Goal: Task Accomplishment & Management: Manage account settings

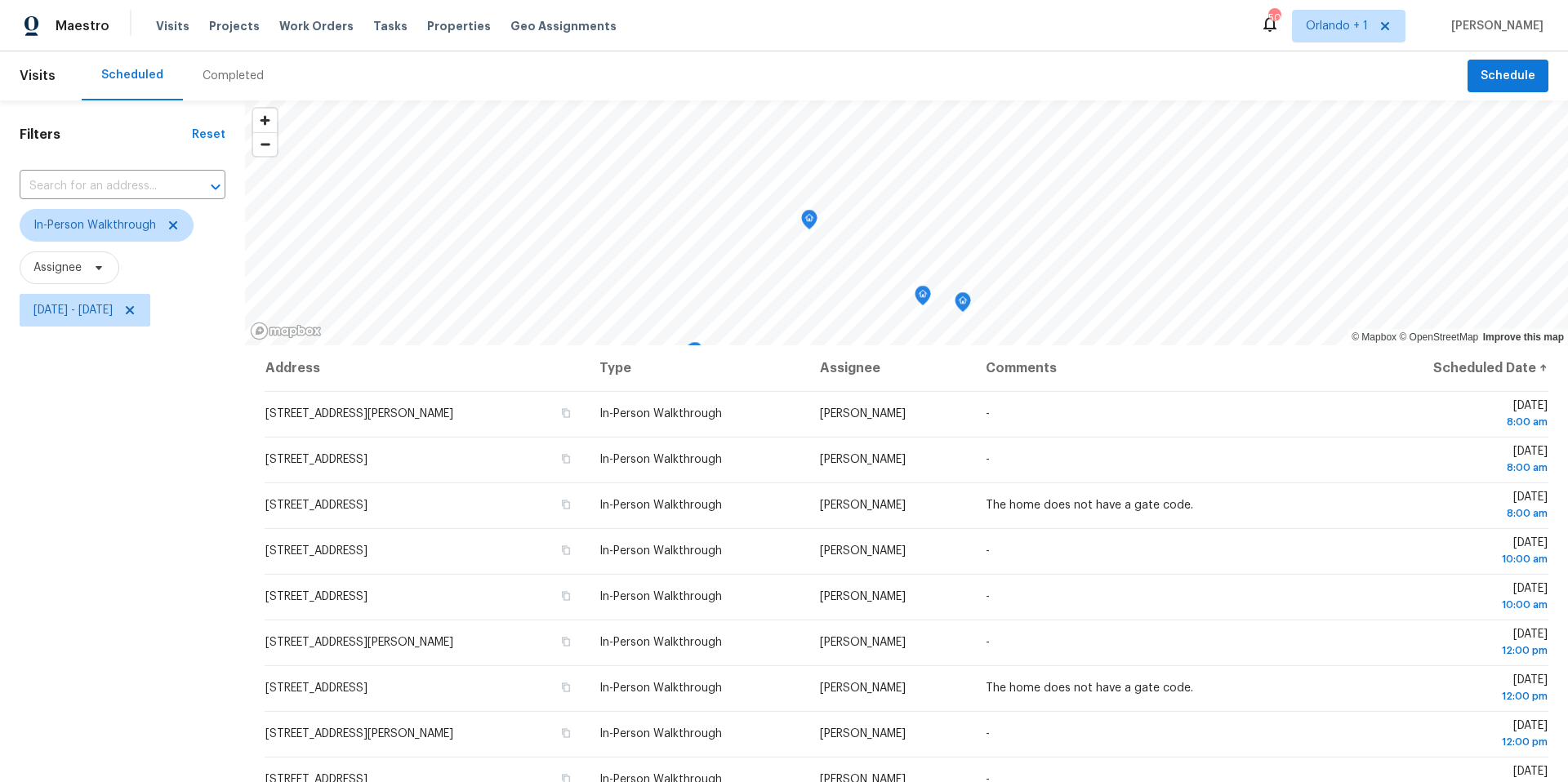
click at [241, 77] on div "Completed" at bounding box center [233, 76] width 62 height 17
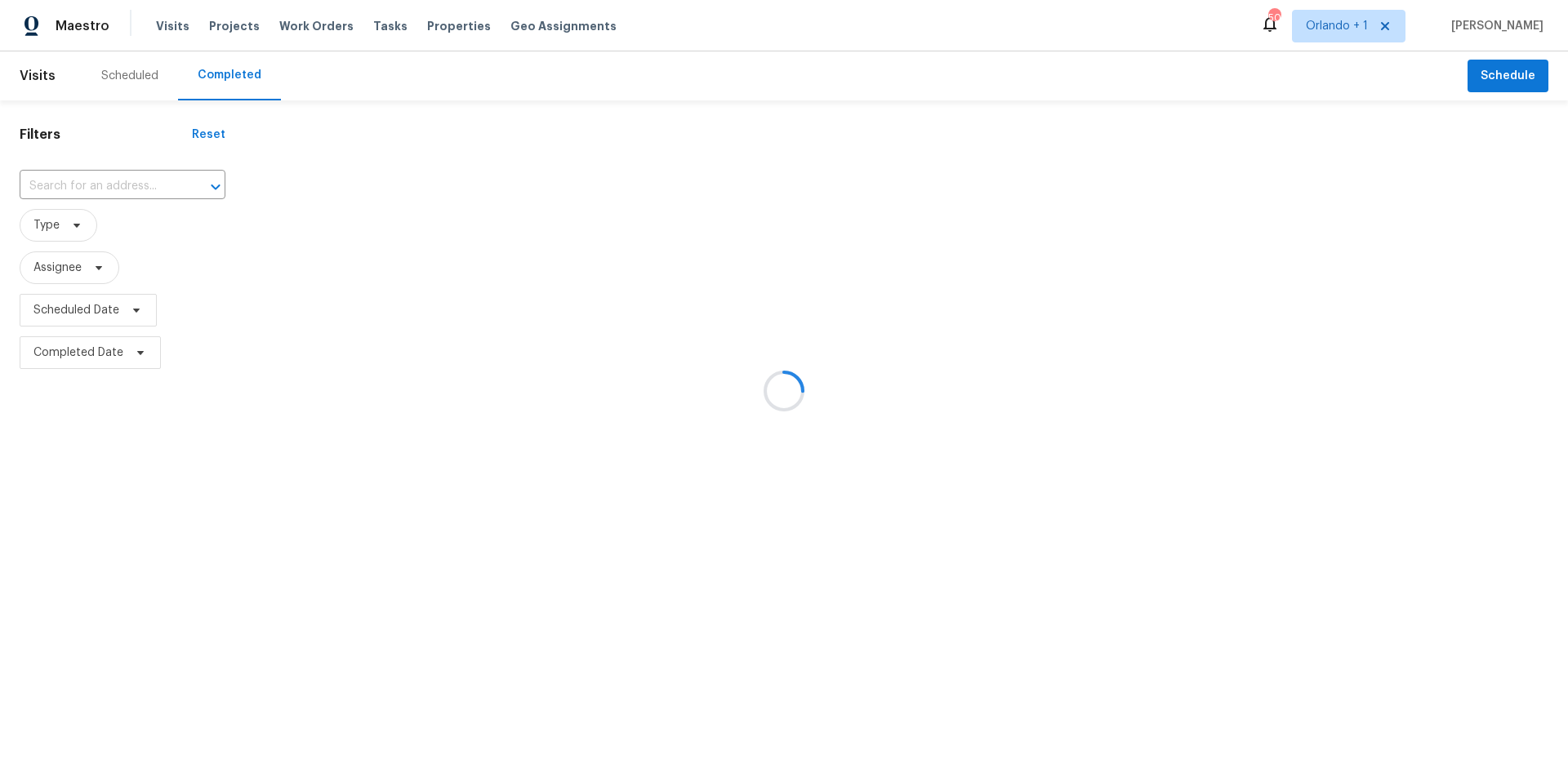
click at [97, 180] on div at bounding box center [784, 391] width 1568 height 782
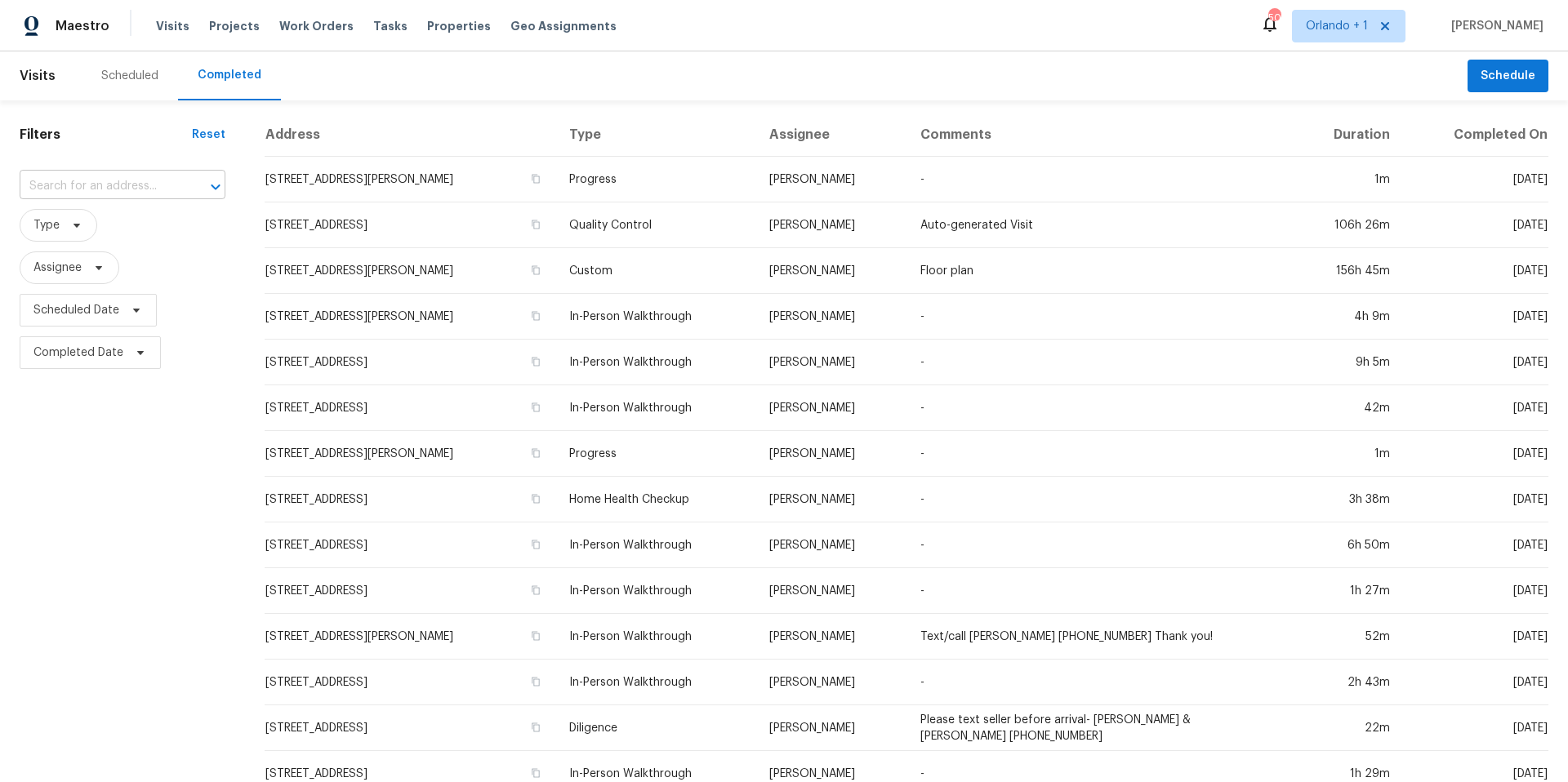
click at [63, 189] on input "text" at bounding box center [99, 186] width 160 height 25
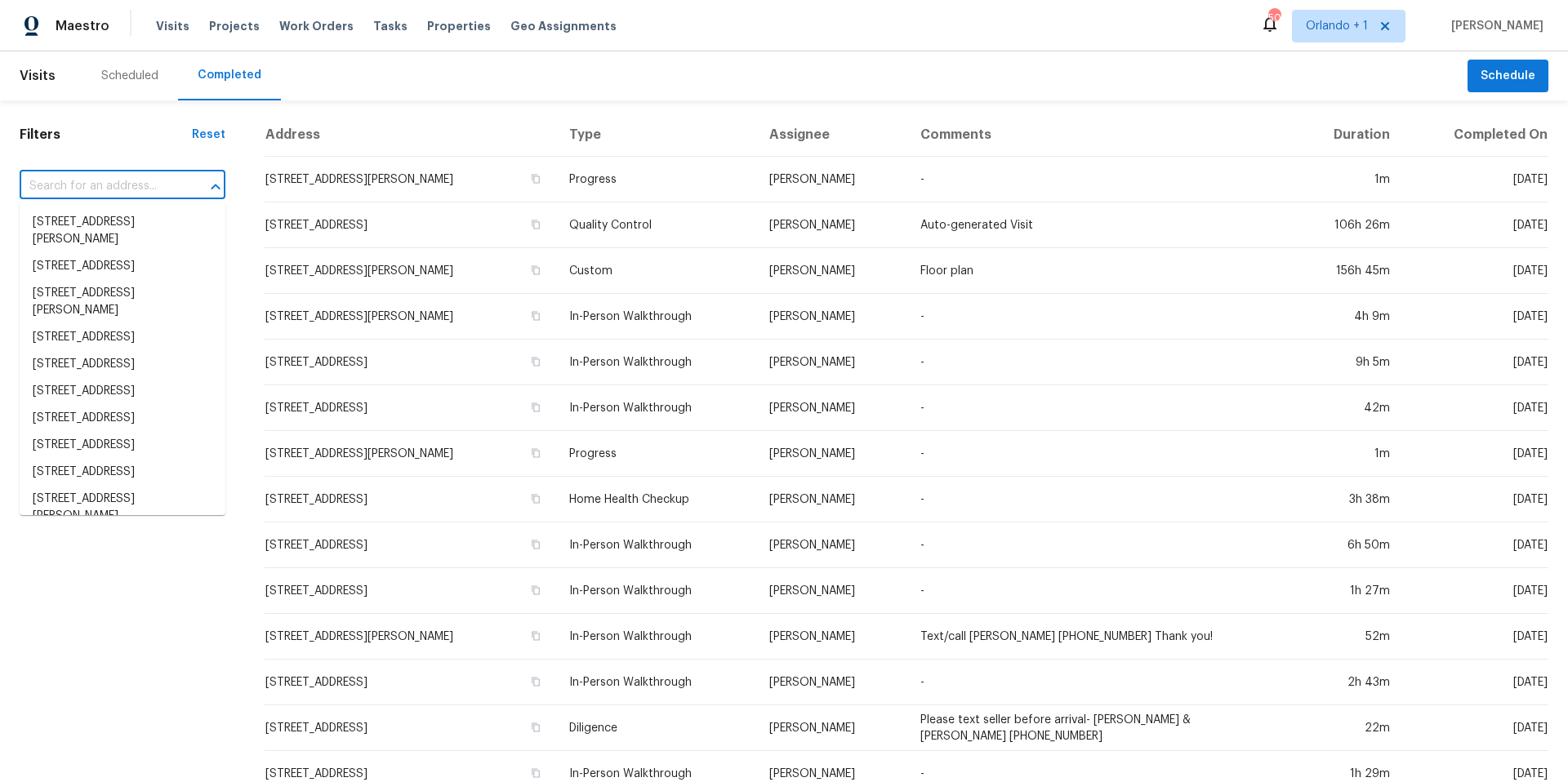
paste input "4934 Samoa Cir # 7, Orlando, FL 32808"
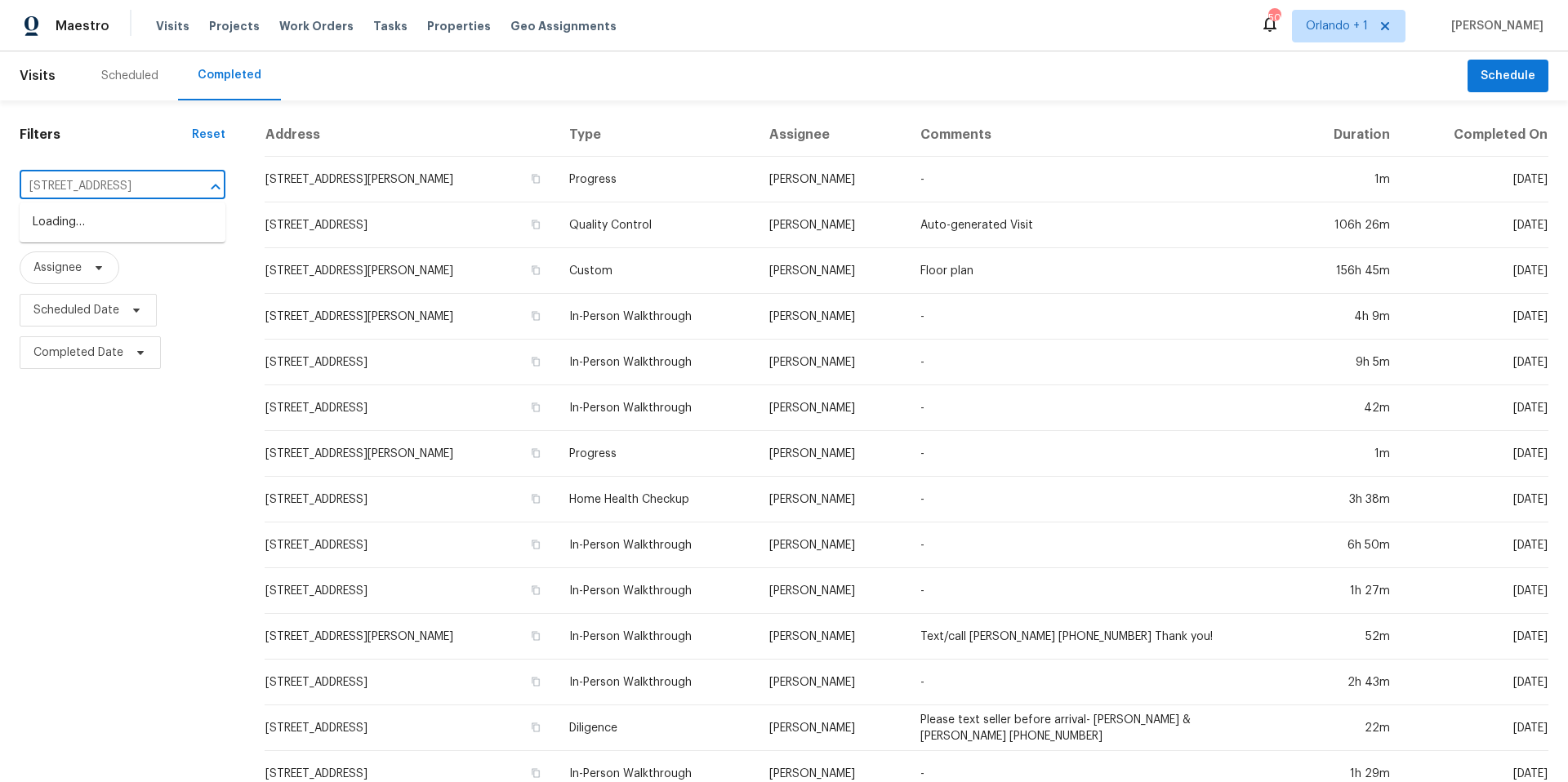
scroll to position [0, 58]
click at [190, 185] on div at bounding box center [204, 187] width 42 height 23
type input "4934 Samoa"
click at [108, 268] on li "4934 Samoa Cir # 7, Orlando, FL 32808" at bounding box center [122, 266] width 206 height 27
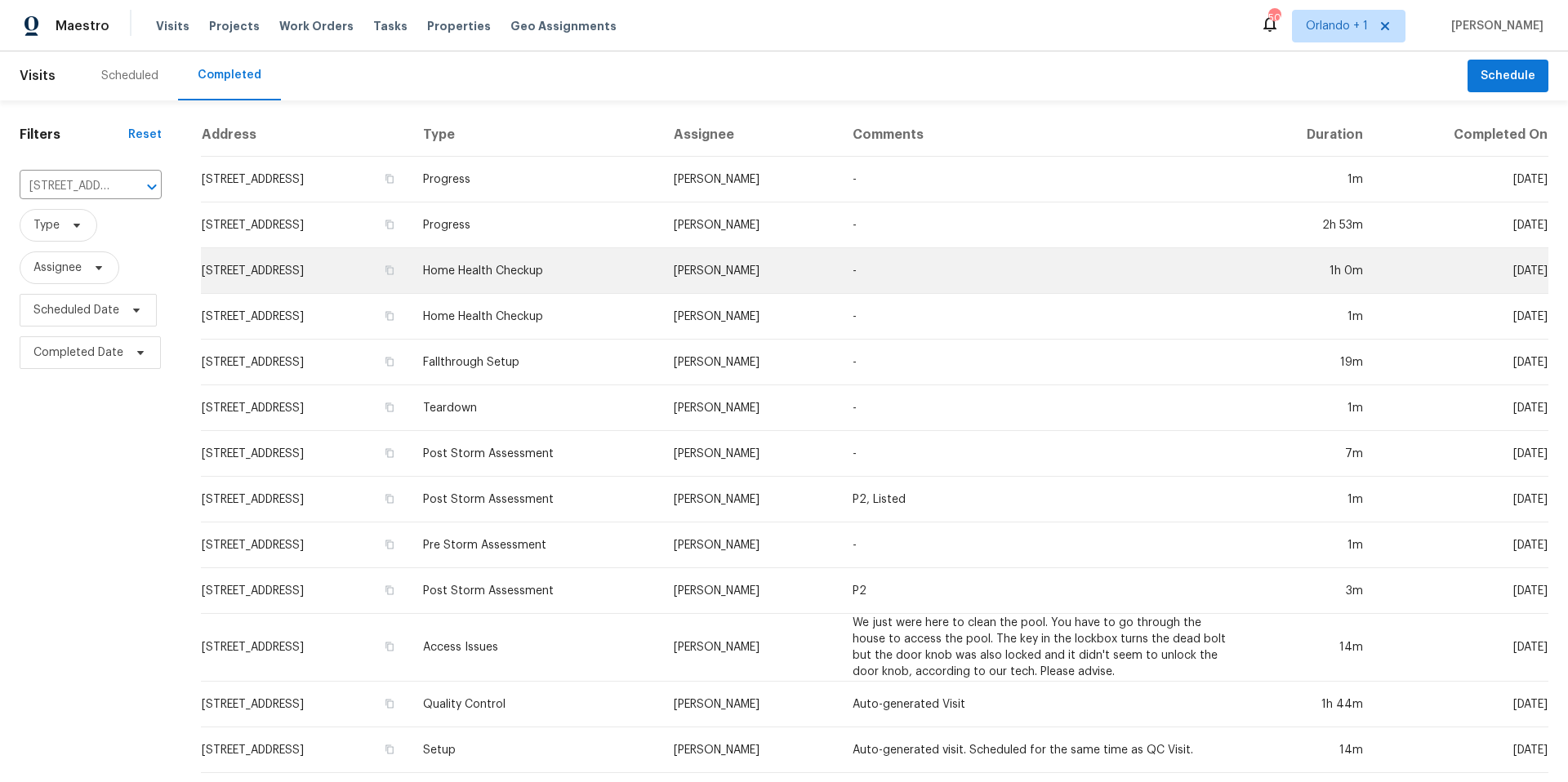
click at [605, 272] on td "Home Health Checkup" at bounding box center [534, 271] width 250 height 46
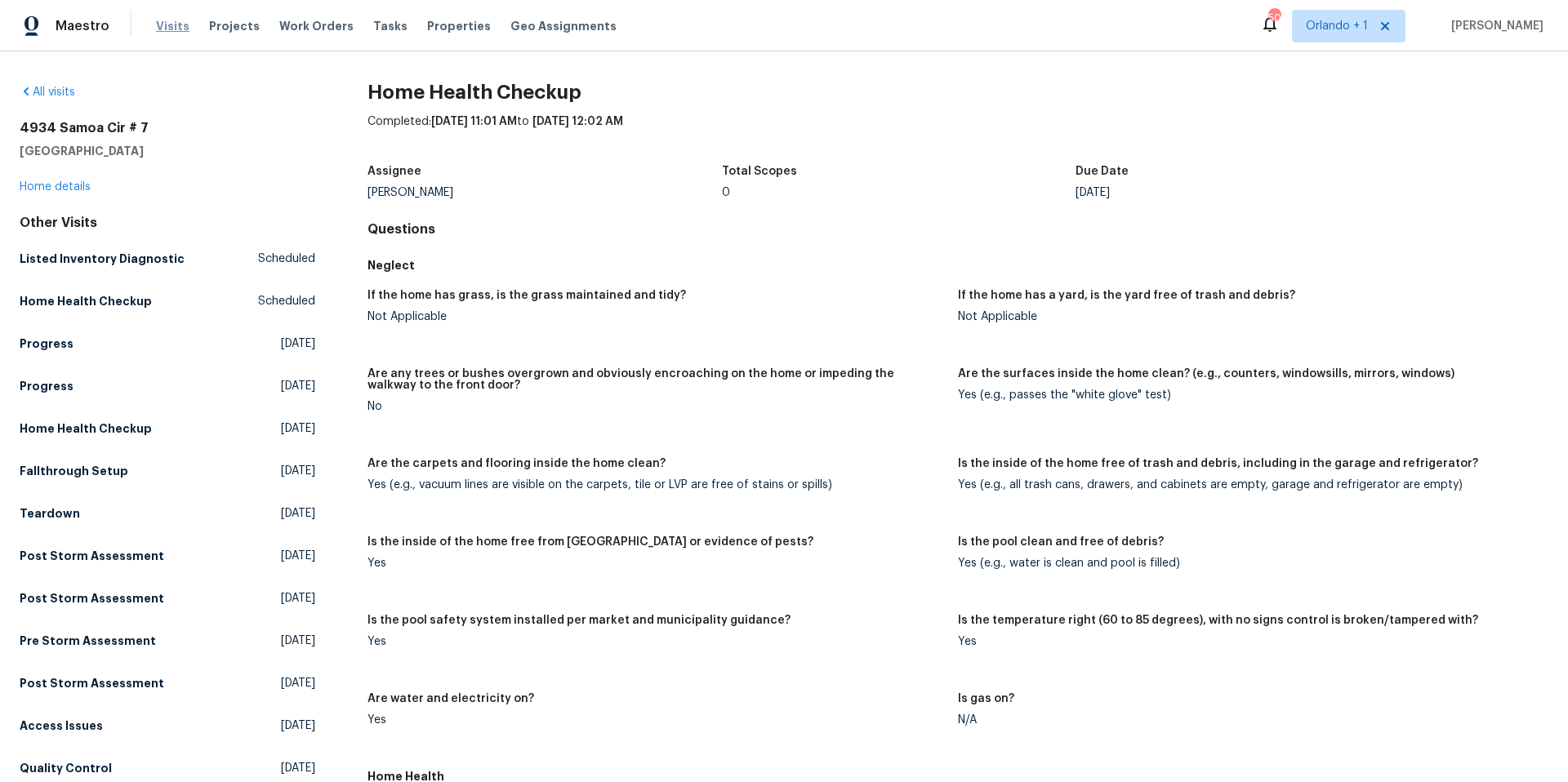
click at [176, 29] on span "Visits" at bounding box center [172, 25] width 33 height 17
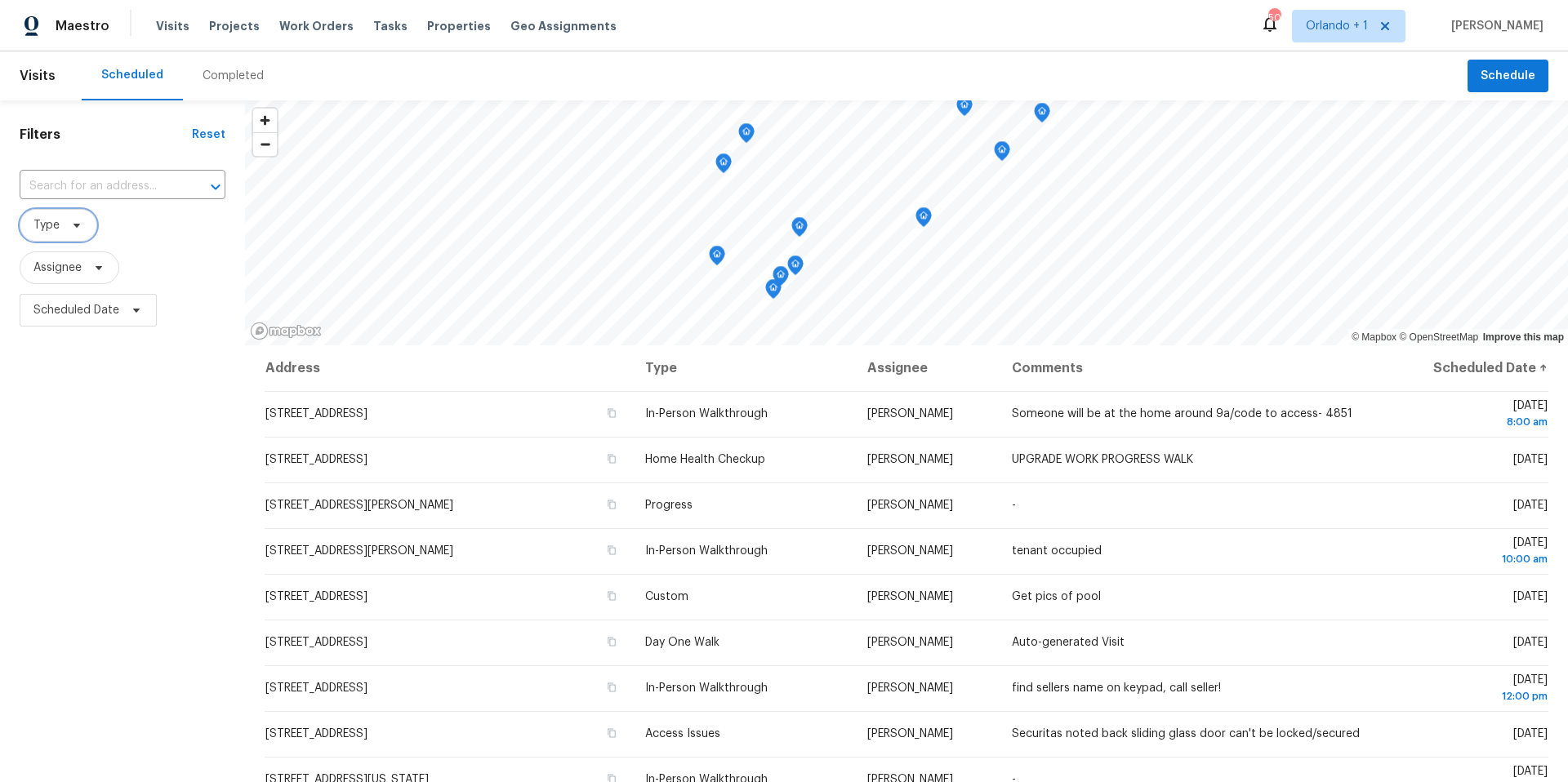
click at [81, 223] on icon at bounding box center [76, 225] width 13 height 13
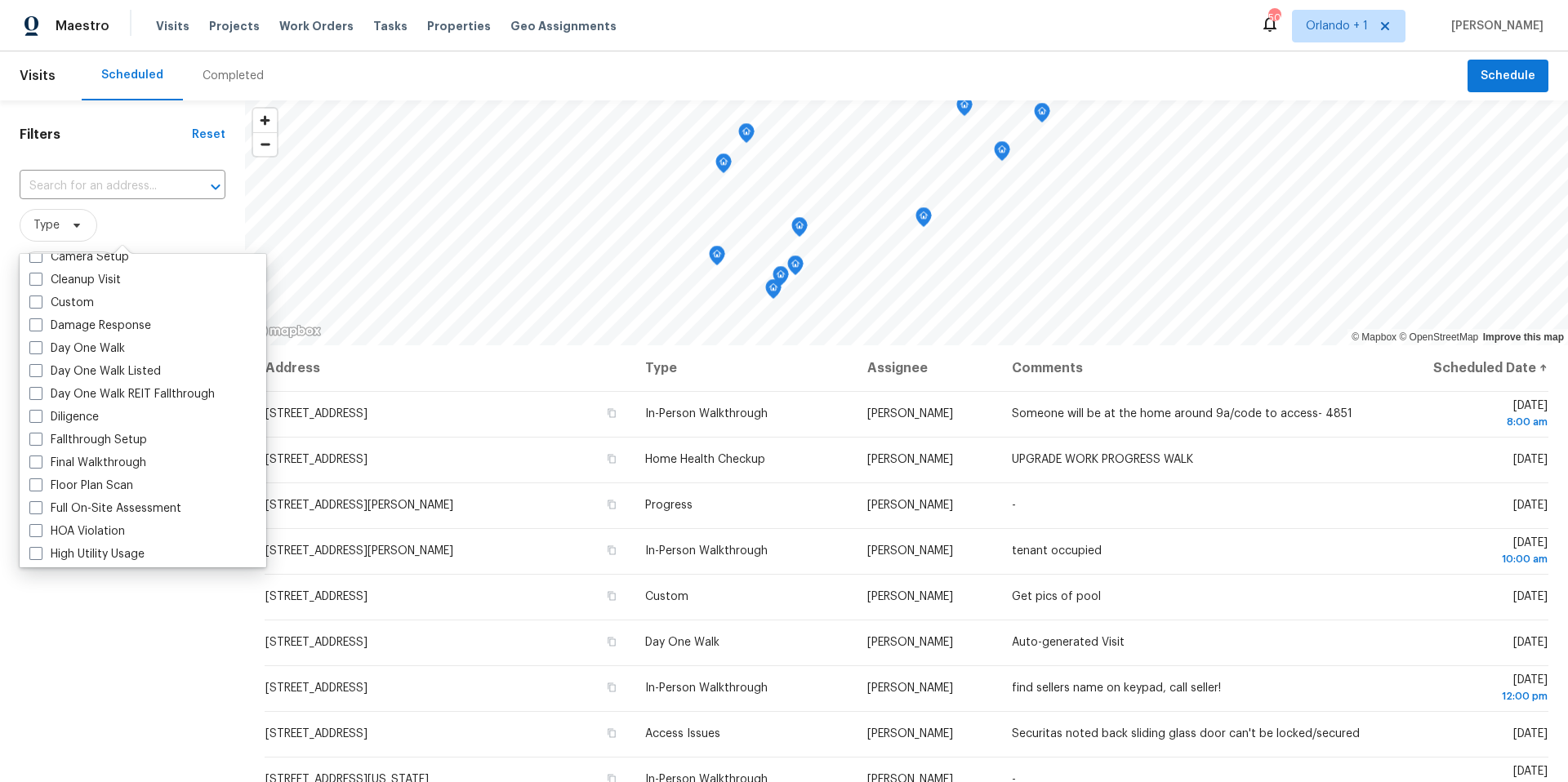
scroll to position [308, 0]
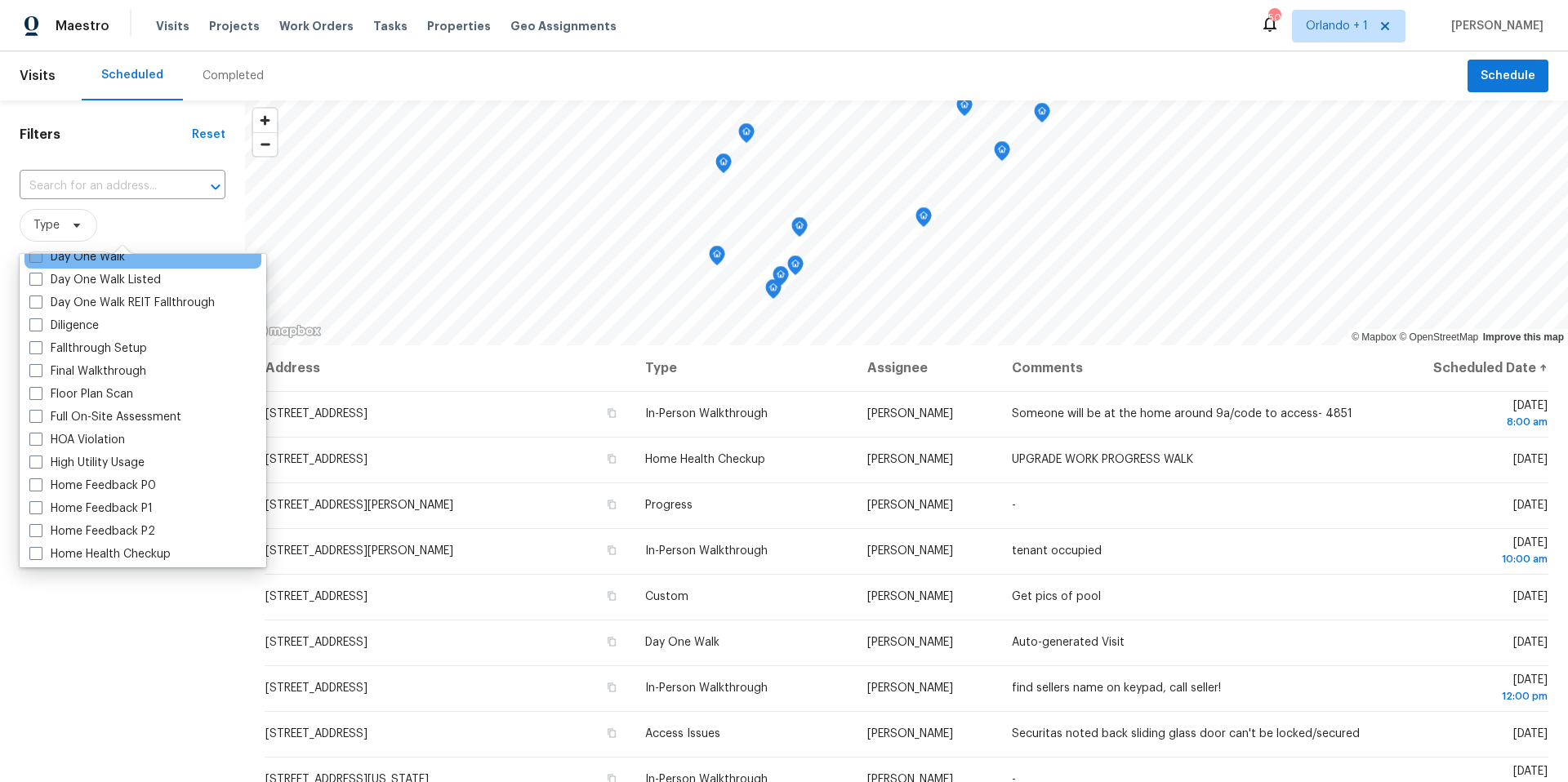
click at [40, 264] on label "Day One Walk" at bounding box center [76, 257] width 96 height 17
click at [40, 259] on input "Day One Walk" at bounding box center [34, 254] width 11 height 11
checkbox input "true"
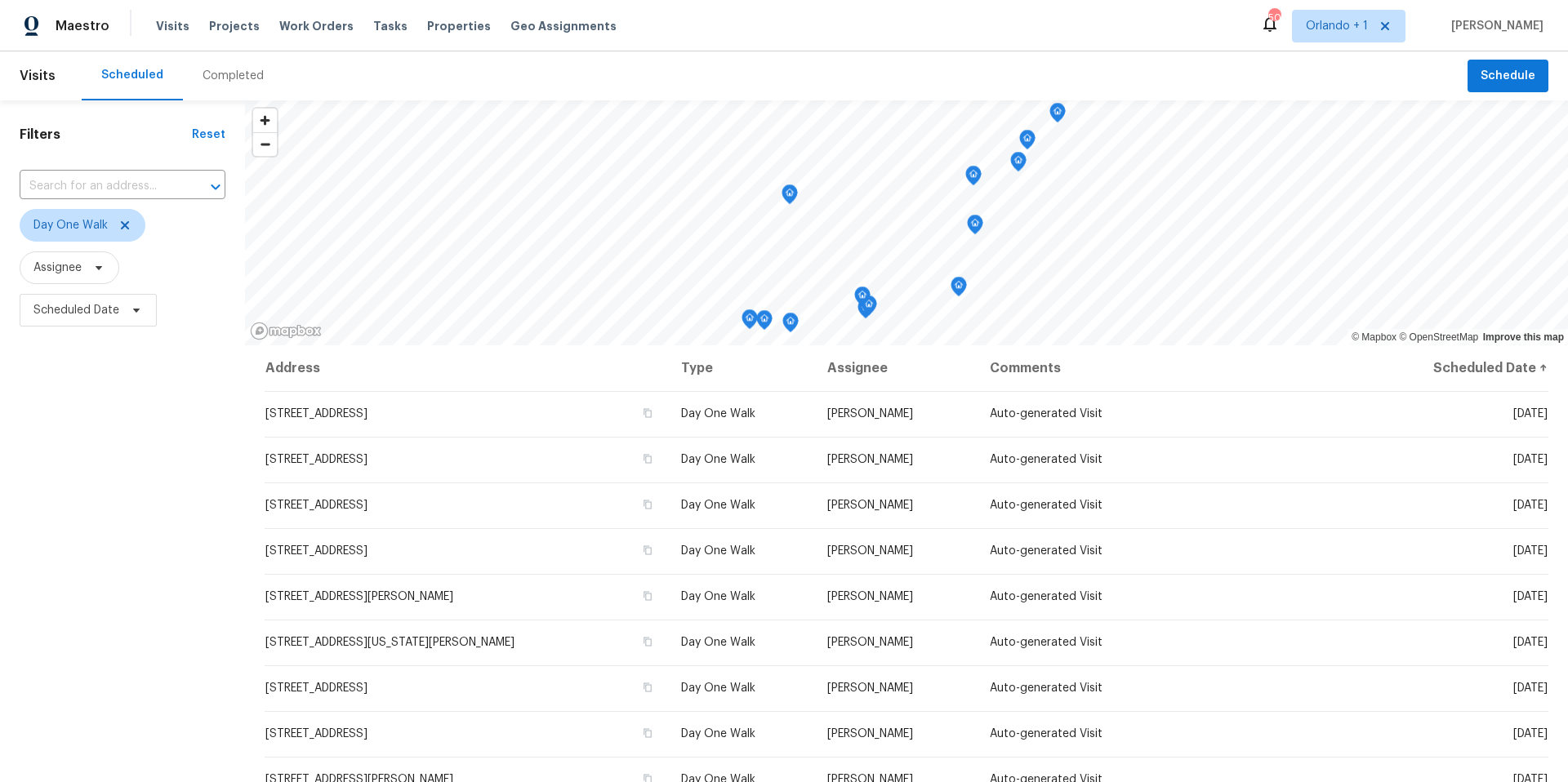
click at [92, 644] on div "Filters Reset ​ Day One Walk Assignee Scheduled Date" at bounding box center [122, 535] width 245 height 870
click at [128, 227] on icon at bounding box center [125, 225] width 13 height 13
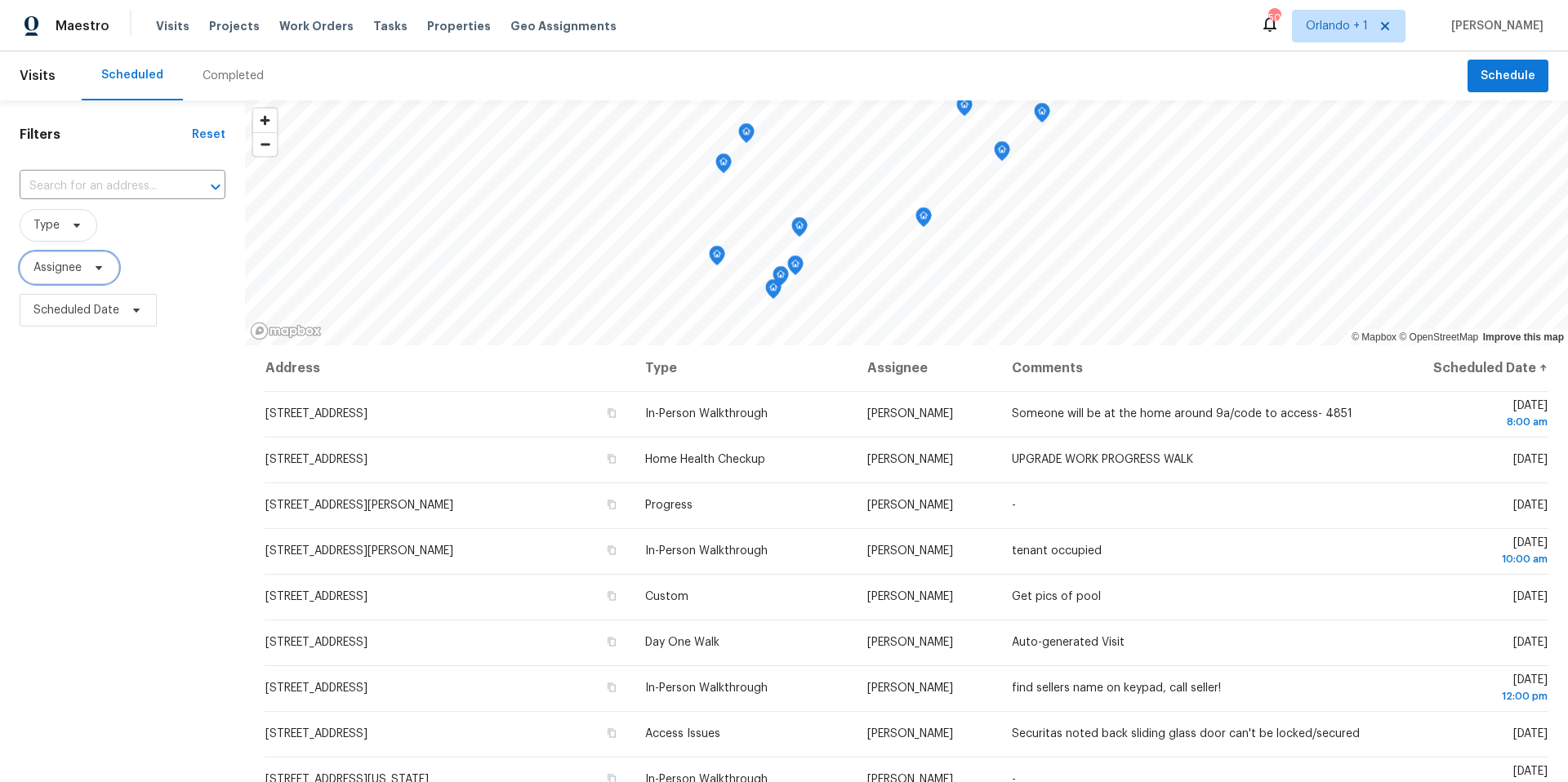
click at [99, 266] on icon at bounding box center [98, 268] width 6 height 4
click at [95, 315] on input "search" at bounding box center [115, 319] width 174 height 33
type input "josh devinney"
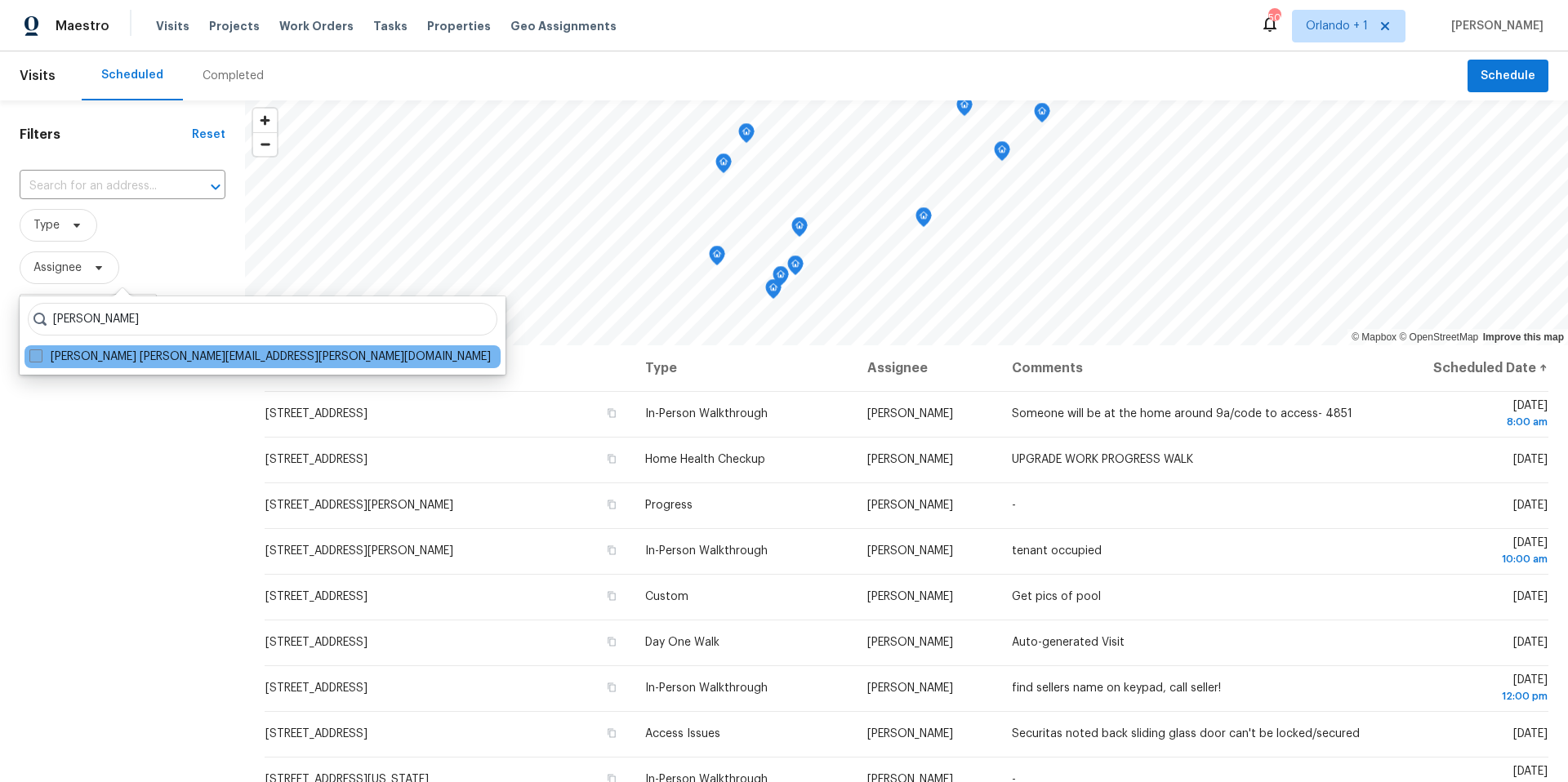
click at [32, 352] on span at bounding box center [35, 356] width 13 height 13
click at [32, 352] on input "Josh Devinney josh.devinney@opendoor.com" at bounding box center [34, 354] width 11 height 11
checkbox input "true"
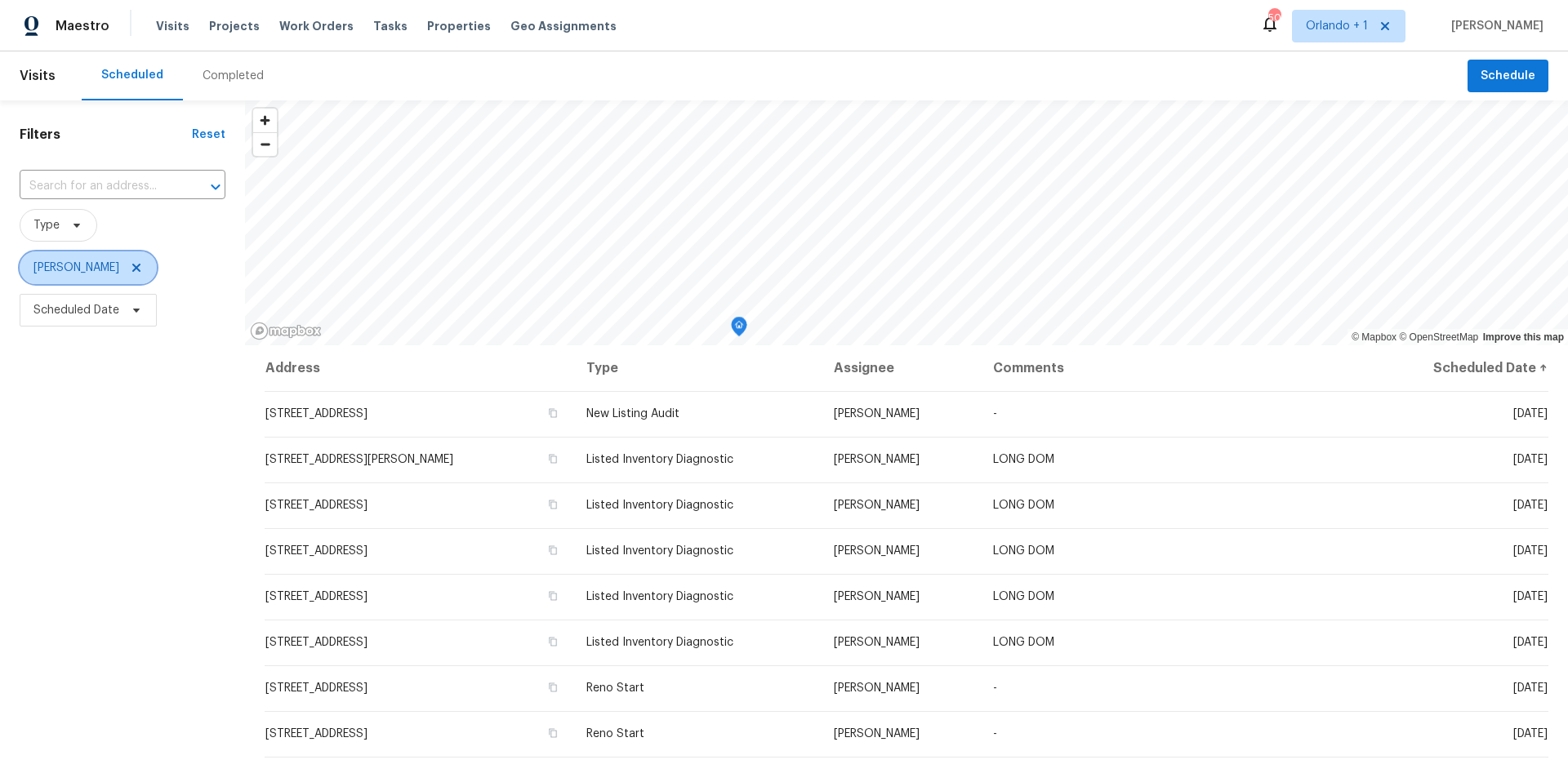
click at [130, 271] on icon at bounding box center [136, 267] width 13 height 13
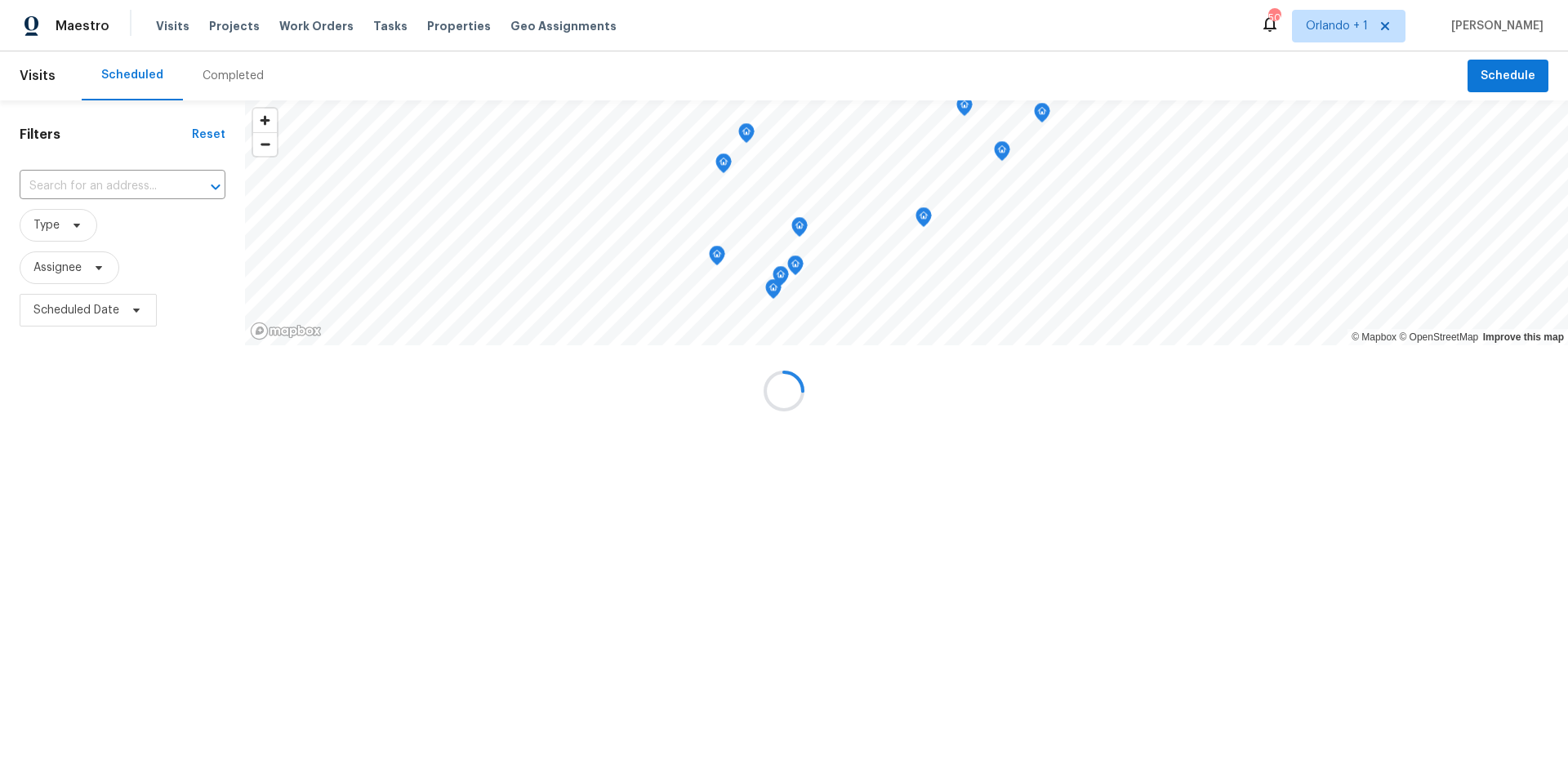
click at [69, 224] on div at bounding box center [784, 391] width 1568 height 782
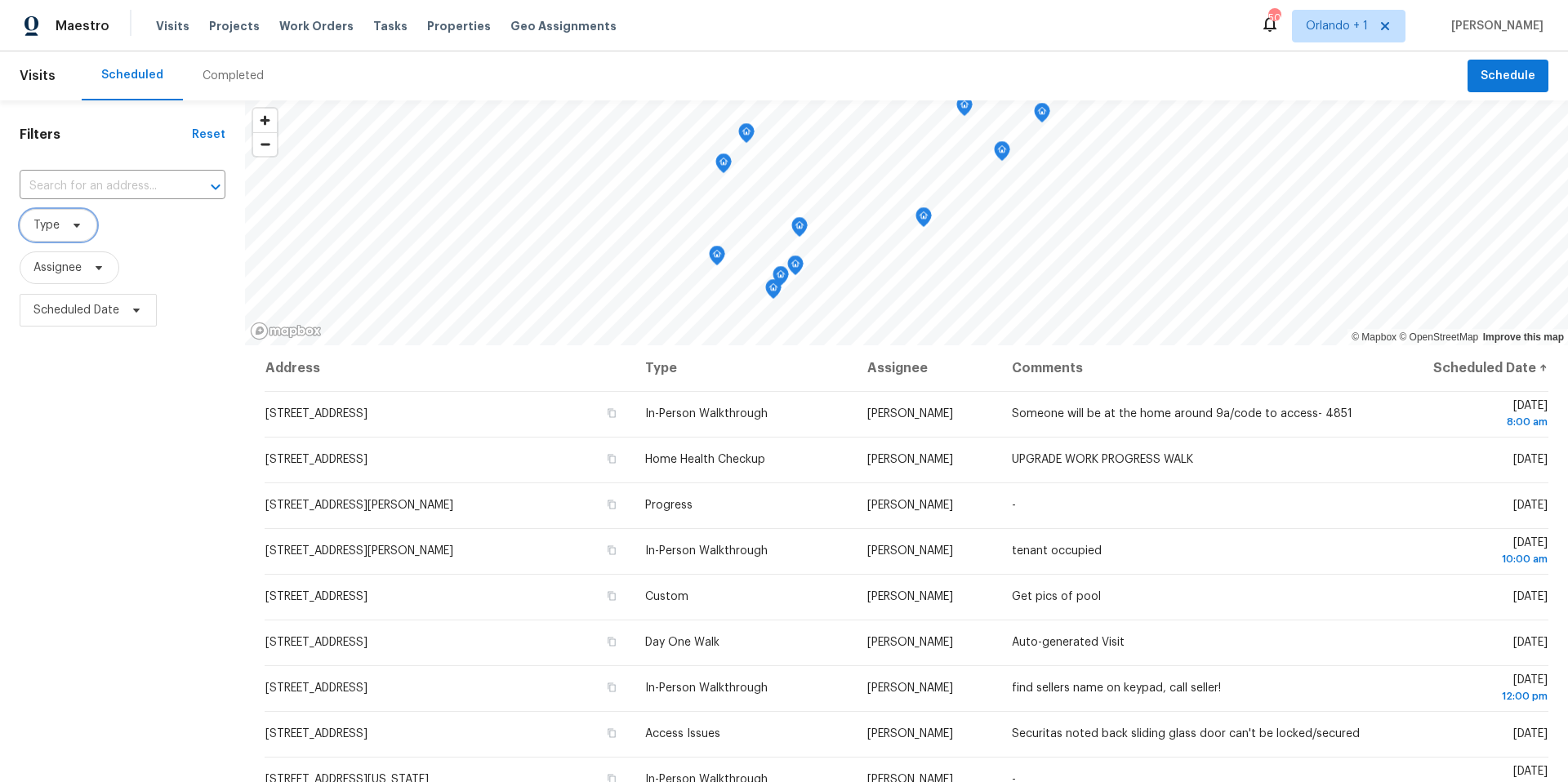
click at [70, 224] on icon at bounding box center [76, 225] width 13 height 13
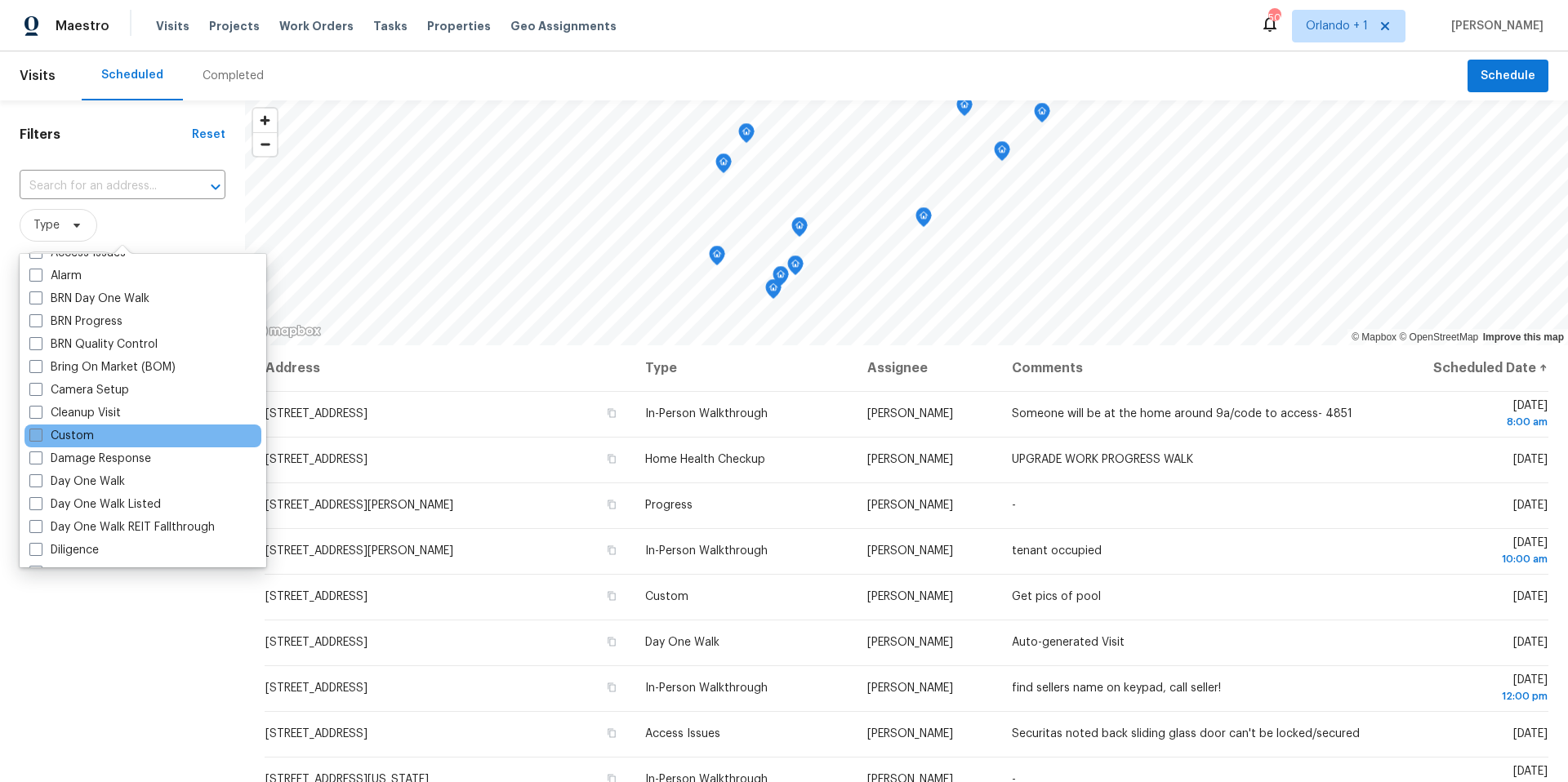
scroll to position [91, 0]
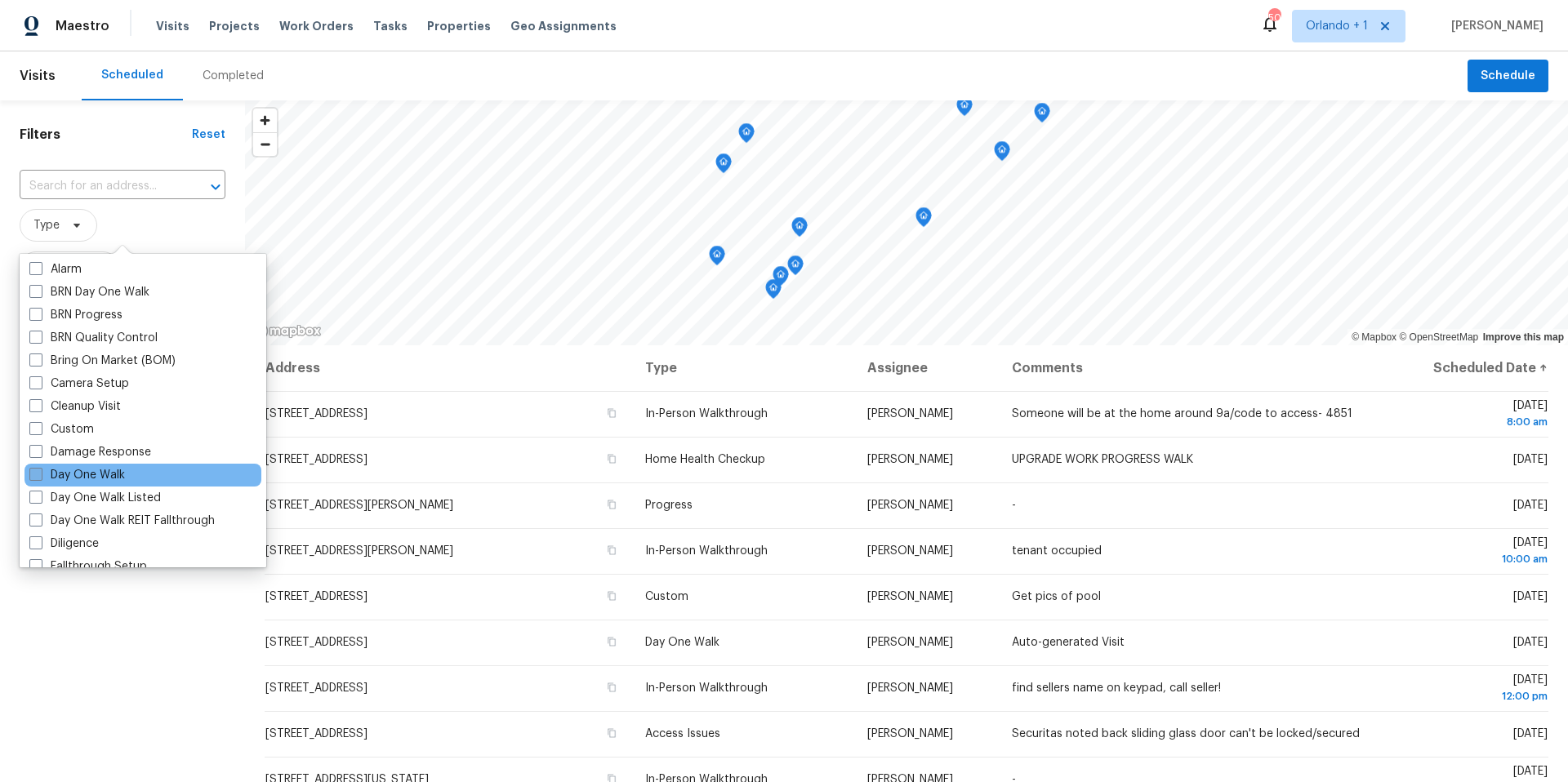
click at [40, 476] on span at bounding box center [35, 474] width 13 height 13
click at [40, 476] on input "Day One Walk" at bounding box center [34, 472] width 11 height 11
checkbox input "true"
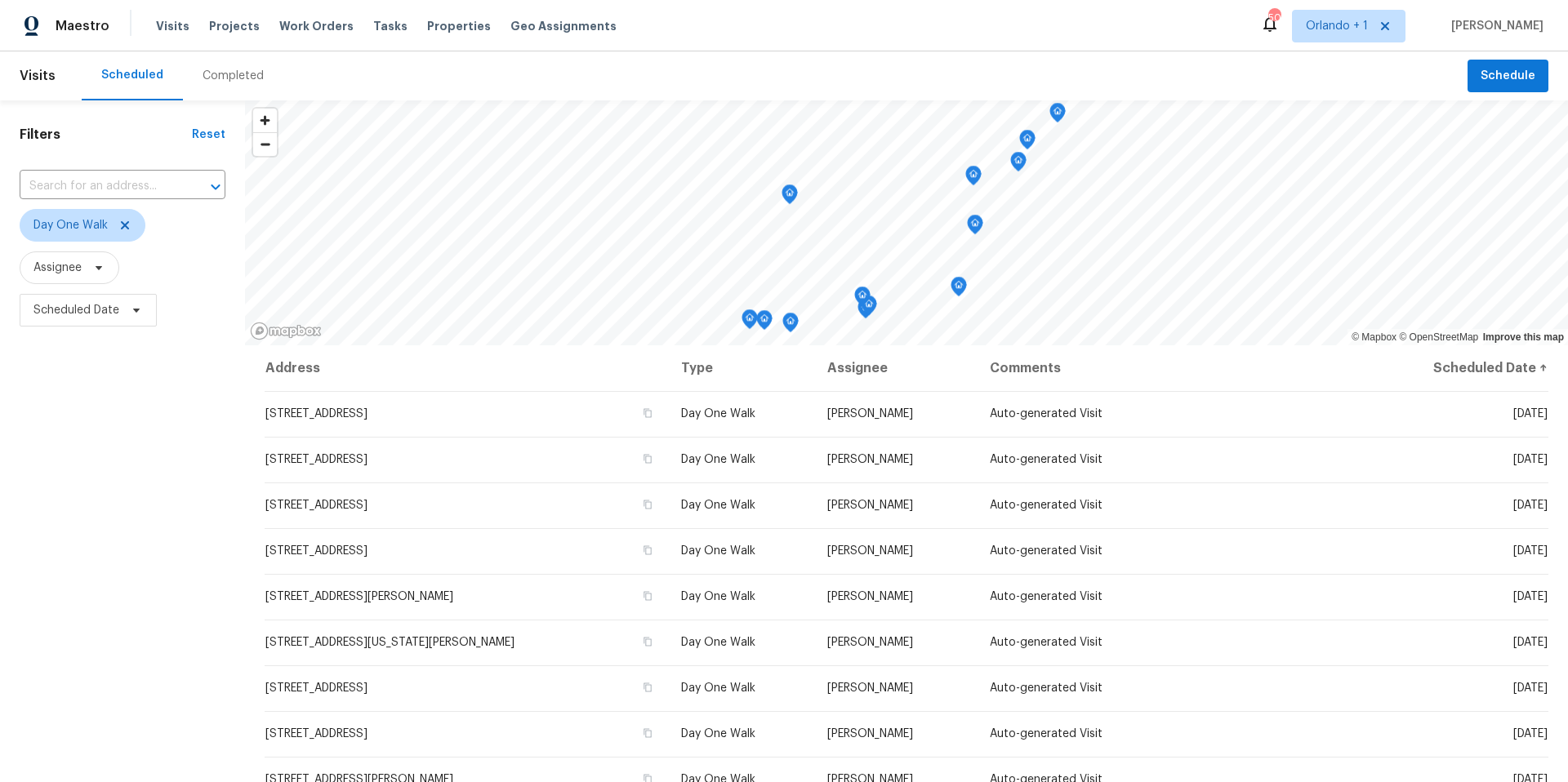
click at [114, 136] on h1 "Filters" at bounding box center [105, 134] width 172 height 17
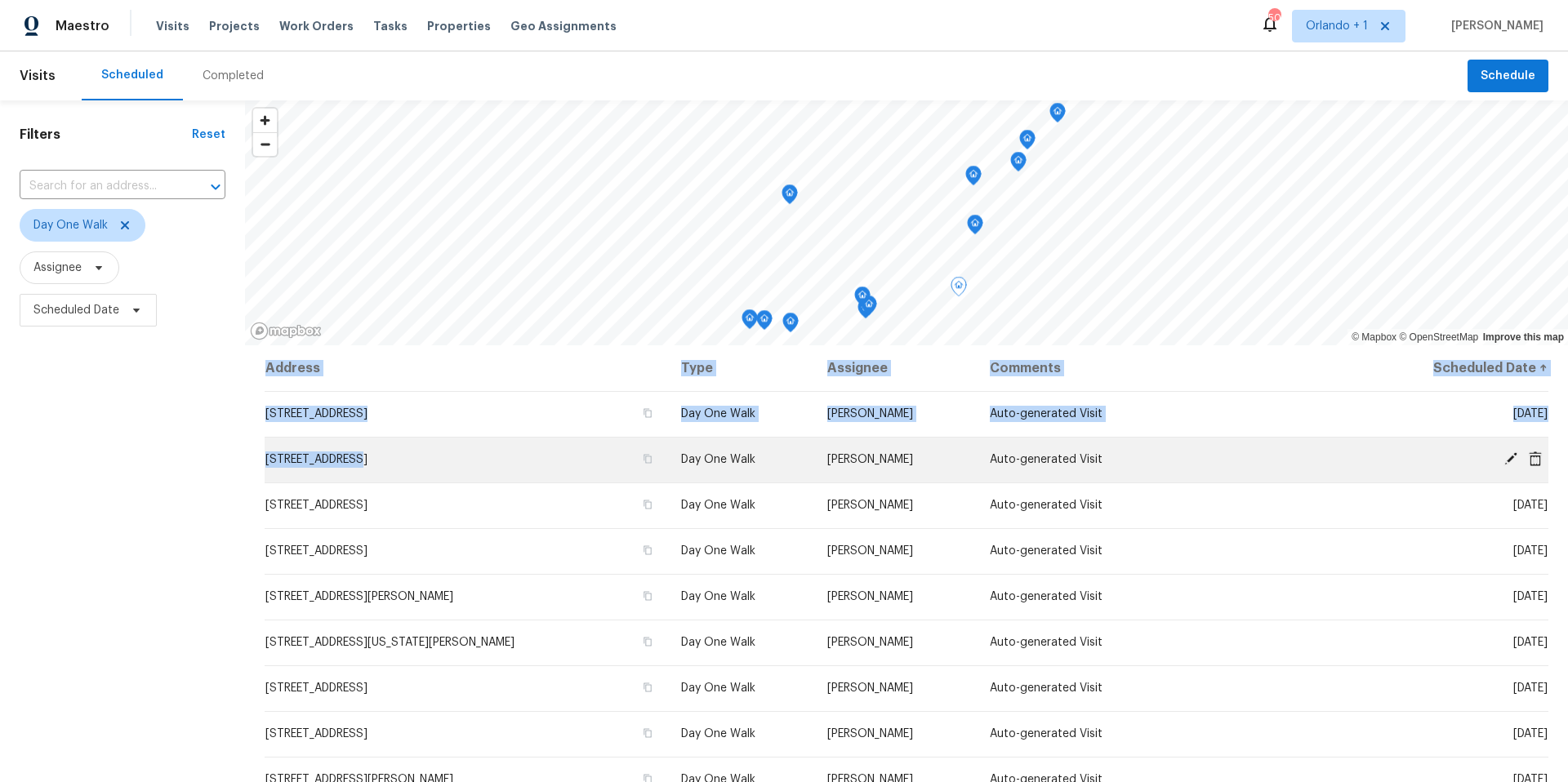
drag, startPoint x: 261, startPoint y: 459, endPoint x: 354, endPoint y: 455, distance: 93.1
click at [354, 455] on div "Address Type Assignee Comments Scheduled Date ↑ 831 Haulover Dr, Altamonte Spri…" at bounding box center [906, 658] width 1323 height 626
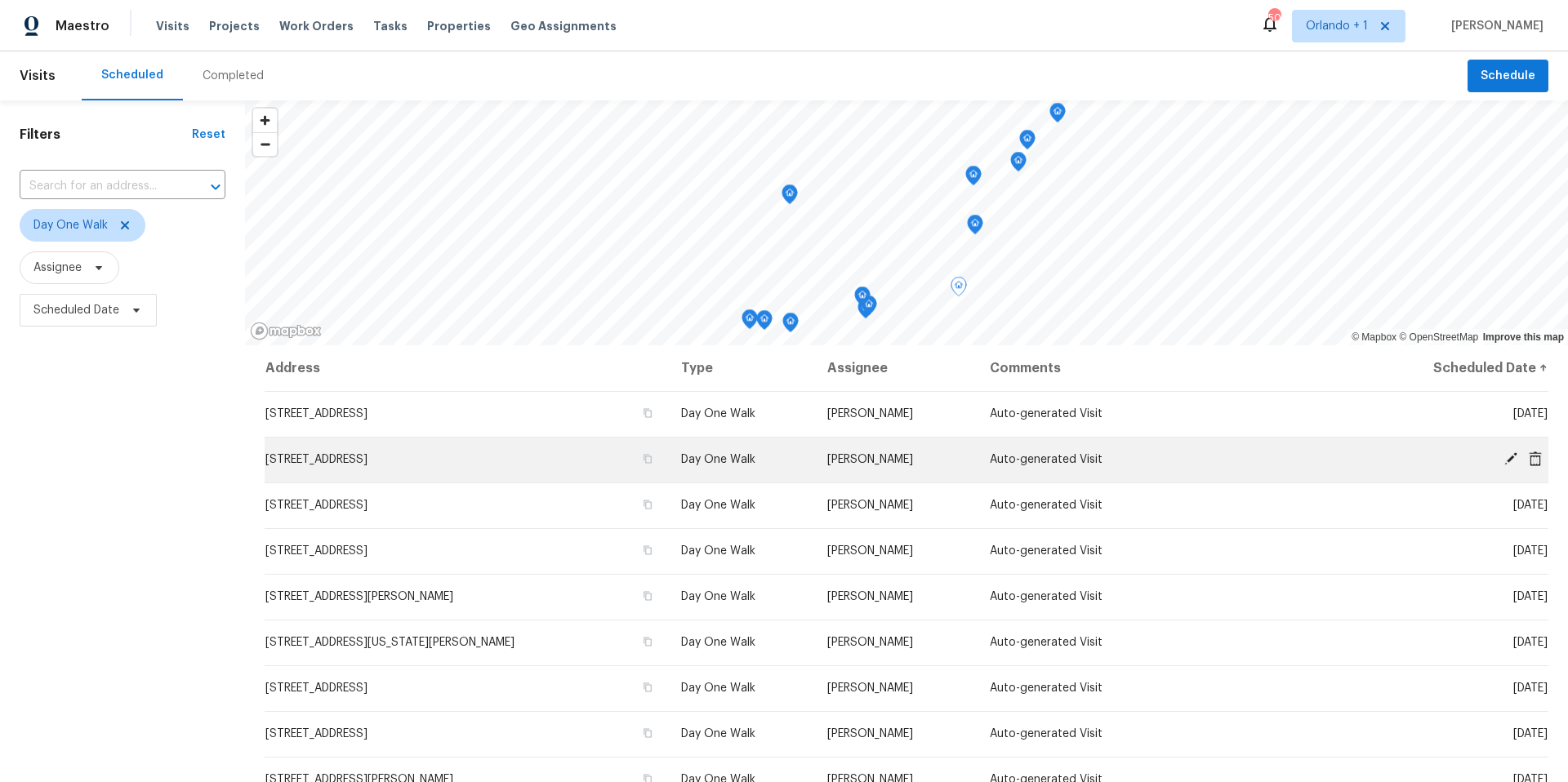
click at [367, 464] on span "136 Kings Pond Ave, Winter Haven, FL 33880" at bounding box center [316, 459] width 102 height 11
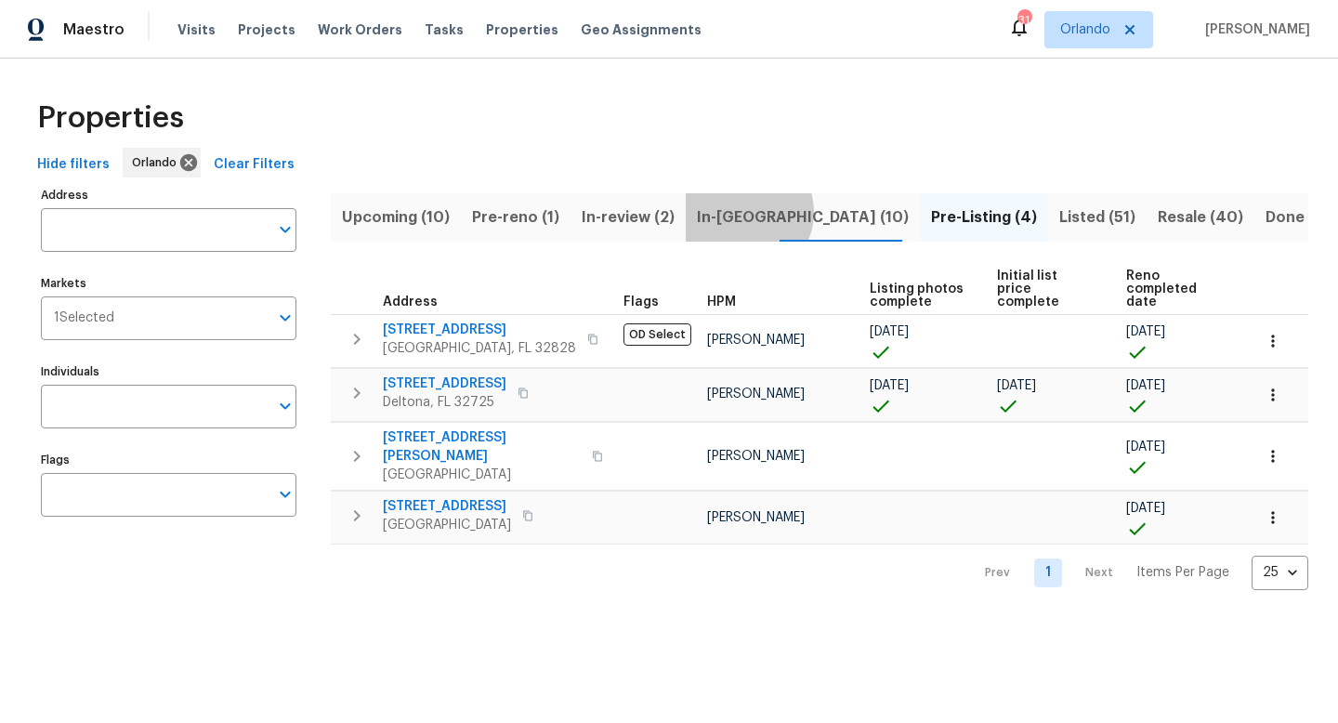
click at [735, 212] on span "In-[GEOGRAPHIC_DATA] (10)" at bounding box center [803, 217] width 212 height 26
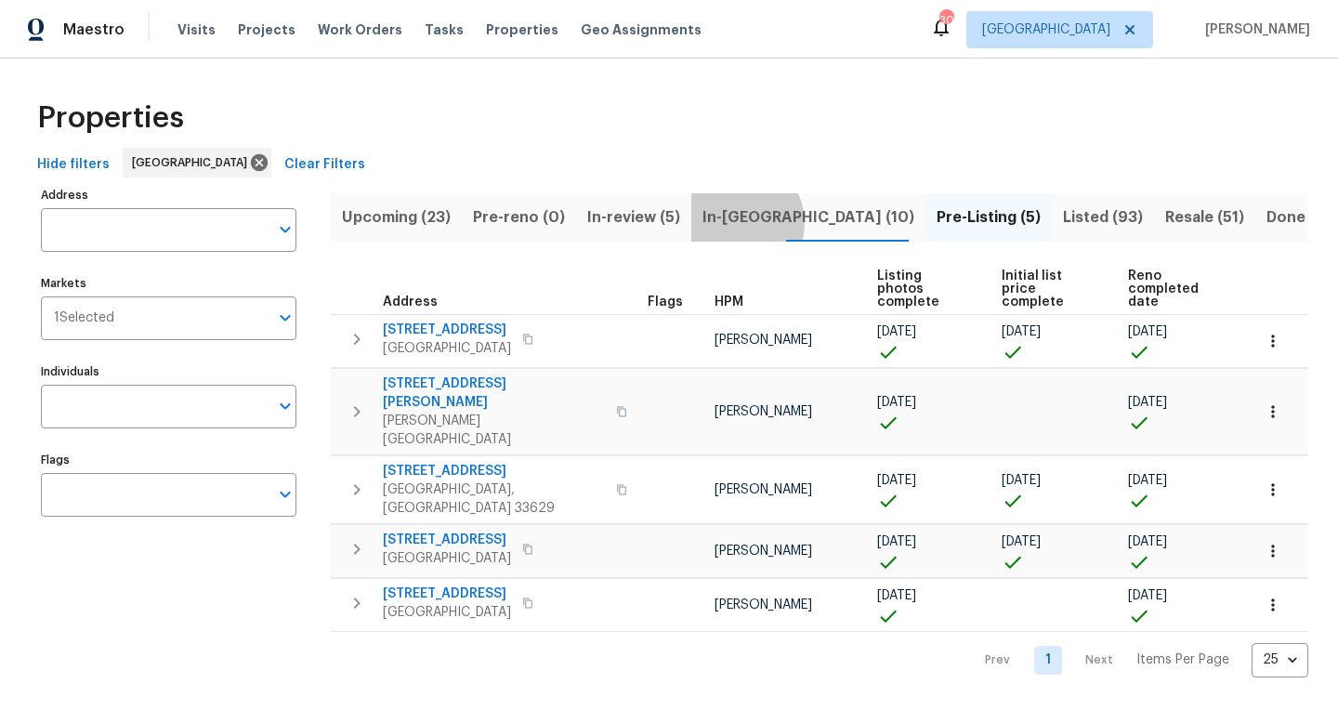
click at [726, 222] on span "In-[GEOGRAPHIC_DATA] (10)" at bounding box center [808, 217] width 212 height 26
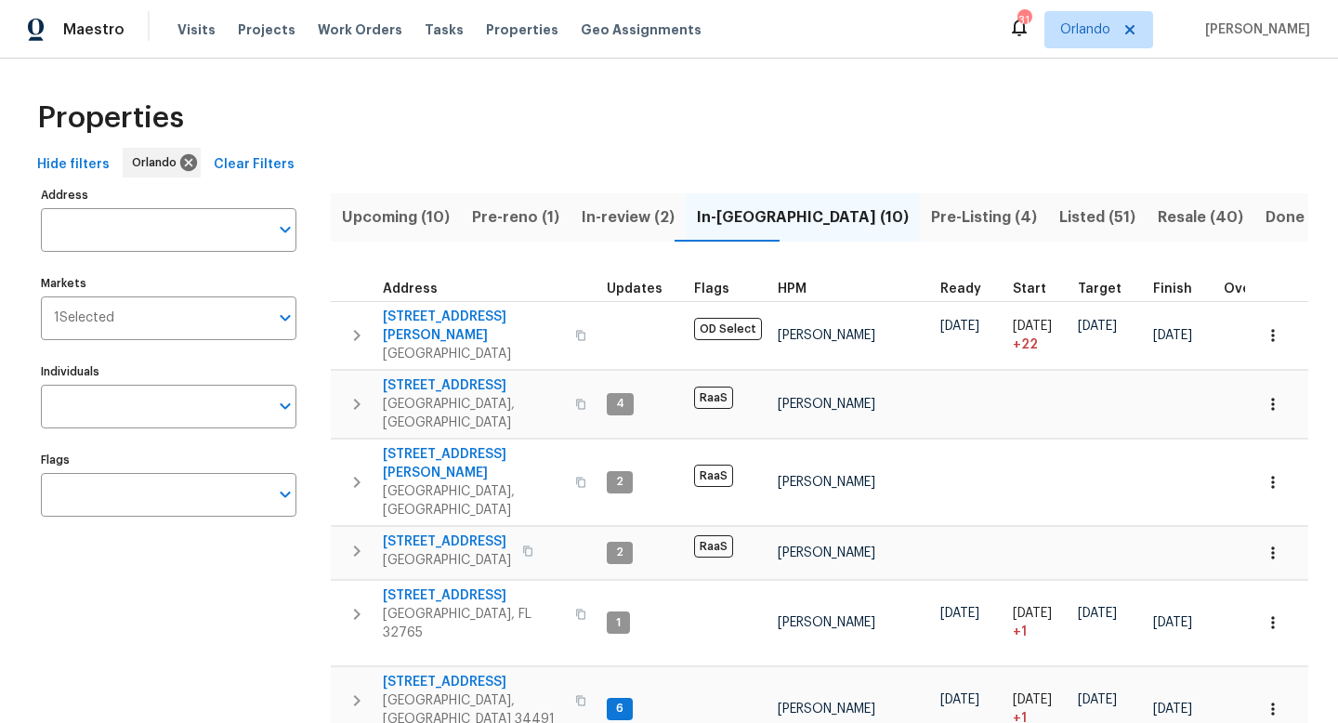
click at [931, 217] on span "Pre-Listing (4)" at bounding box center [984, 217] width 106 height 26
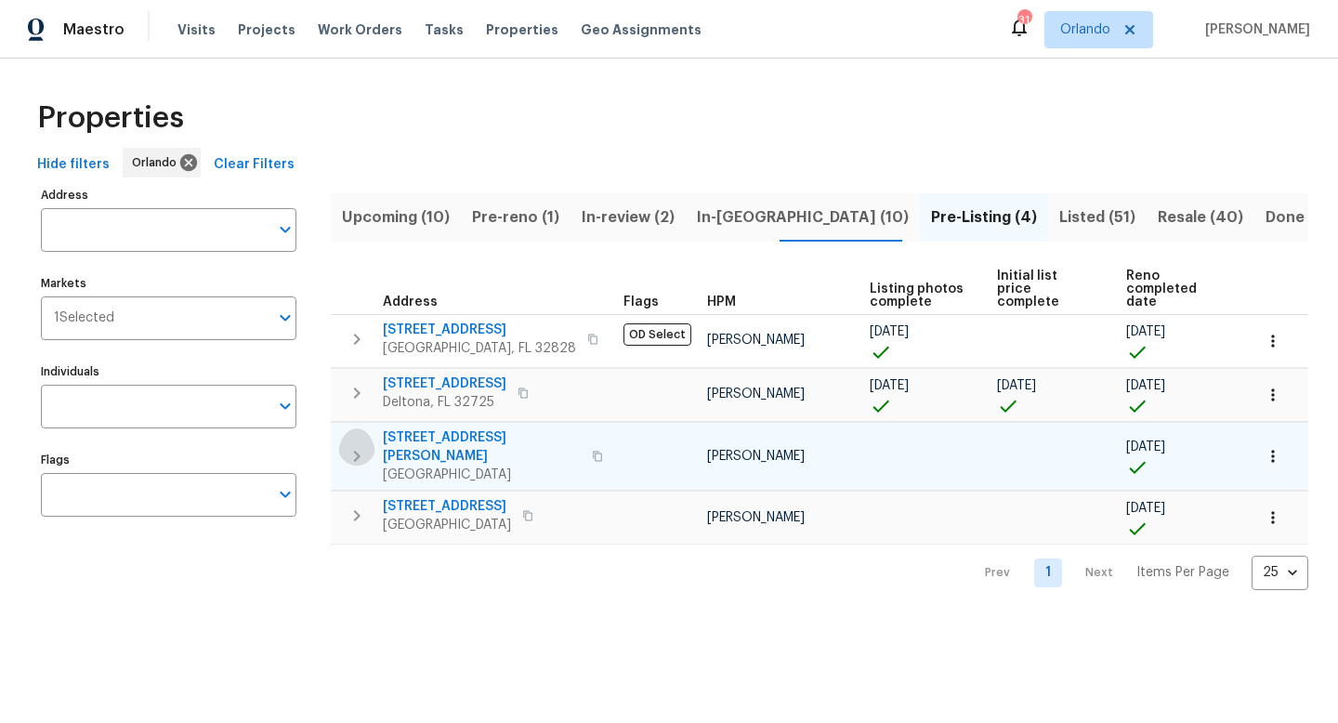
click at [360, 445] on icon "button" at bounding box center [357, 456] width 22 height 22
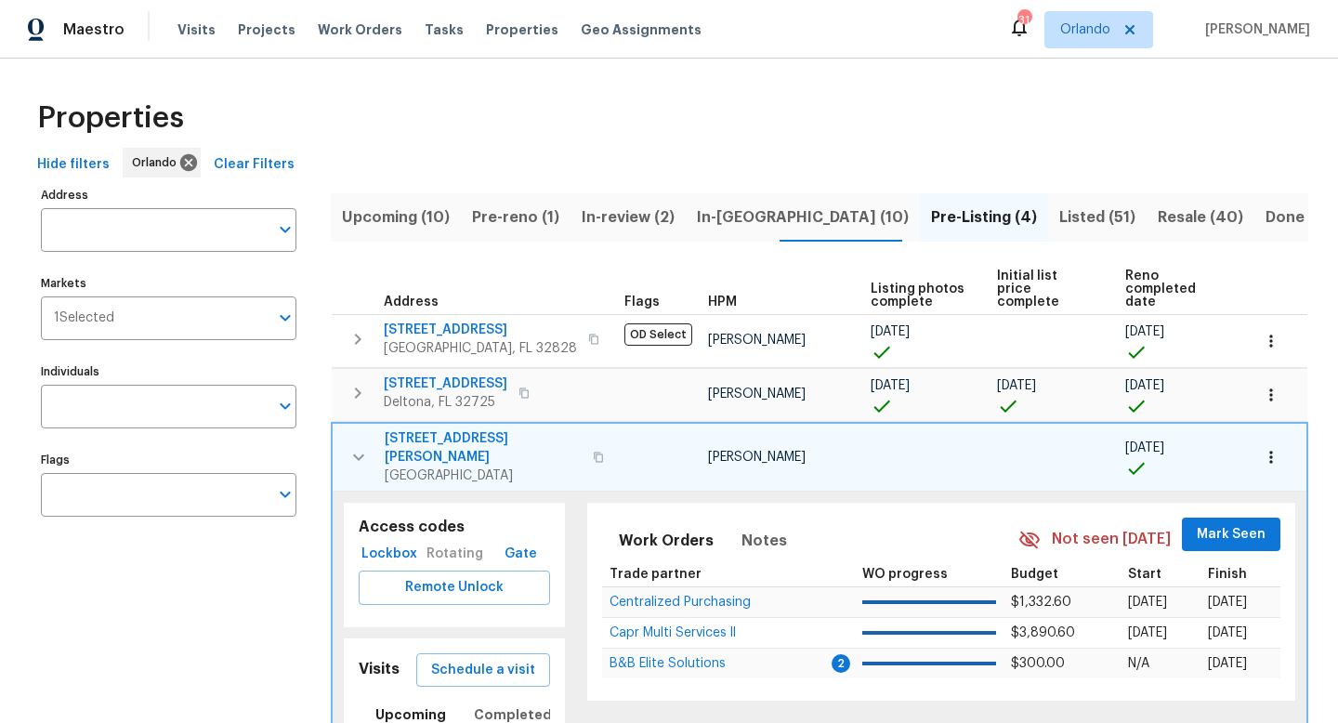
click at [428, 434] on span "[STREET_ADDRESS][PERSON_NAME]" at bounding box center [483, 447] width 197 height 37
click at [356, 446] on icon "button" at bounding box center [358, 457] width 22 height 22
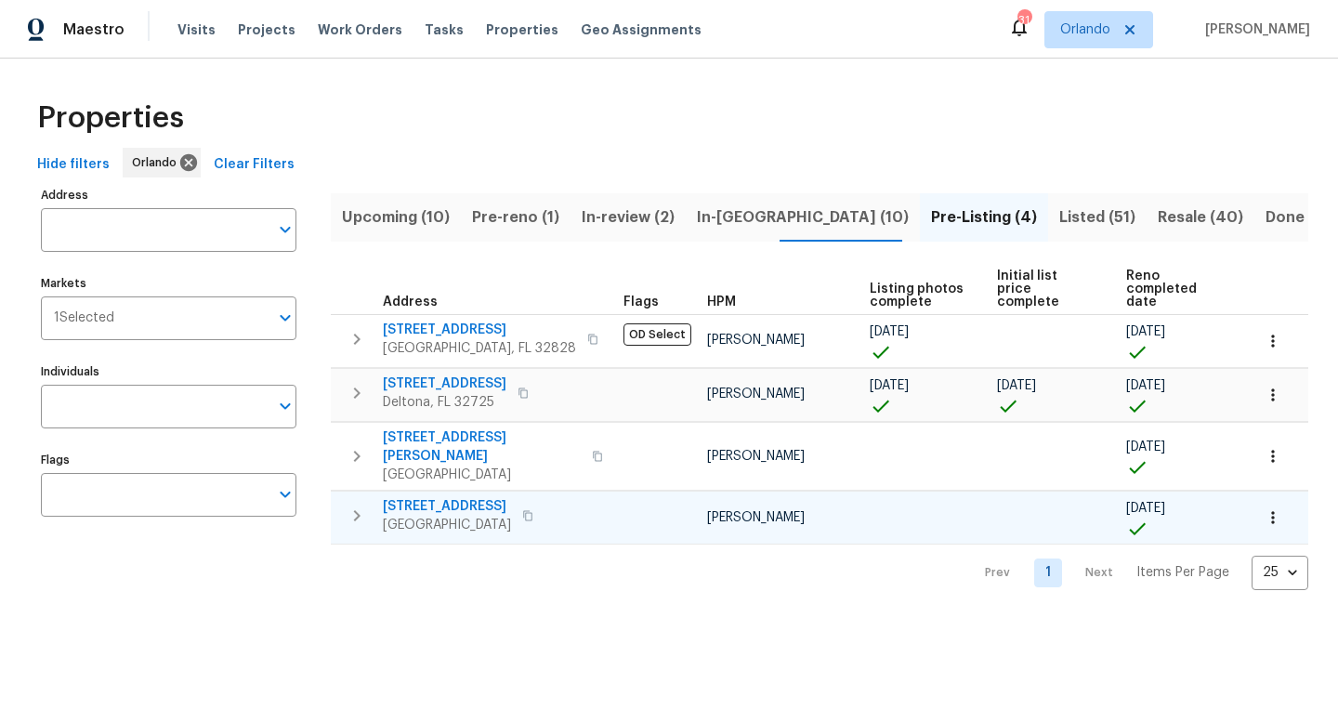
click at [359, 504] on icon "button" at bounding box center [357, 515] width 22 height 22
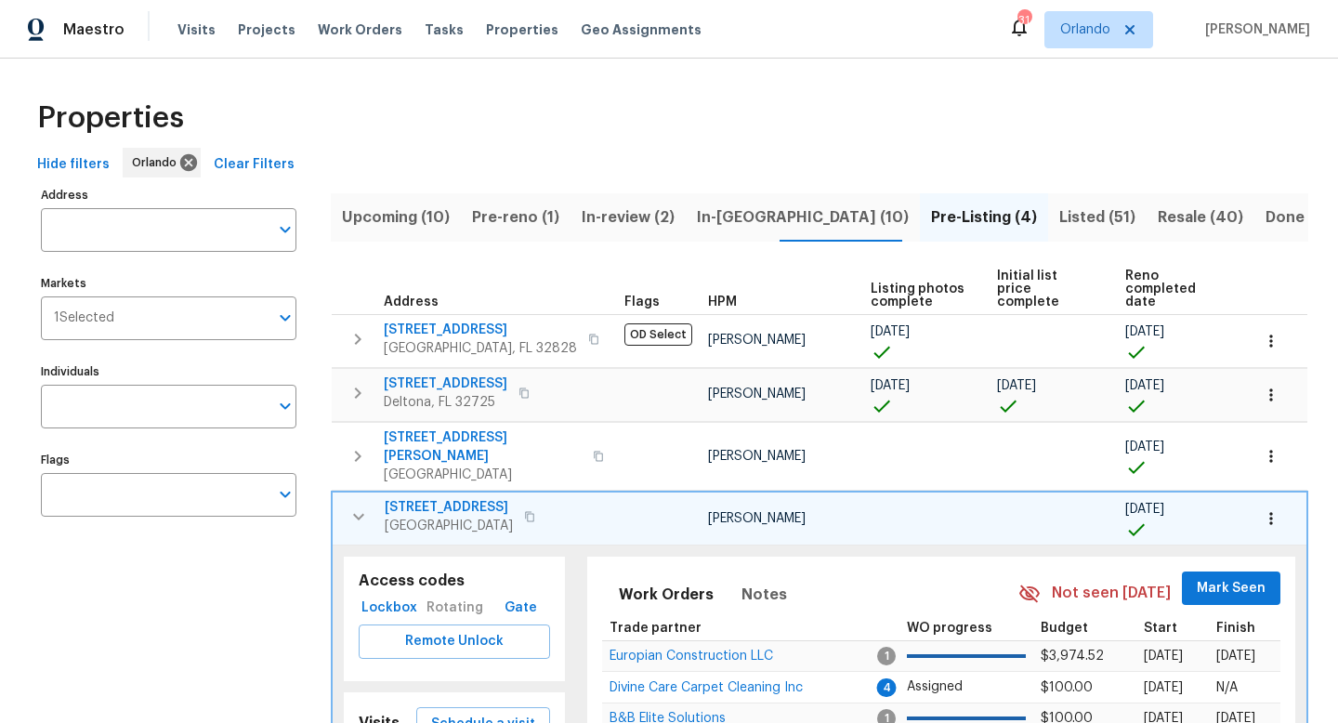
click at [469, 498] on span "[STREET_ADDRESS]" at bounding box center [449, 507] width 128 height 19
click at [363, 509] on icon "button" at bounding box center [358, 516] width 22 height 22
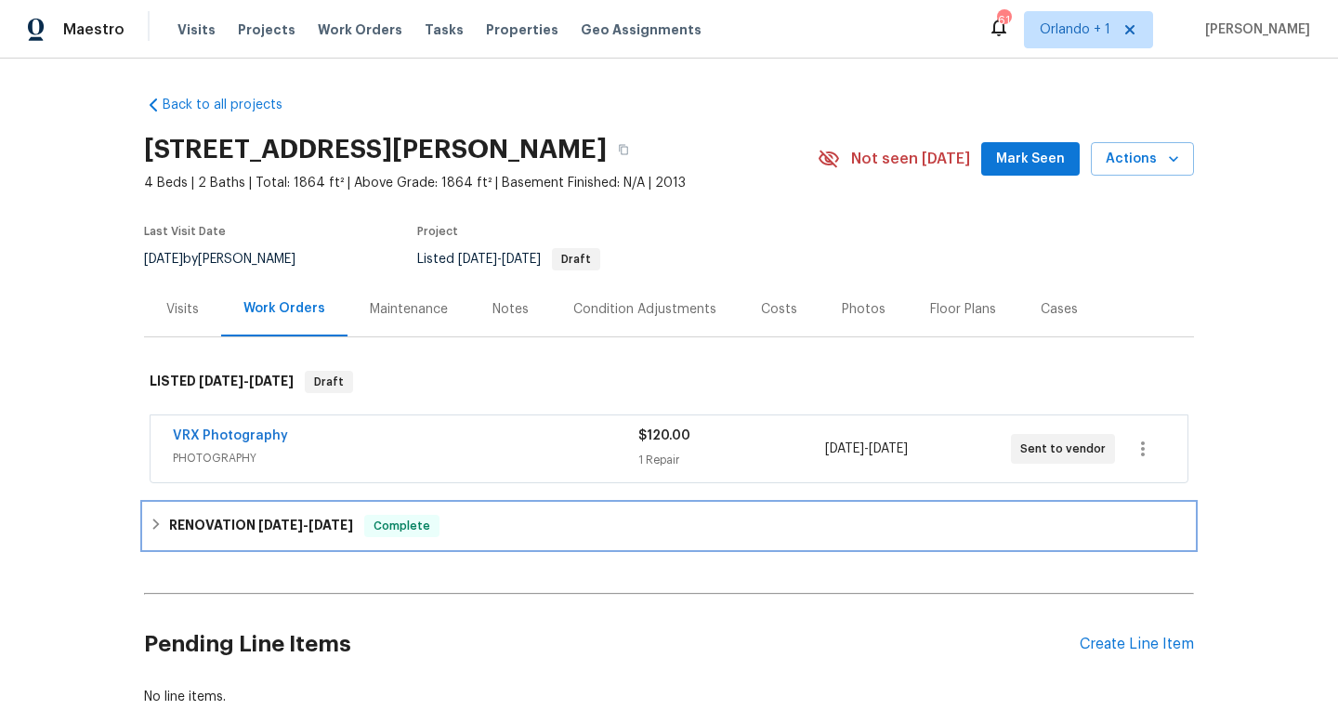
click at [255, 523] on h6 "RENOVATION 10/6/25 - 10/31/25" at bounding box center [261, 526] width 184 height 22
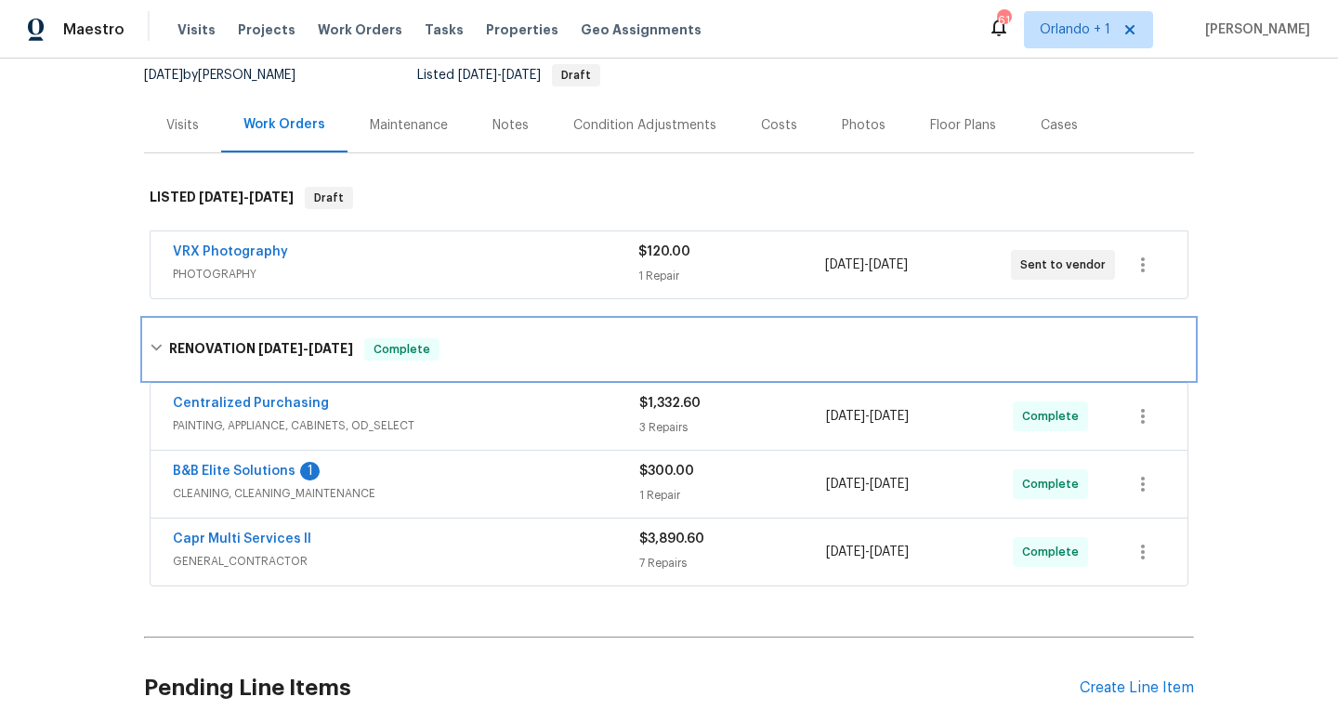
scroll to position [264, 0]
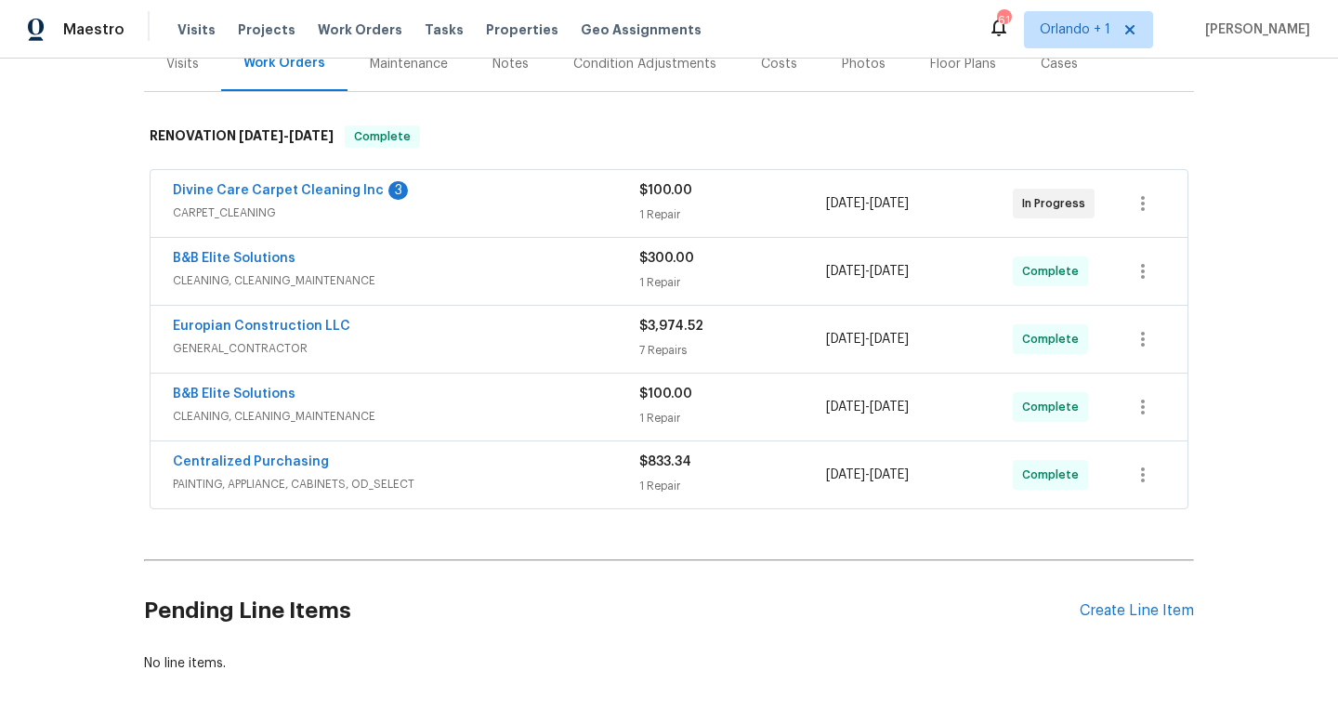
scroll to position [247, 0]
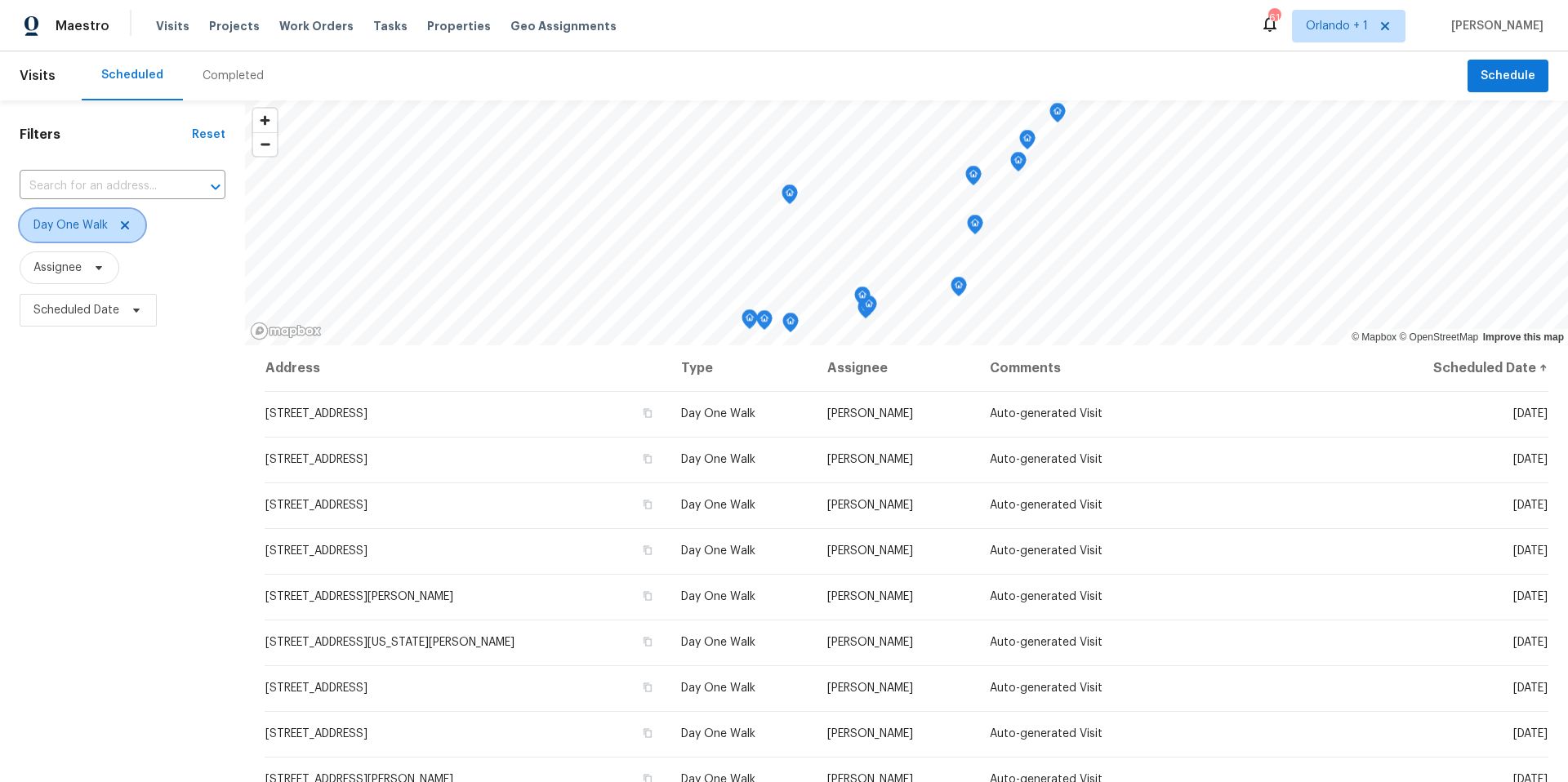
click at [123, 226] on icon at bounding box center [124, 225] width 8 height 8
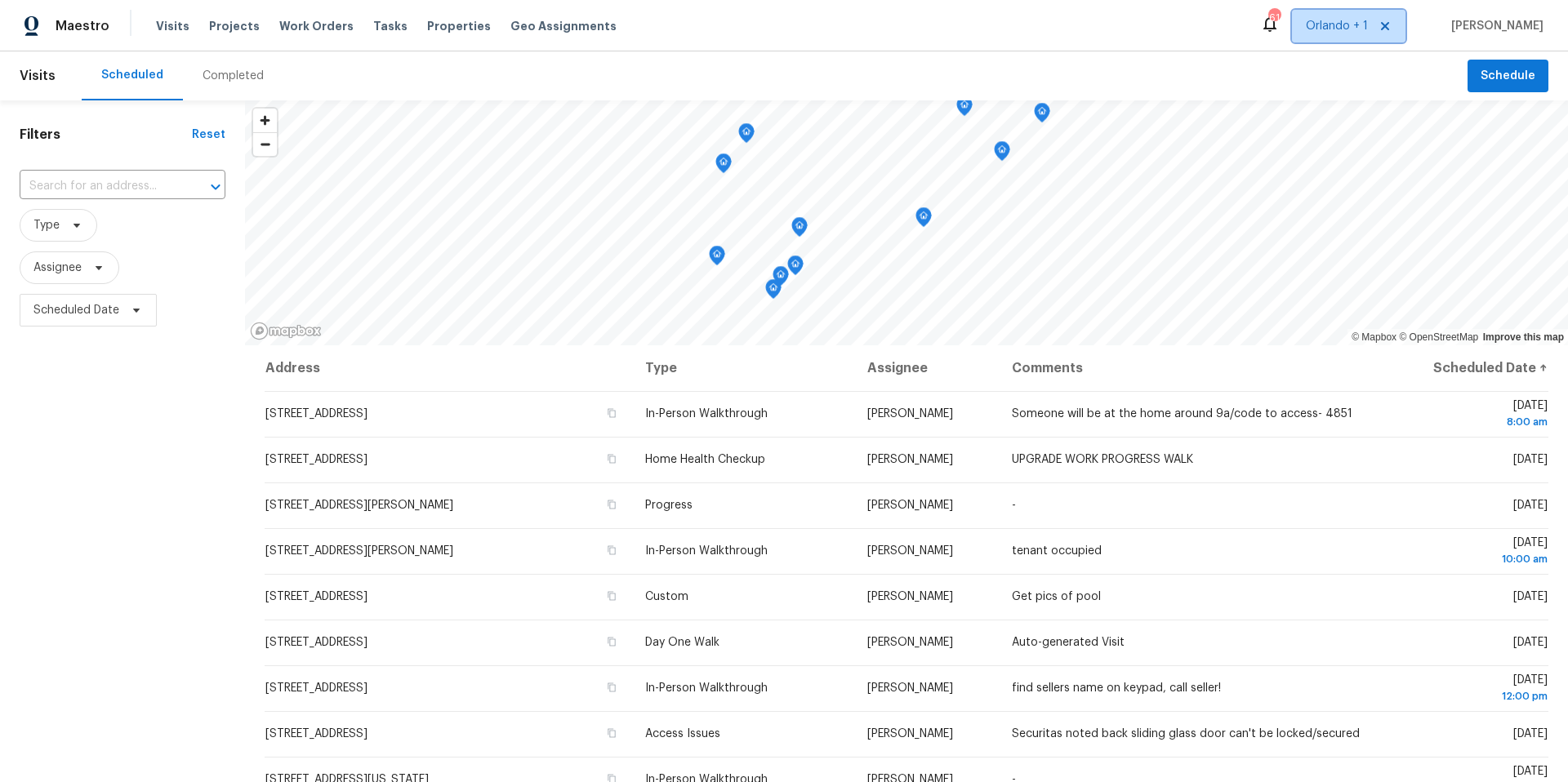
click at [1359, 24] on span "Orlando + 1" at bounding box center [1336, 25] width 62 height 17
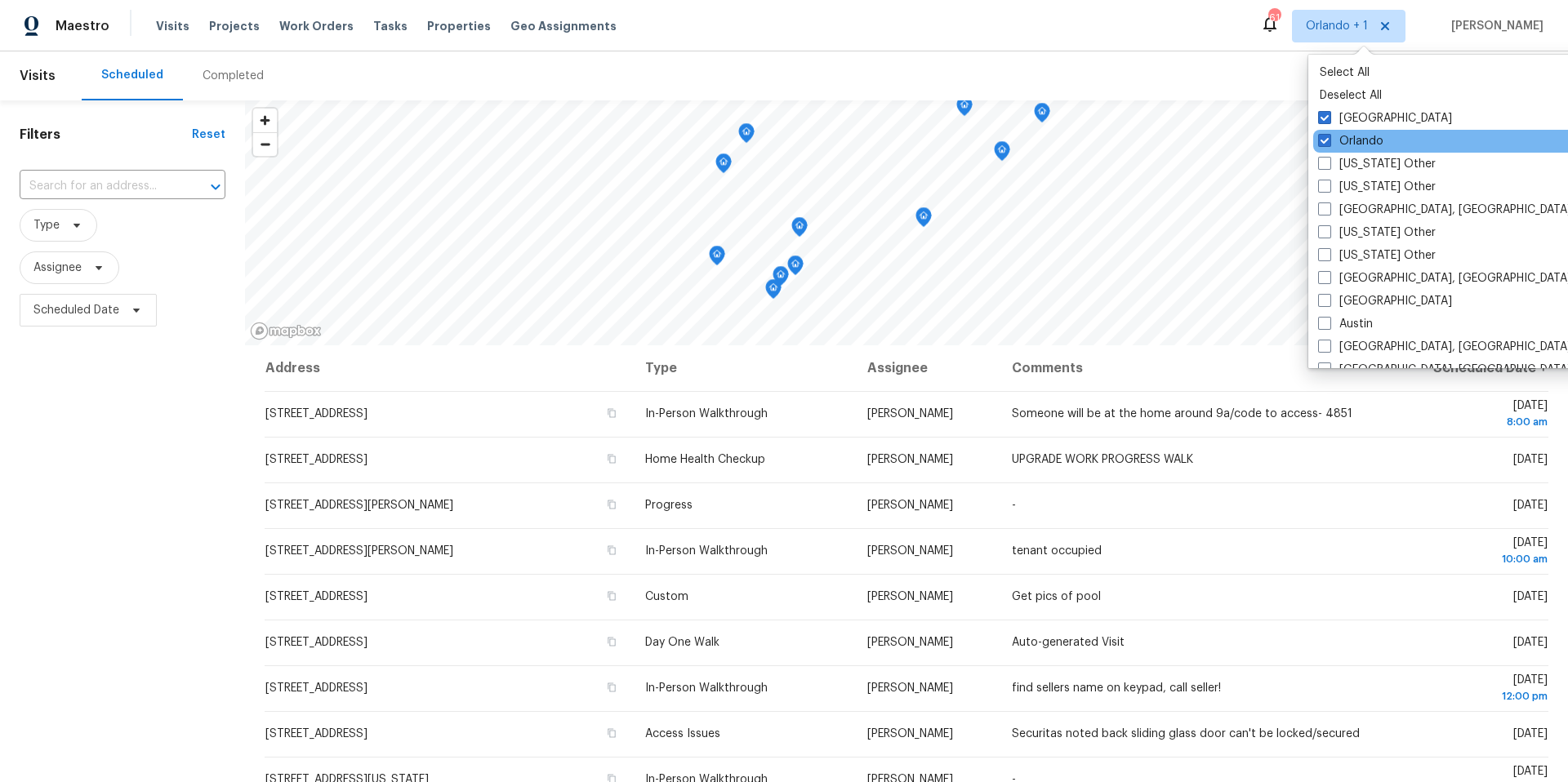
click at [1328, 150] on div "Orlando" at bounding box center [1477, 141] width 329 height 23
click at [1327, 146] on span at bounding box center [1324, 140] width 13 height 13
click at [1327, 143] on input "Orlando" at bounding box center [1323, 138] width 11 height 11
checkbox input "false"
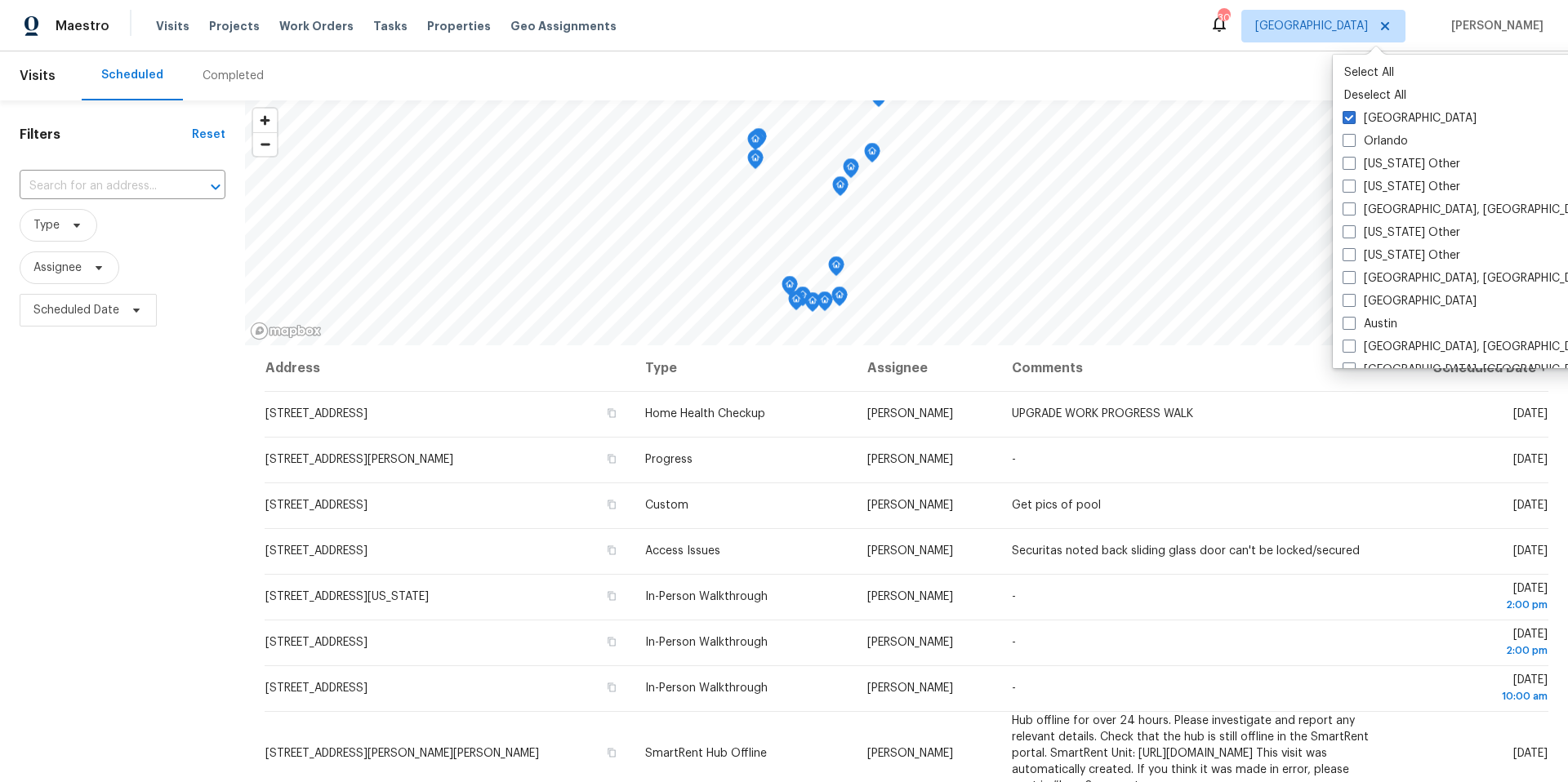
click at [1246, 76] on div "Scheduled Completed" at bounding box center [774, 76] width 1385 height 49
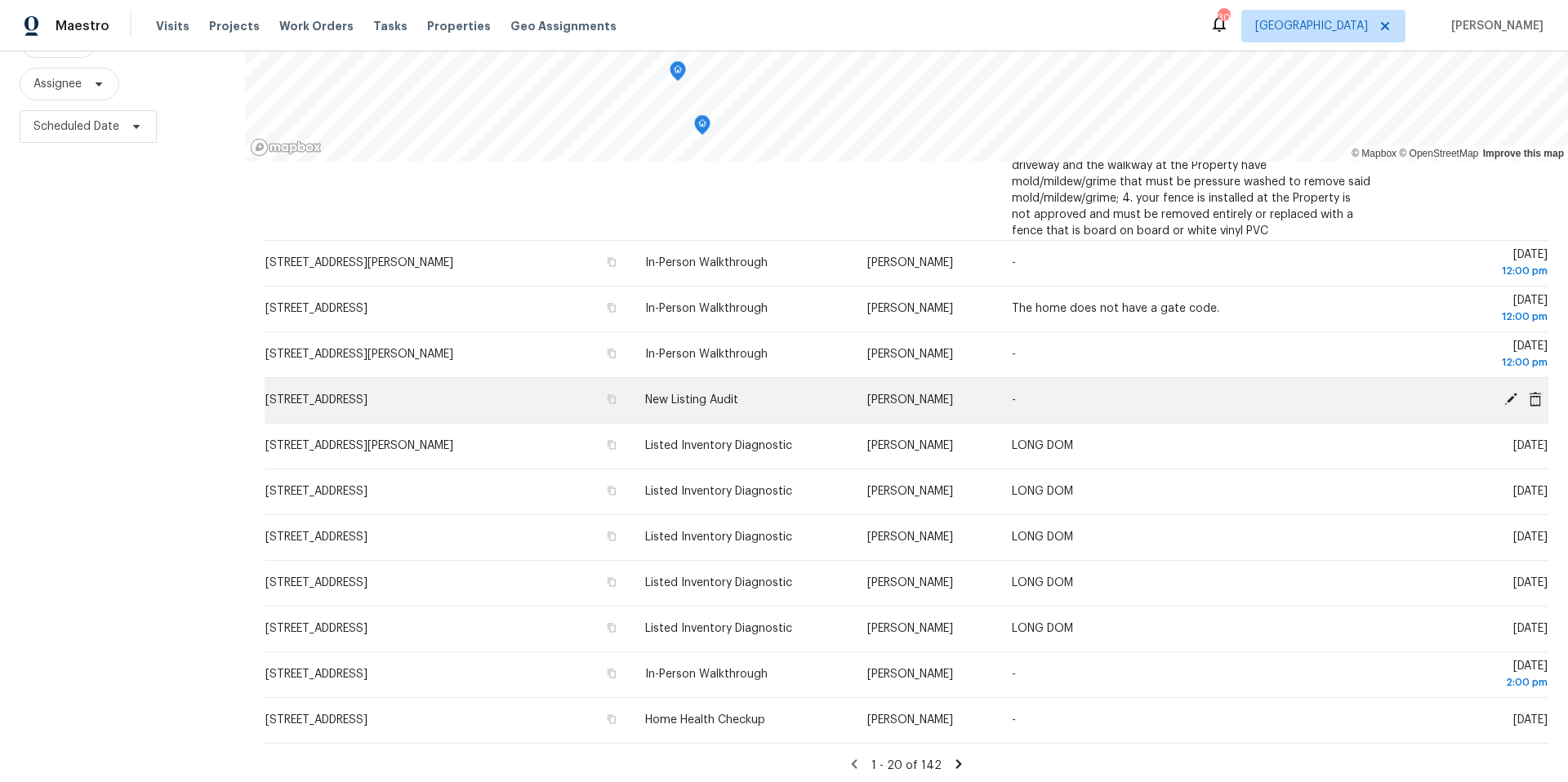
scroll to position [189, 0]
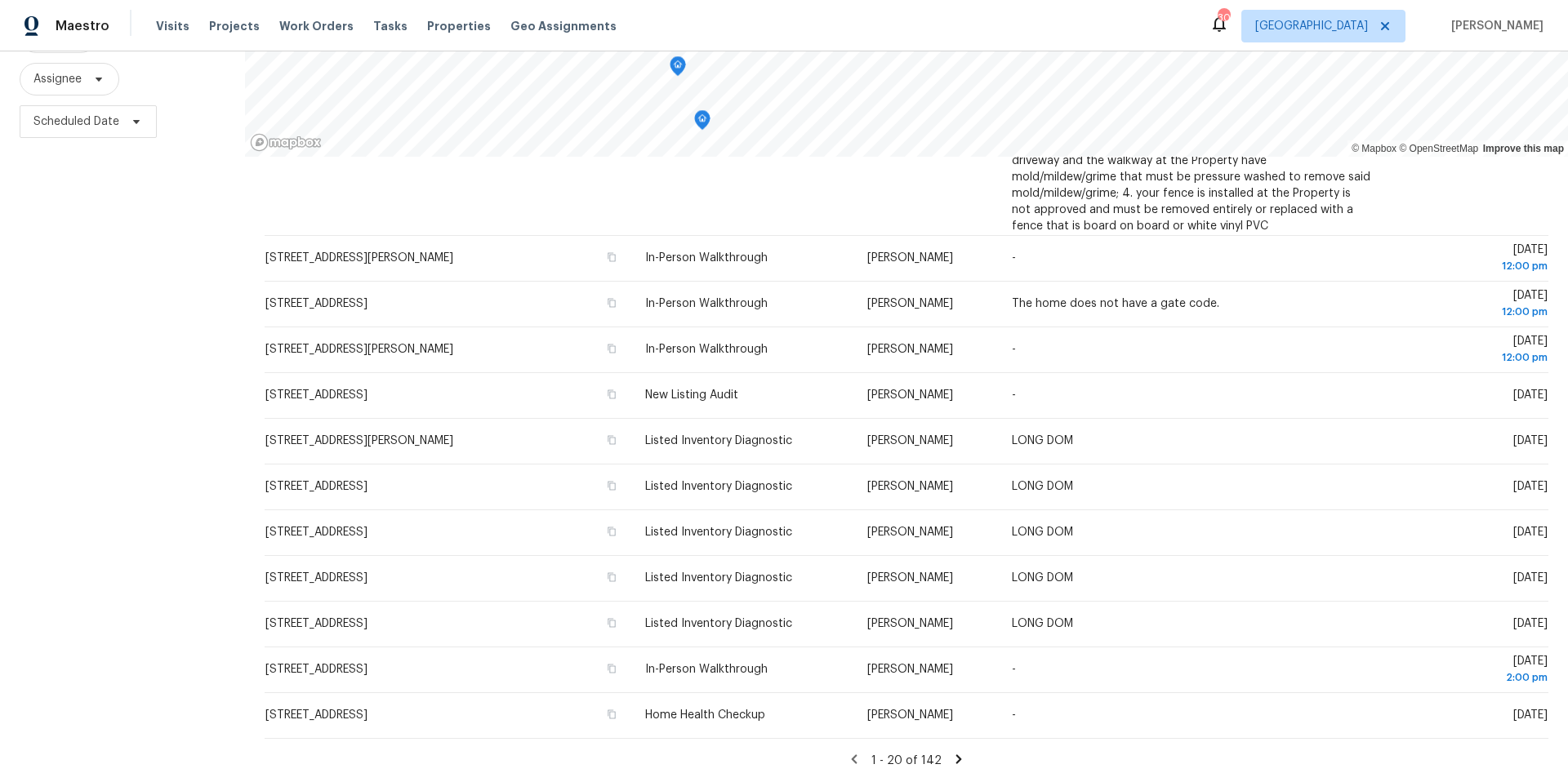
click at [956, 760] on icon at bounding box center [959, 758] width 6 height 9
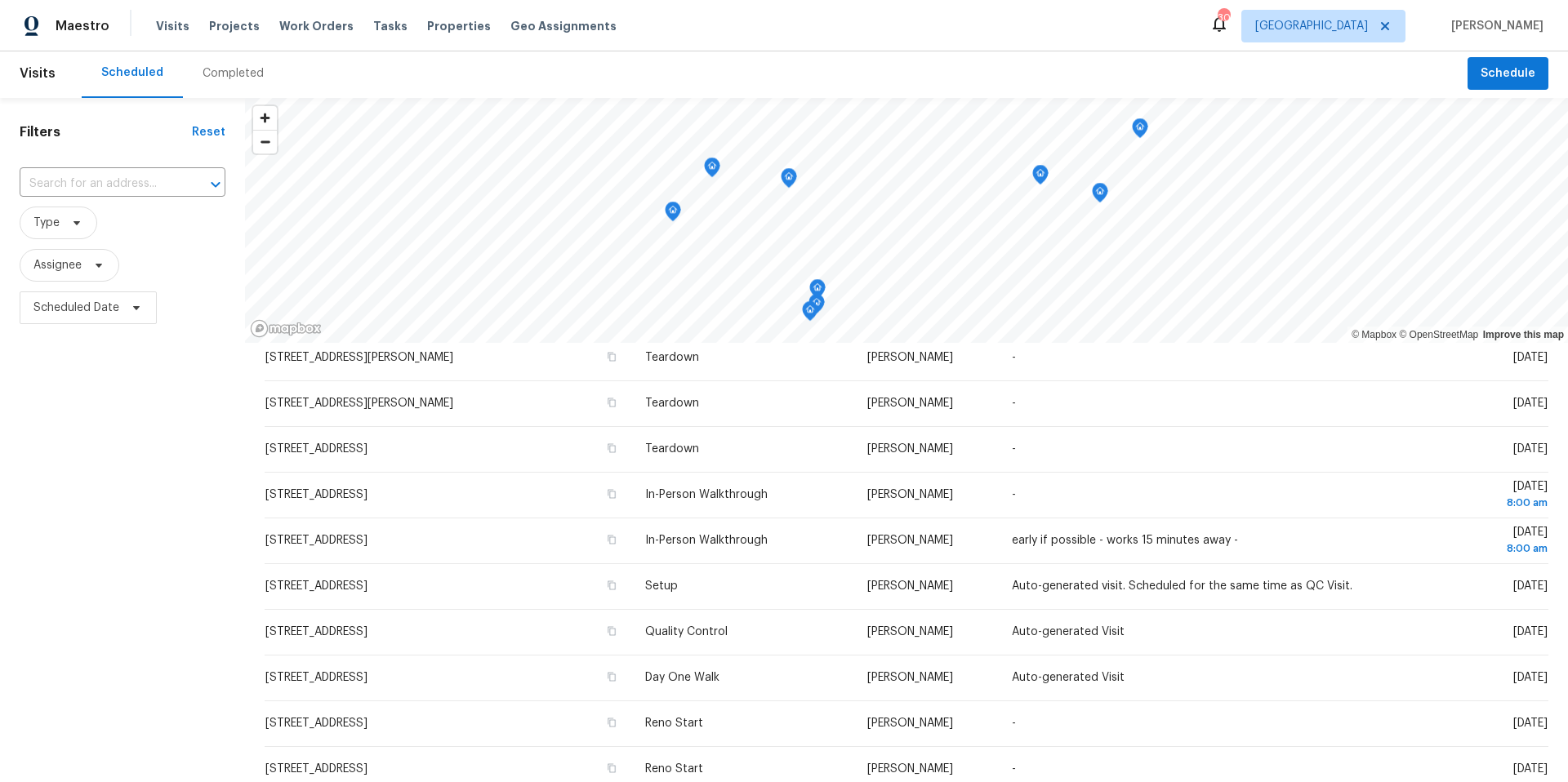
scroll to position [379, 0]
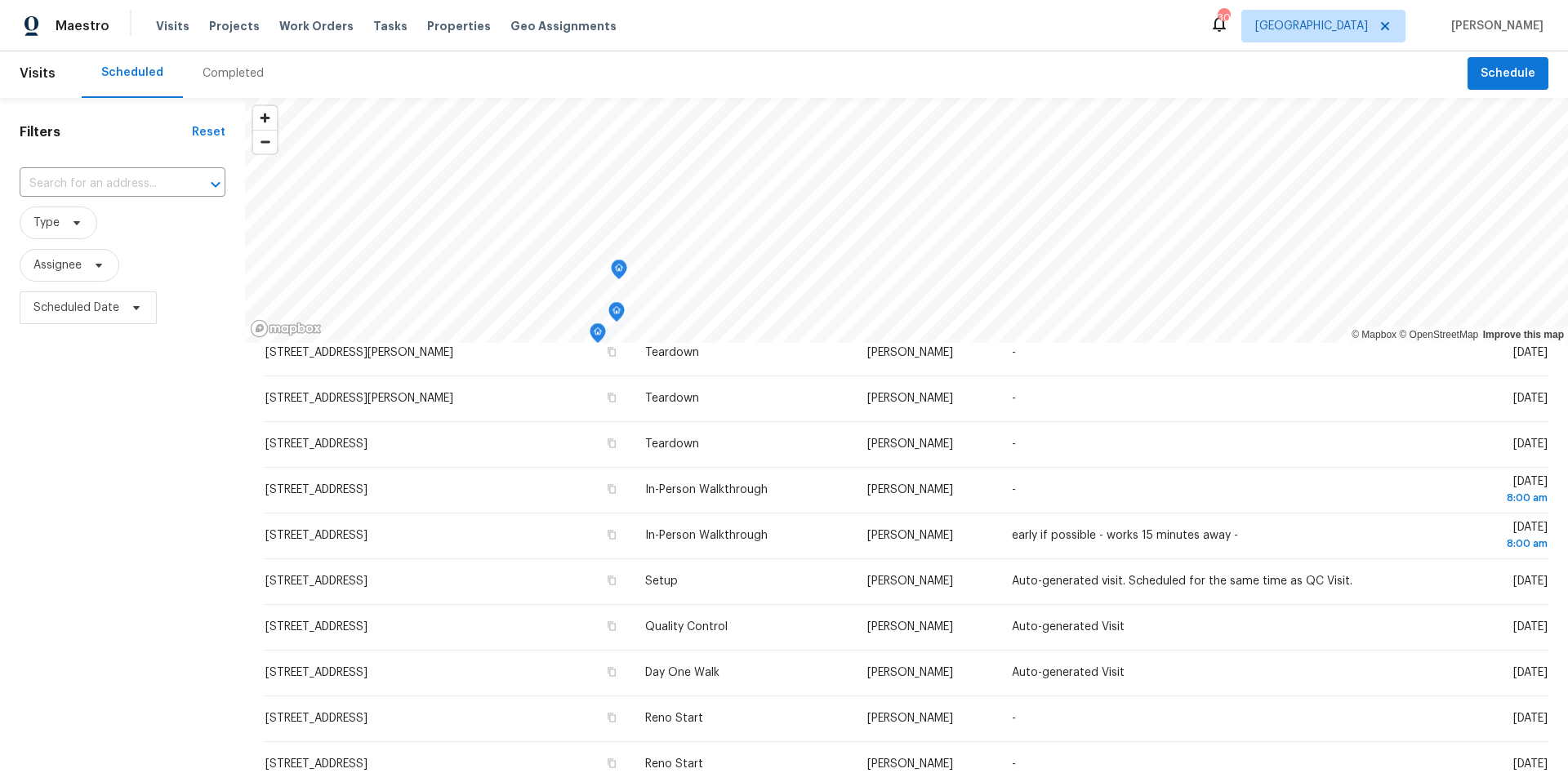
click at [1217, 58] on div "Visits Scheduled Completed Schedule Filters Reset ​ Type Assignee Scheduled Dat…" at bounding box center [784, 416] width 1568 height 730
click at [1055, 50] on div "Maestro Visits Projects Work Orders Tasks Properties Geo Assignments 30 Tampa J…" at bounding box center [784, 391] width 1568 height 782
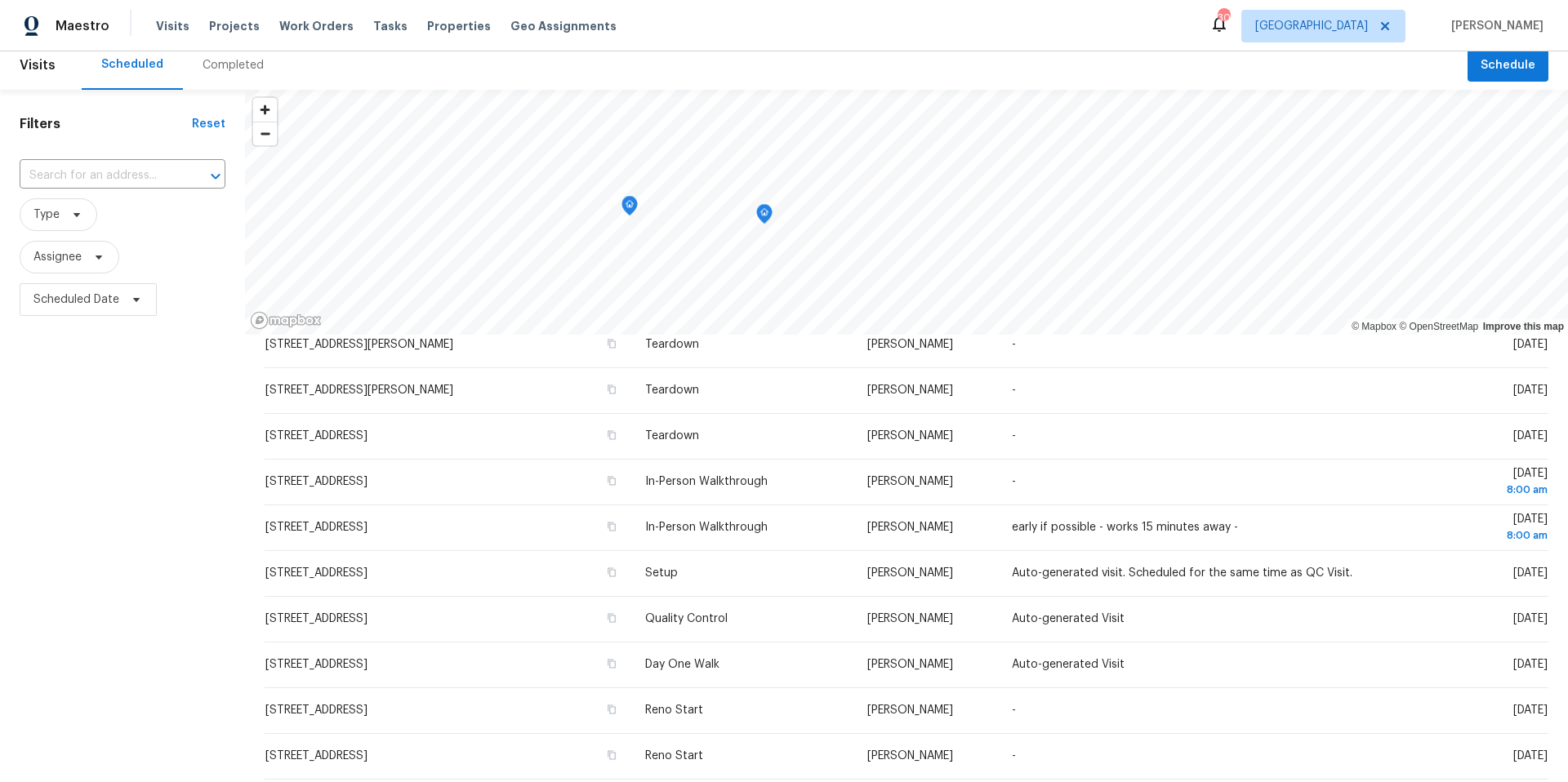
scroll to position [9, 0]
click at [97, 259] on icon at bounding box center [98, 258] width 13 height 13
type input "josh devinney"
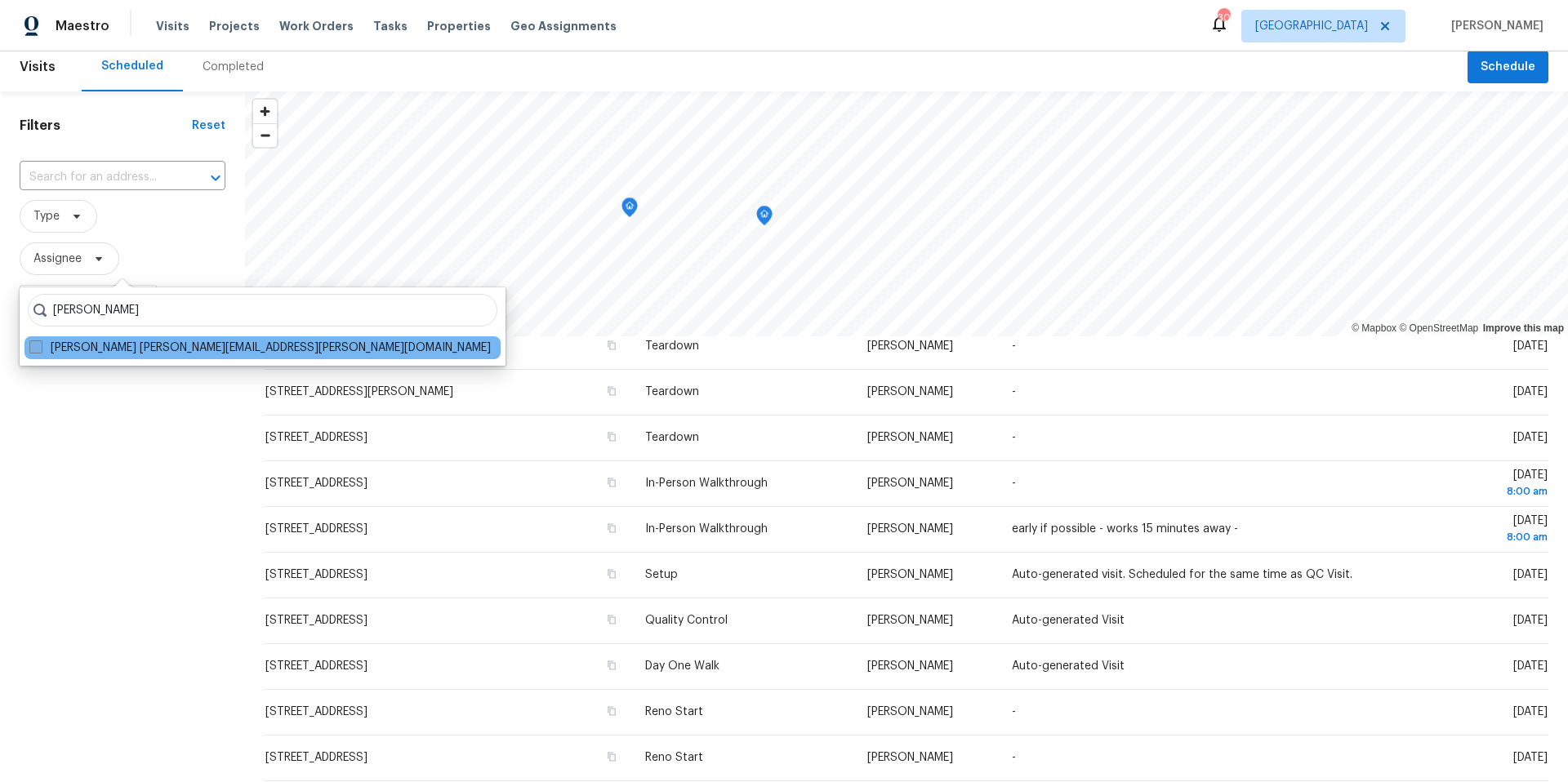
click at [37, 349] on span at bounding box center [35, 346] width 13 height 13
click at [37, 349] on input "Josh Devinney josh.devinney@opendoor.com" at bounding box center [34, 344] width 11 height 11
checkbox input "true"
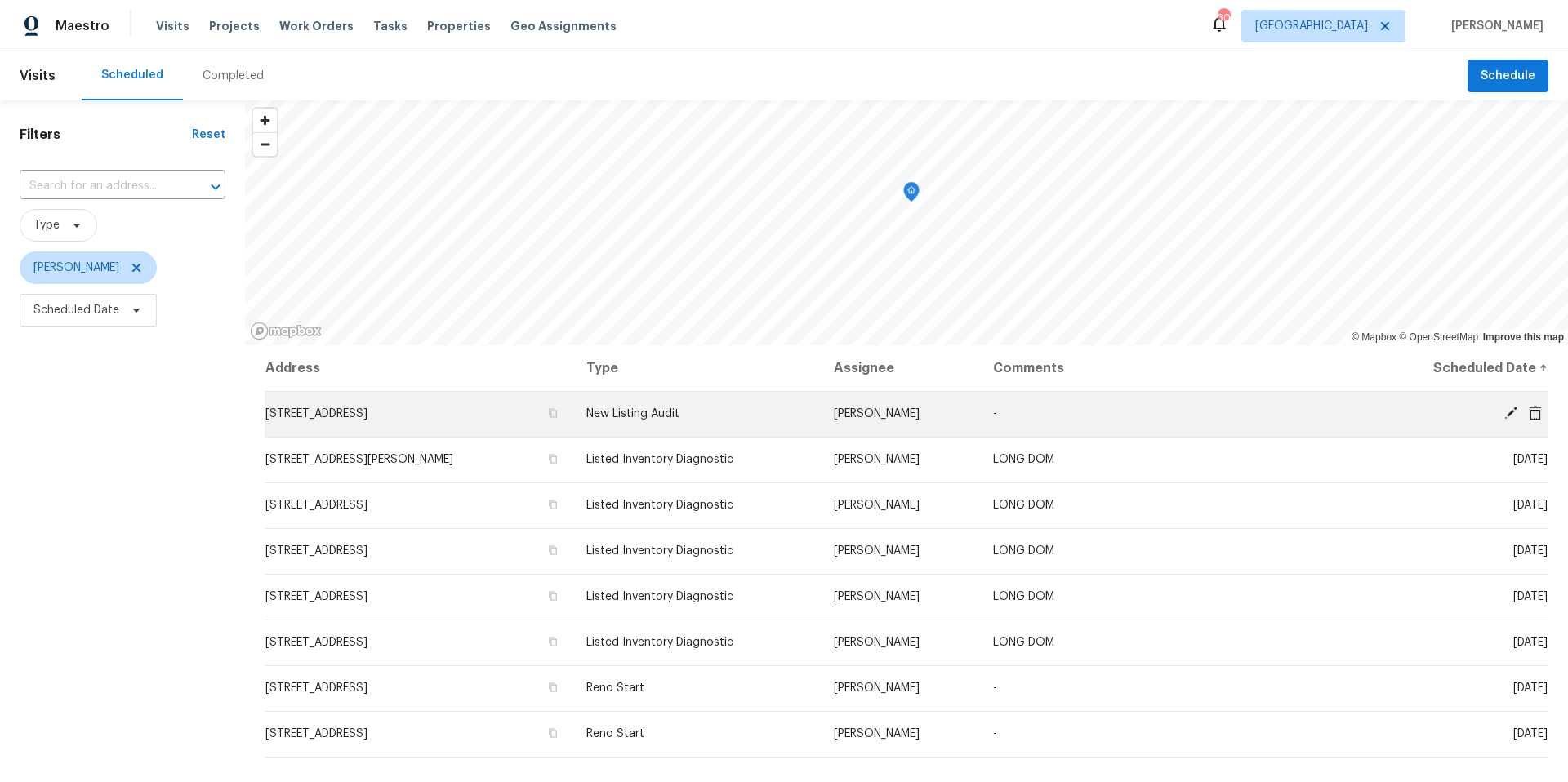
click at [760, 404] on div "© Mapbox © OpenStreetMap Improve this map Address Type Assignee Comments Schedu…" at bounding box center [906, 535] width 1323 height 870
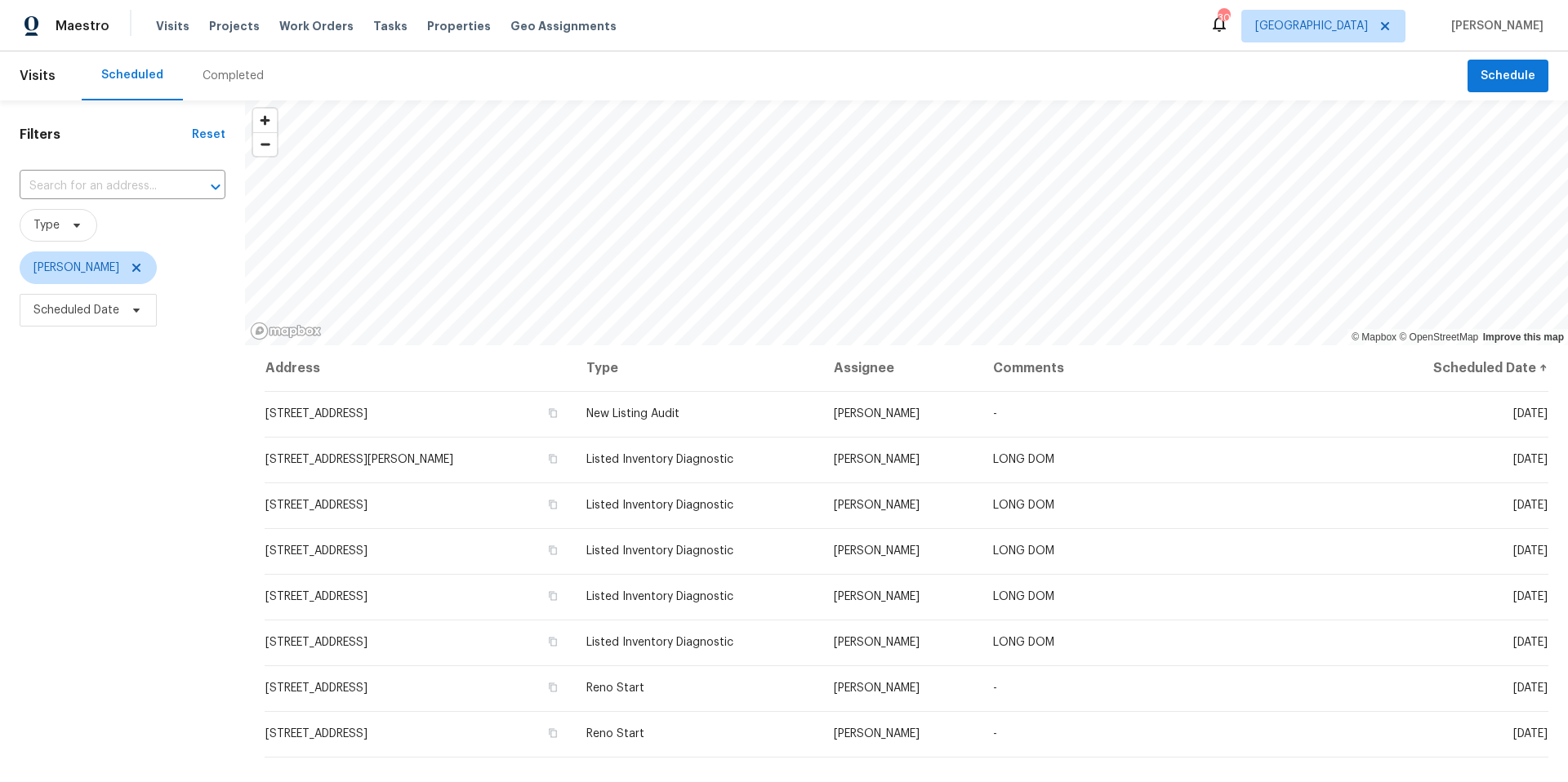
click at [640, 60] on div "Visits Scheduled Completed Schedule Filters Reset ​ Type Josh Devinney Schedule…" at bounding box center [784, 416] width 1568 height 730
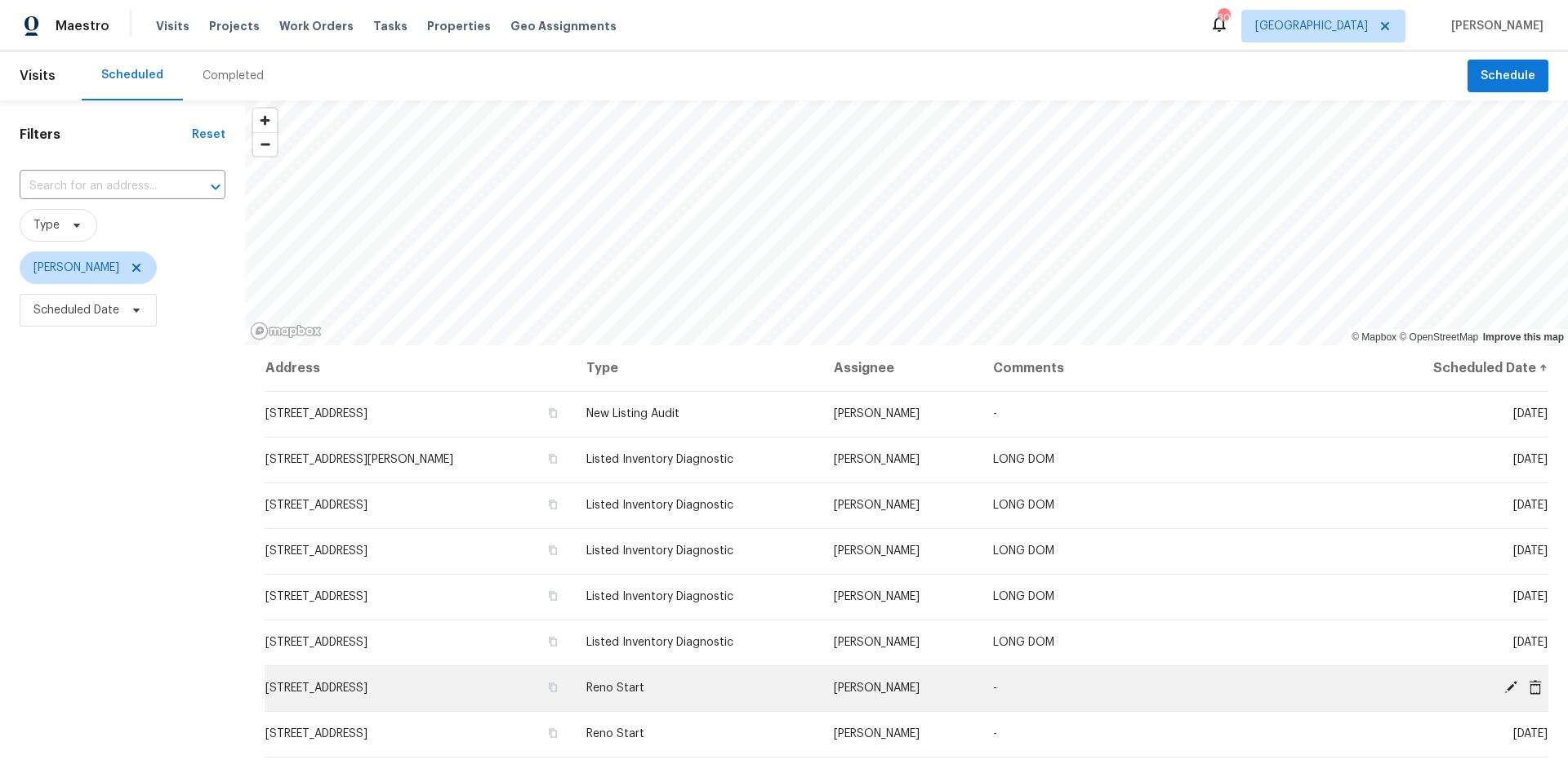
click at [1537, 687] on icon at bounding box center [1535, 686] width 13 height 15
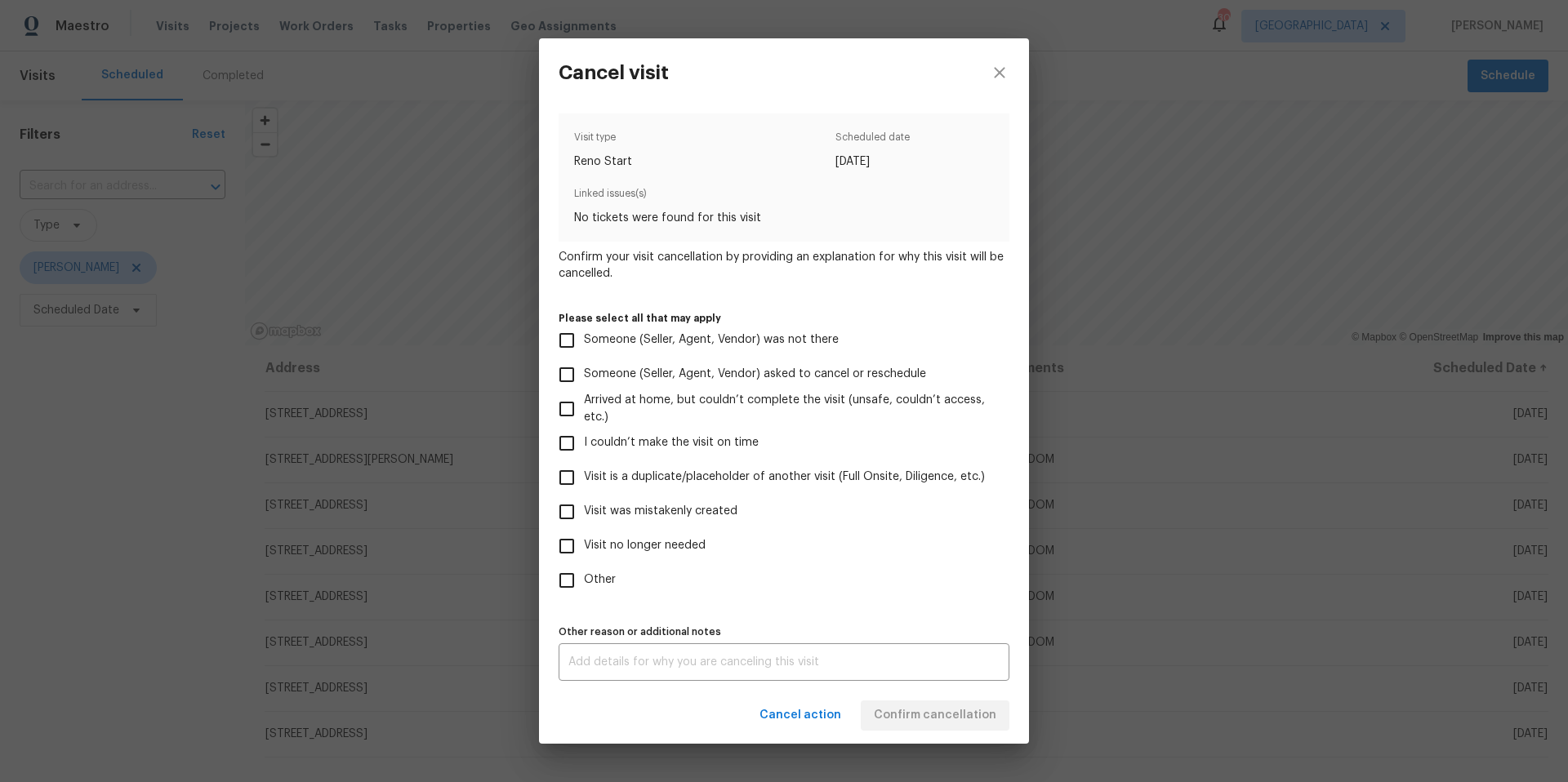
click at [573, 553] on input "Visit no longer needed" at bounding box center [566, 546] width 34 height 34
checkbox input "true"
click at [821, 674] on div "x Other reason or additional notes" at bounding box center [783, 662] width 451 height 38
type textarea "......"
click at [737, 715] on div "Cancel action Confirm cancellation" at bounding box center [783, 715] width 490 height 56
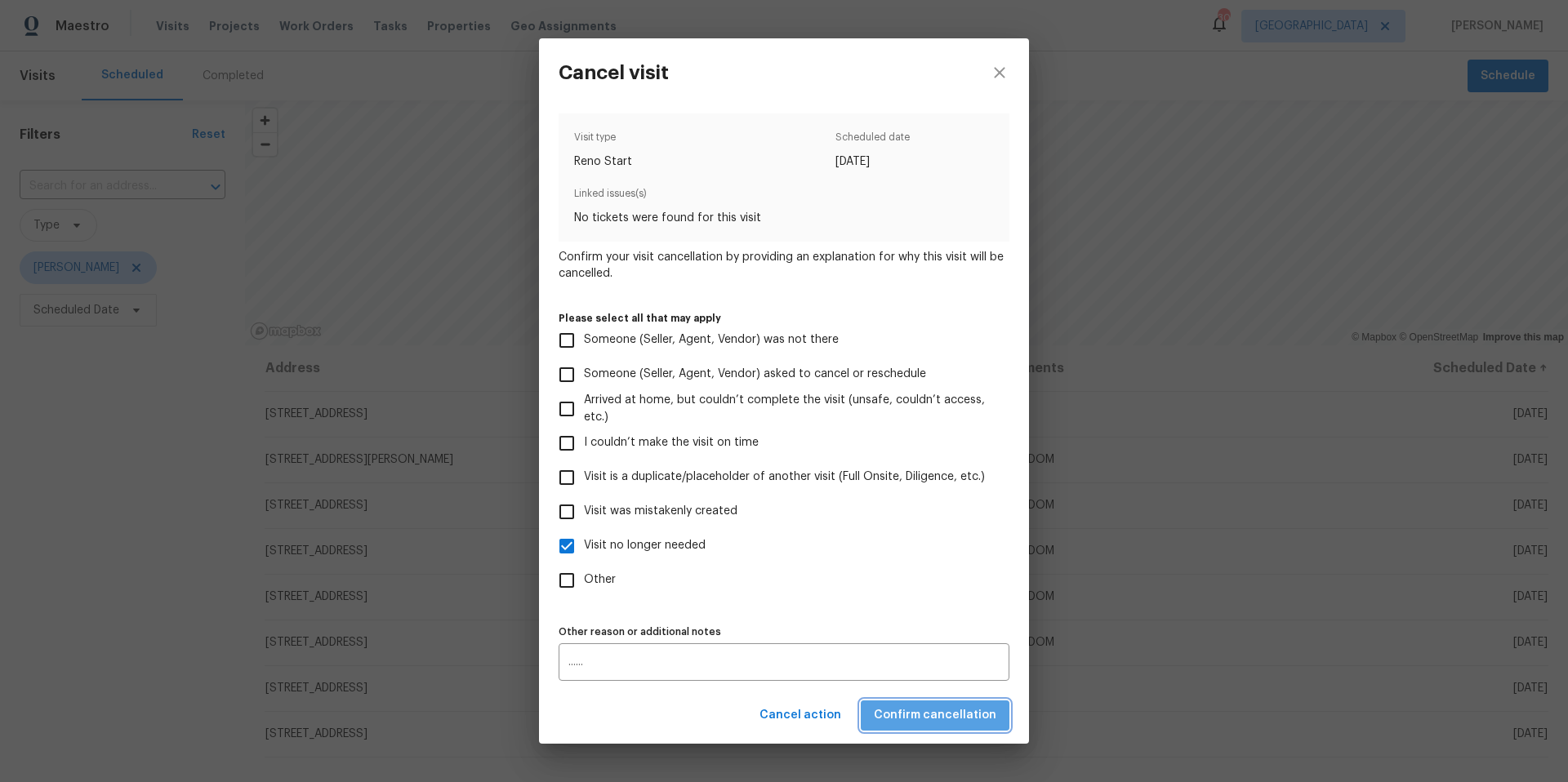
click at [956, 721] on span "Confirm cancellation" at bounding box center [934, 715] width 122 height 20
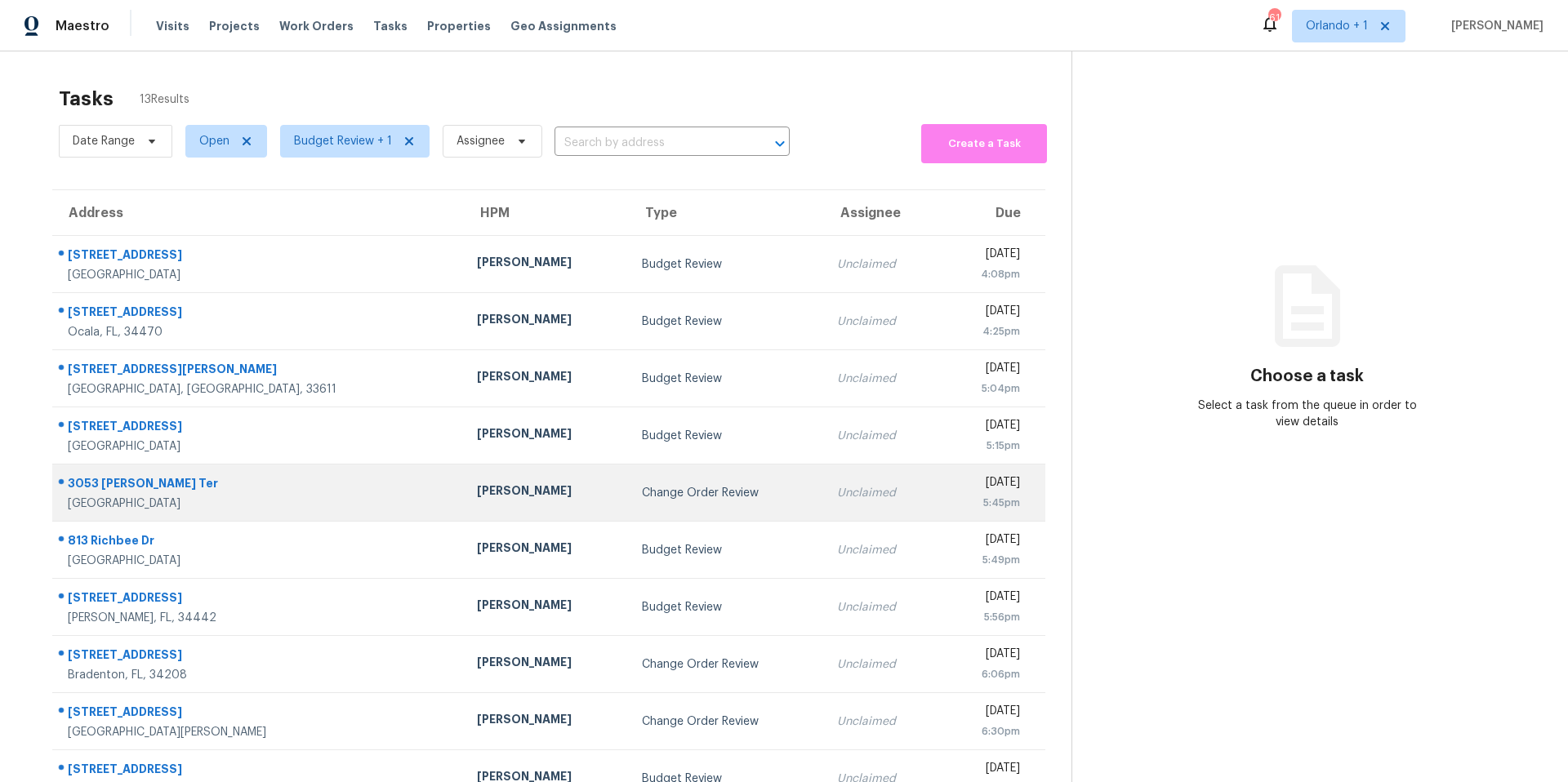
click at [642, 496] on div "Change Order Review" at bounding box center [726, 493] width 169 height 17
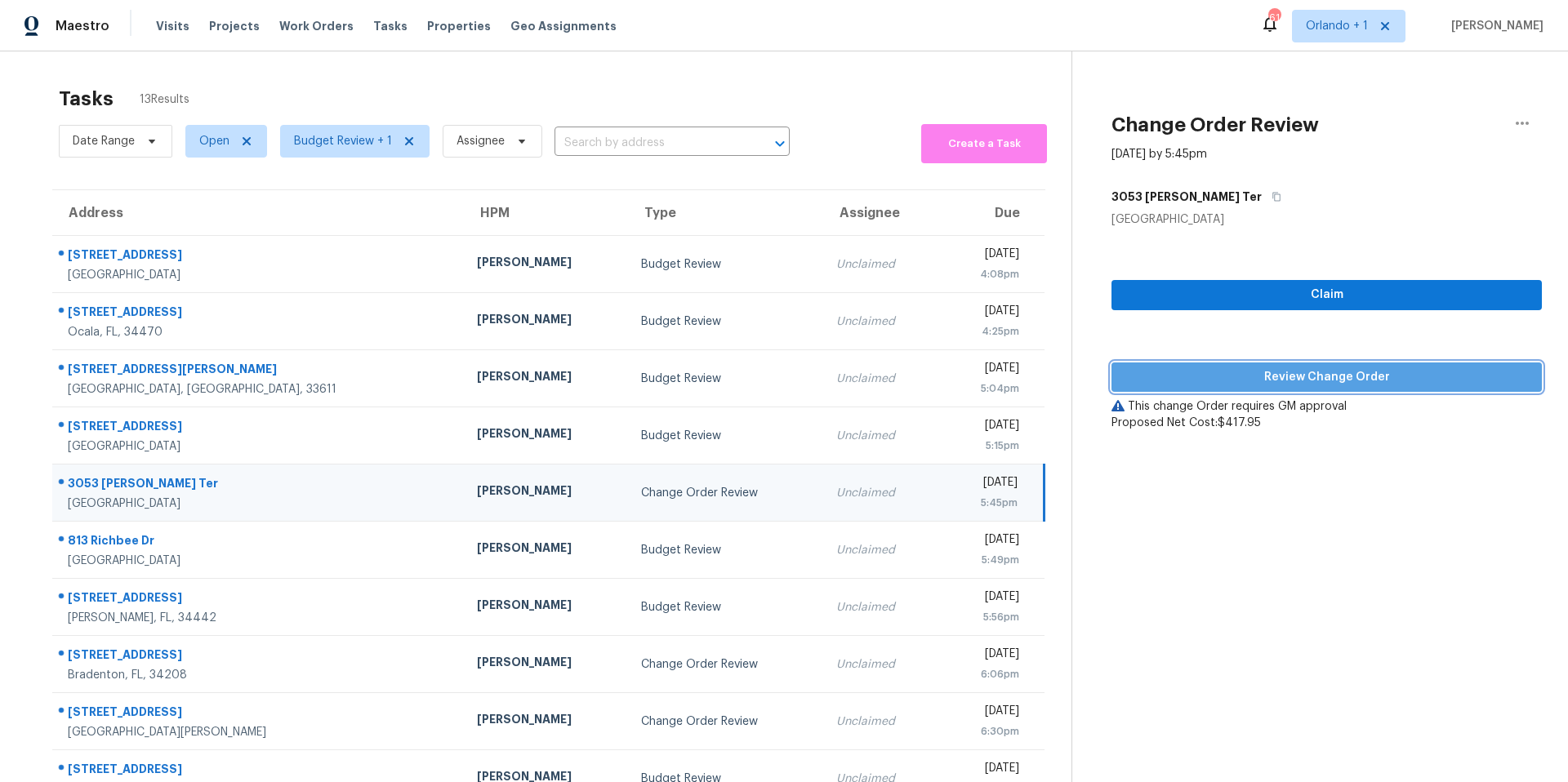
click at [1350, 381] on span "Review Change Order" at bounding box center [1326, 377] width 404 height 20
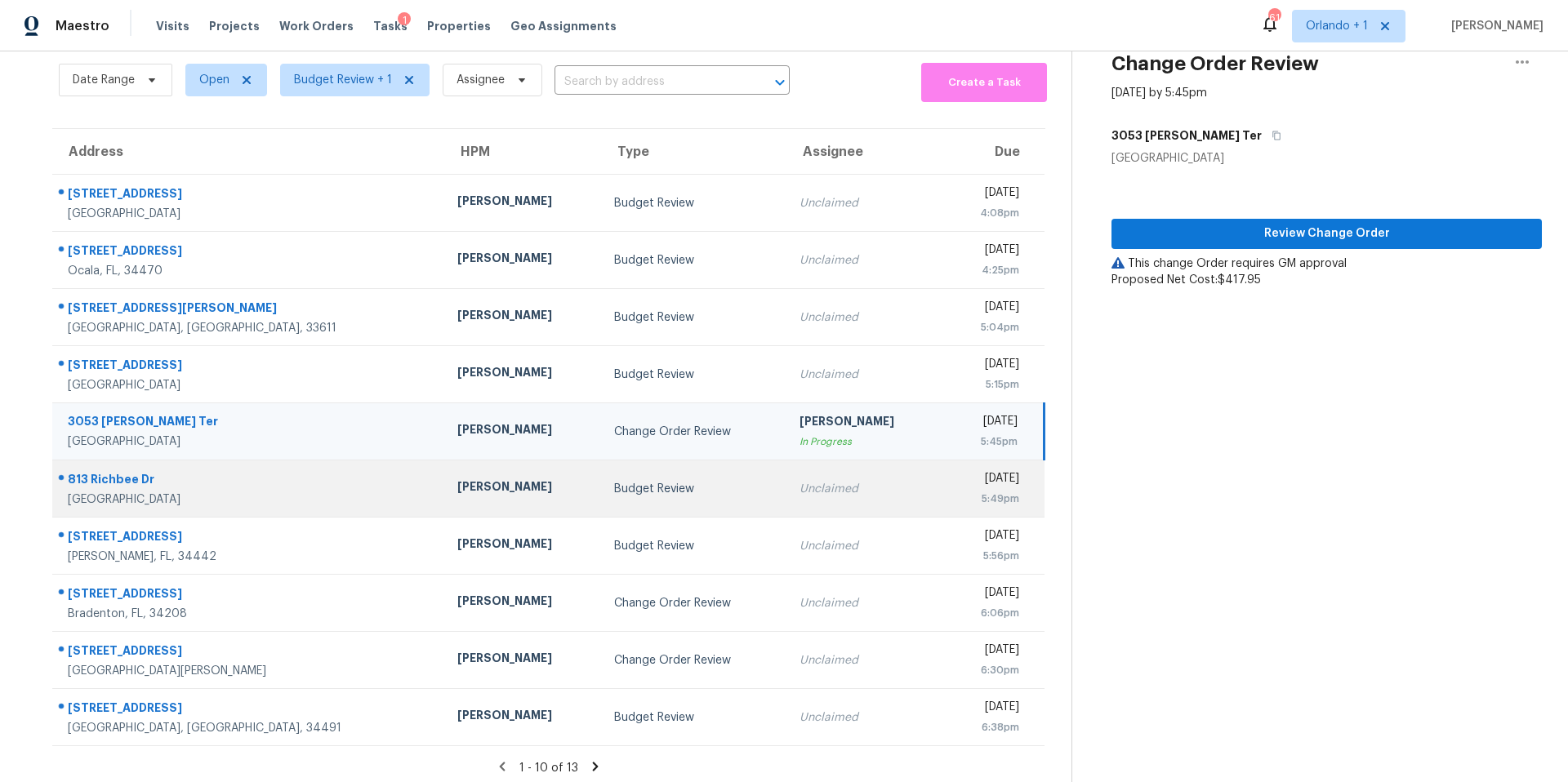
scroll to position [69, 0]
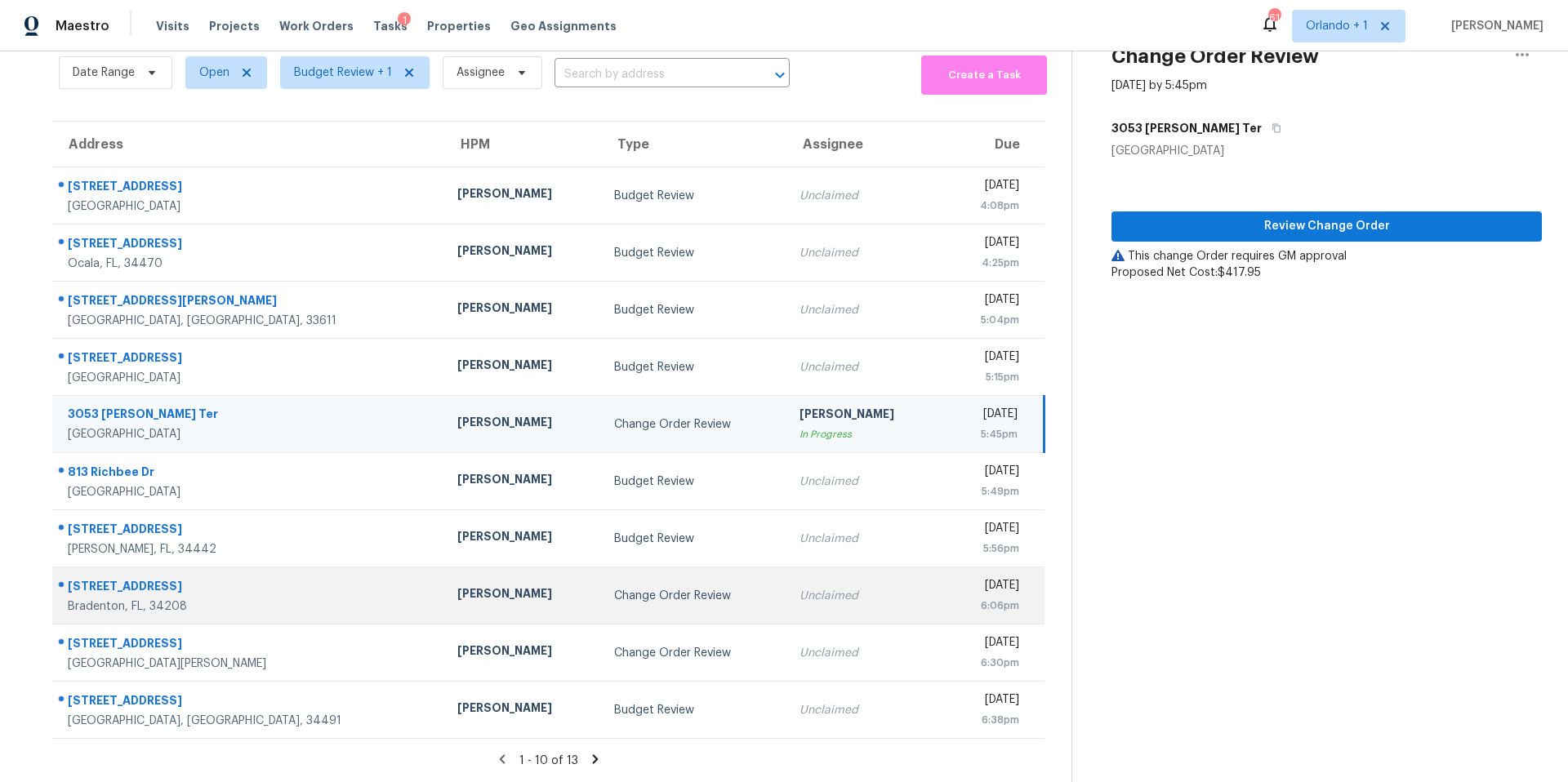
click at [630, 594] on div "Change Order Review" at bounding box center [693, 596] width 159 height 17
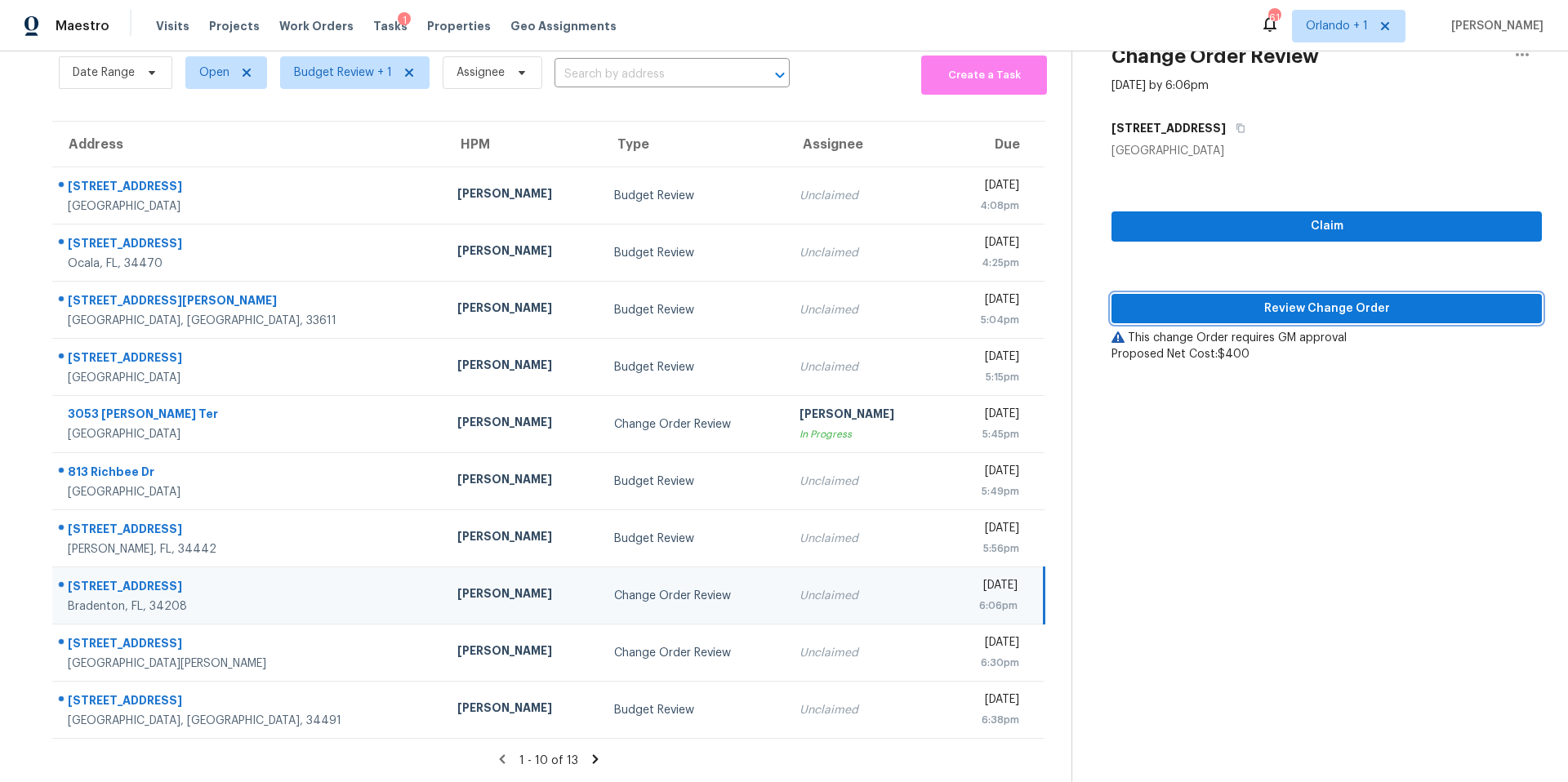
click at [1318, 300] on span "Review Change Order" at bounding box center [1326, 308] width 404 height 20
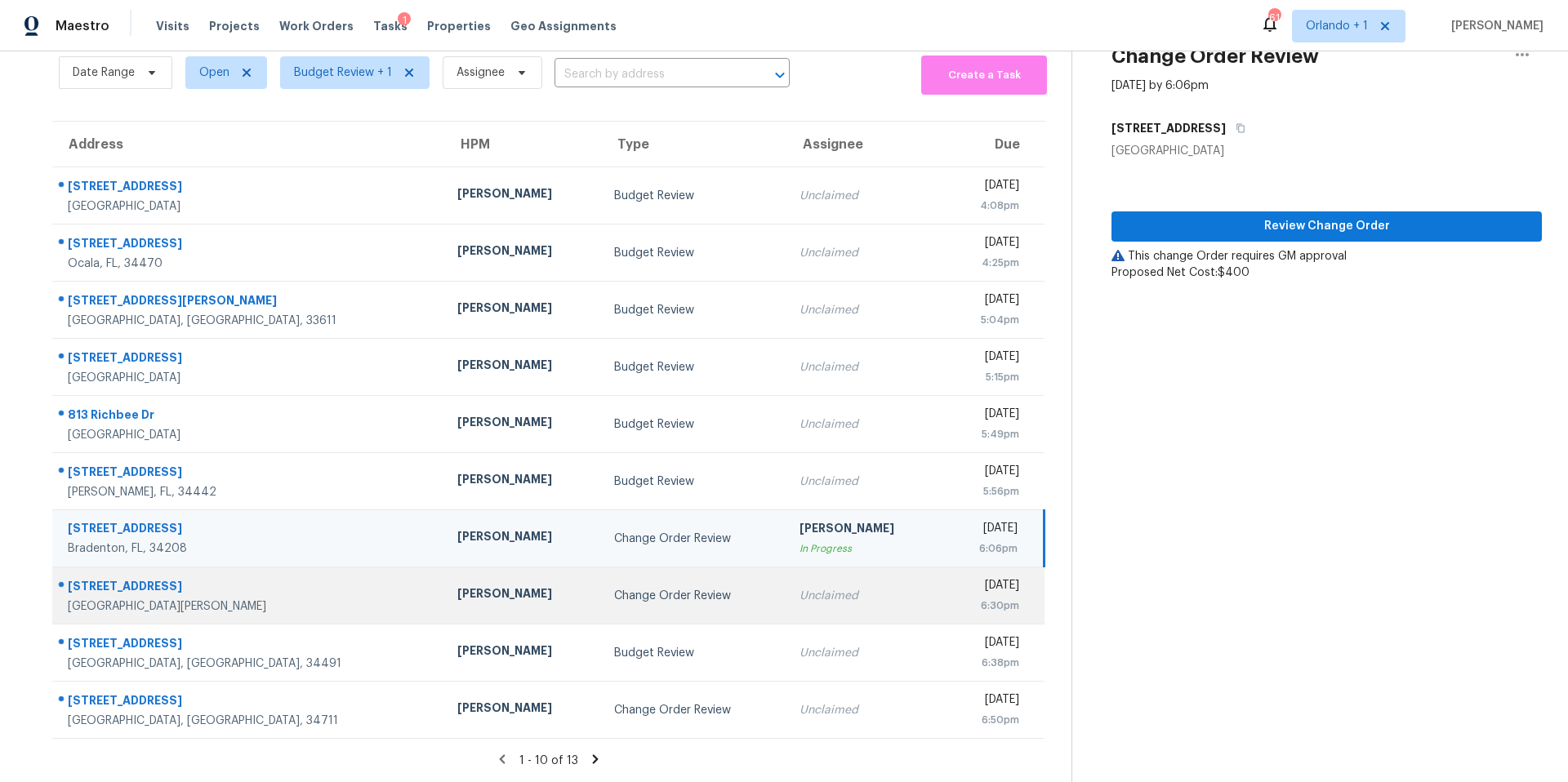
click at [616, 597] on div "Change Order Review" at bounding box center [693, 596] width 159 height 17
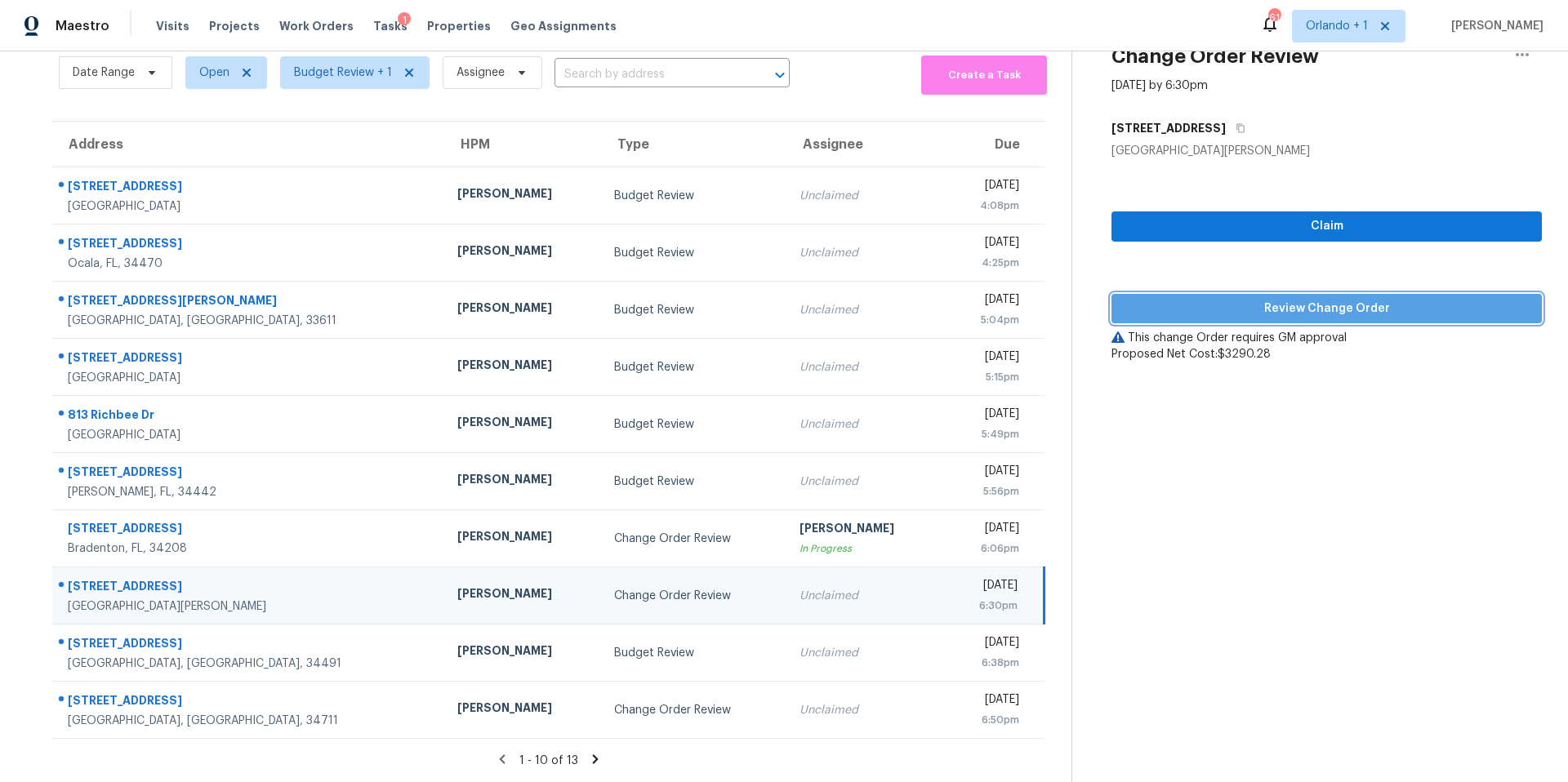
click at [1328, 308] on span "Review Change Order" at bounding box center [1326, 308] width 404 height 20
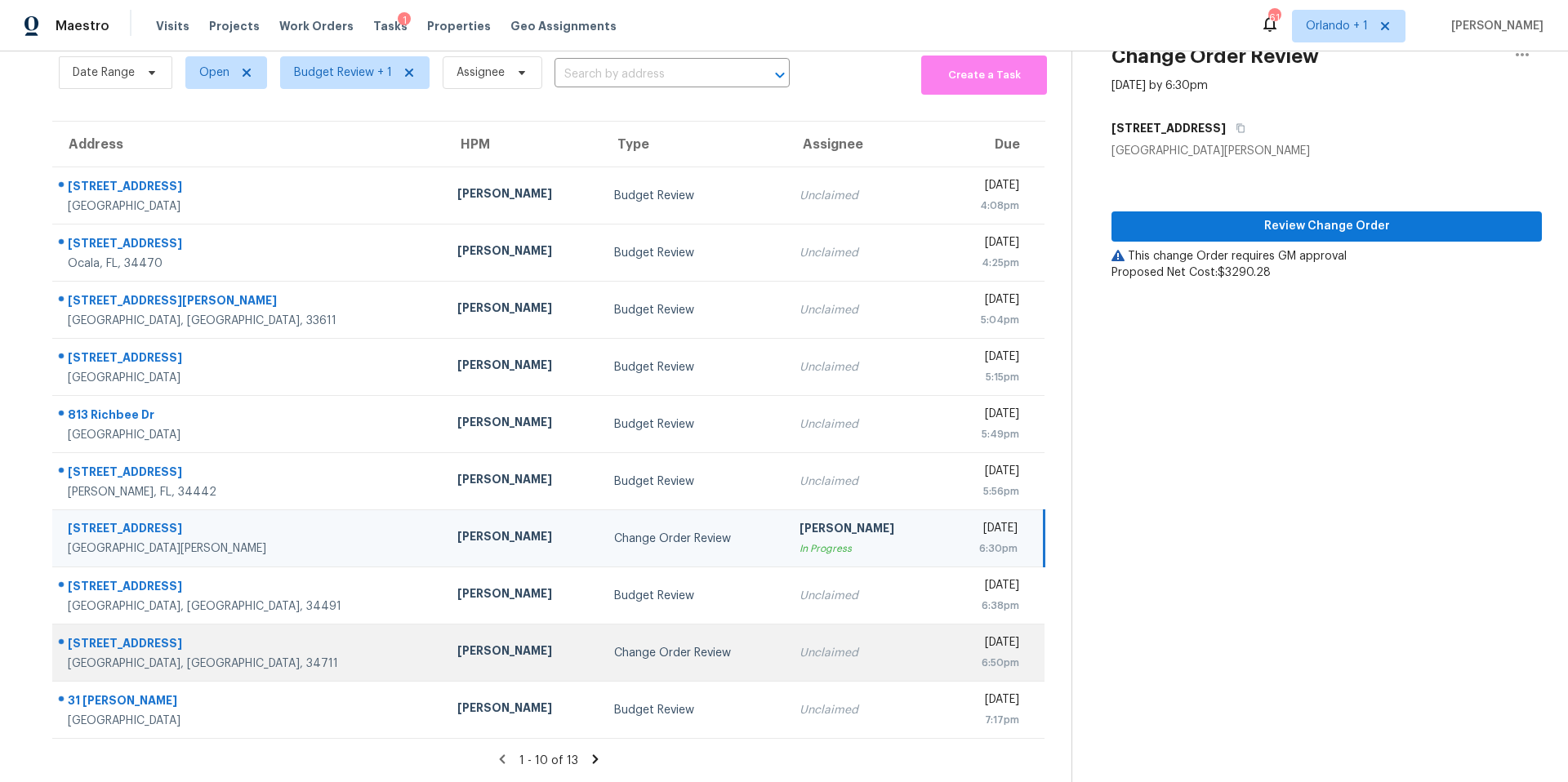
click at [799, 648] on div "Unclaimed" at bounding box center [864, 653] width 131 height 17
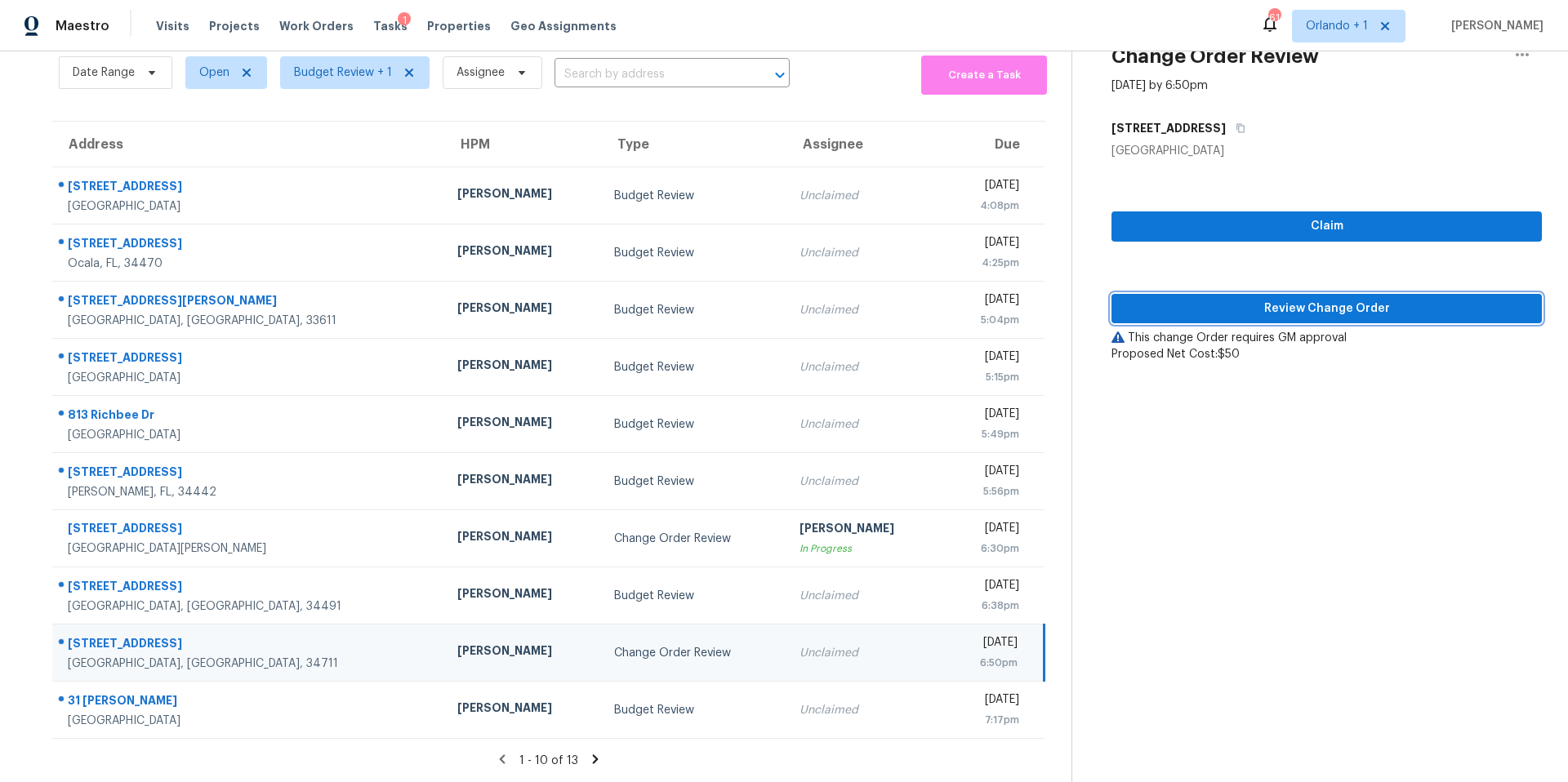
click at [1327, 308] on span "Review Change Order" at bounding box center [1326, 308] width 404 height 20
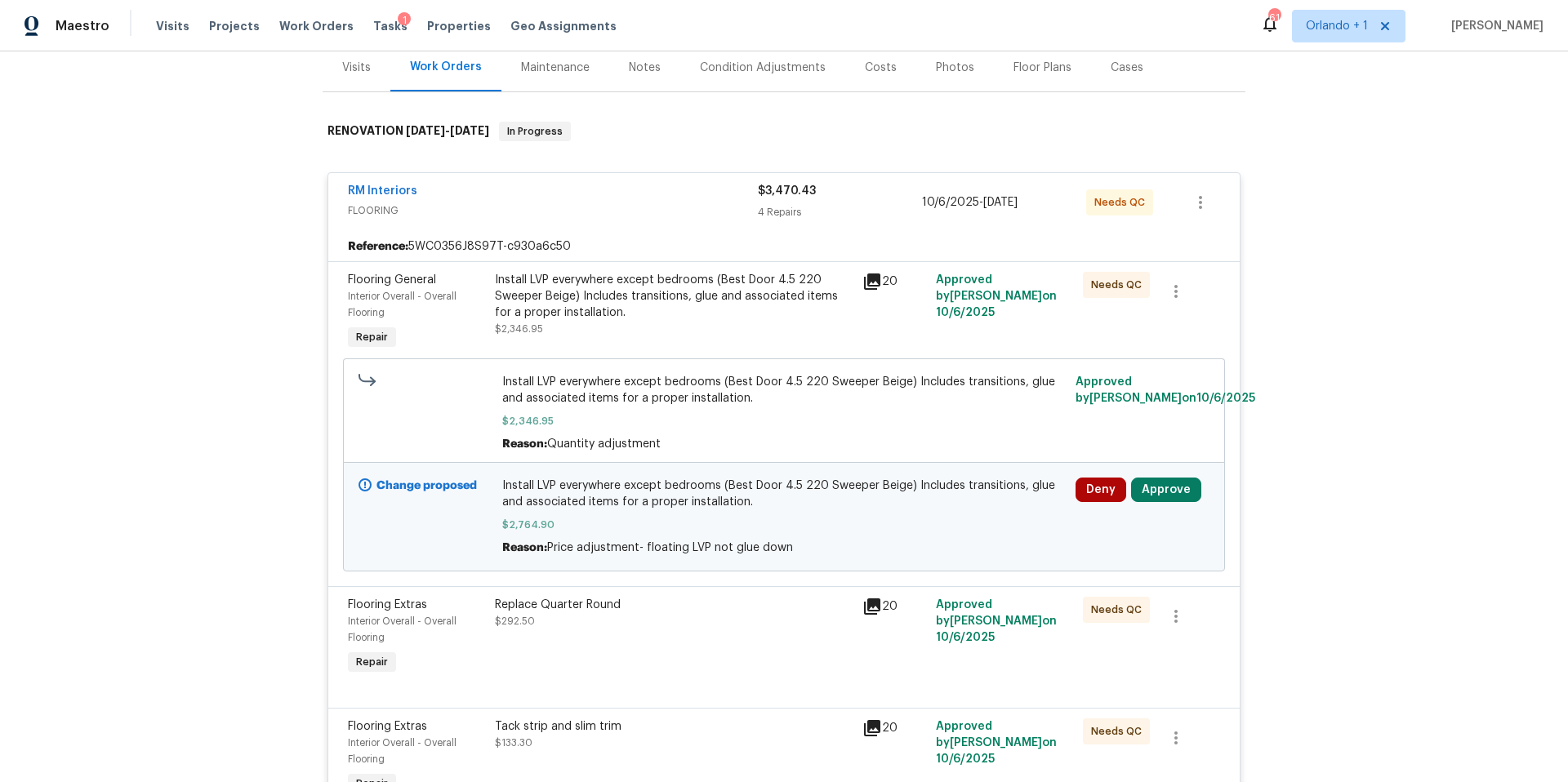
scroll to position [281, 0]
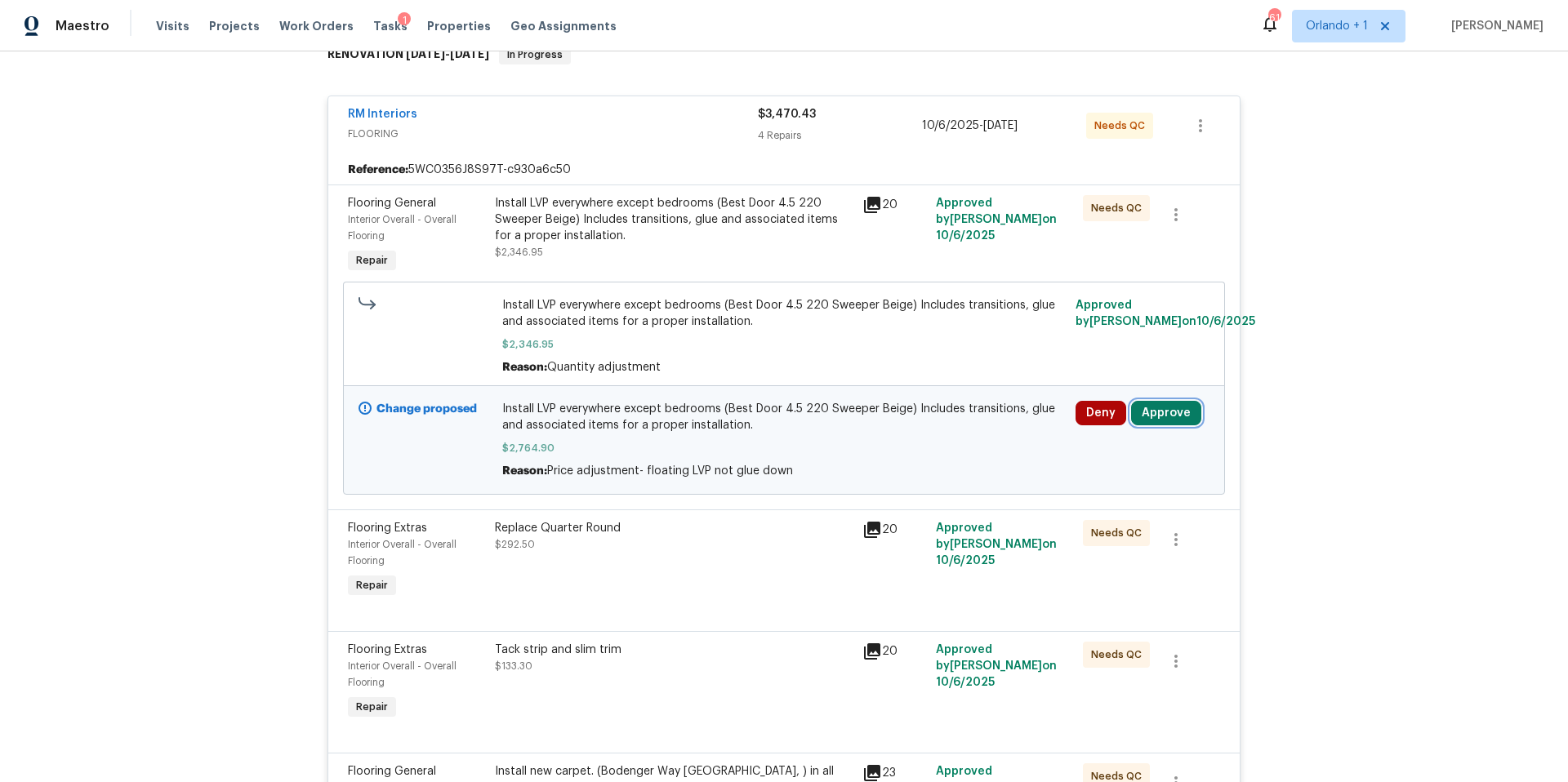
click at [1161, 409] on button "Approve" at bounding box center [1166, 413] width 70 height 25
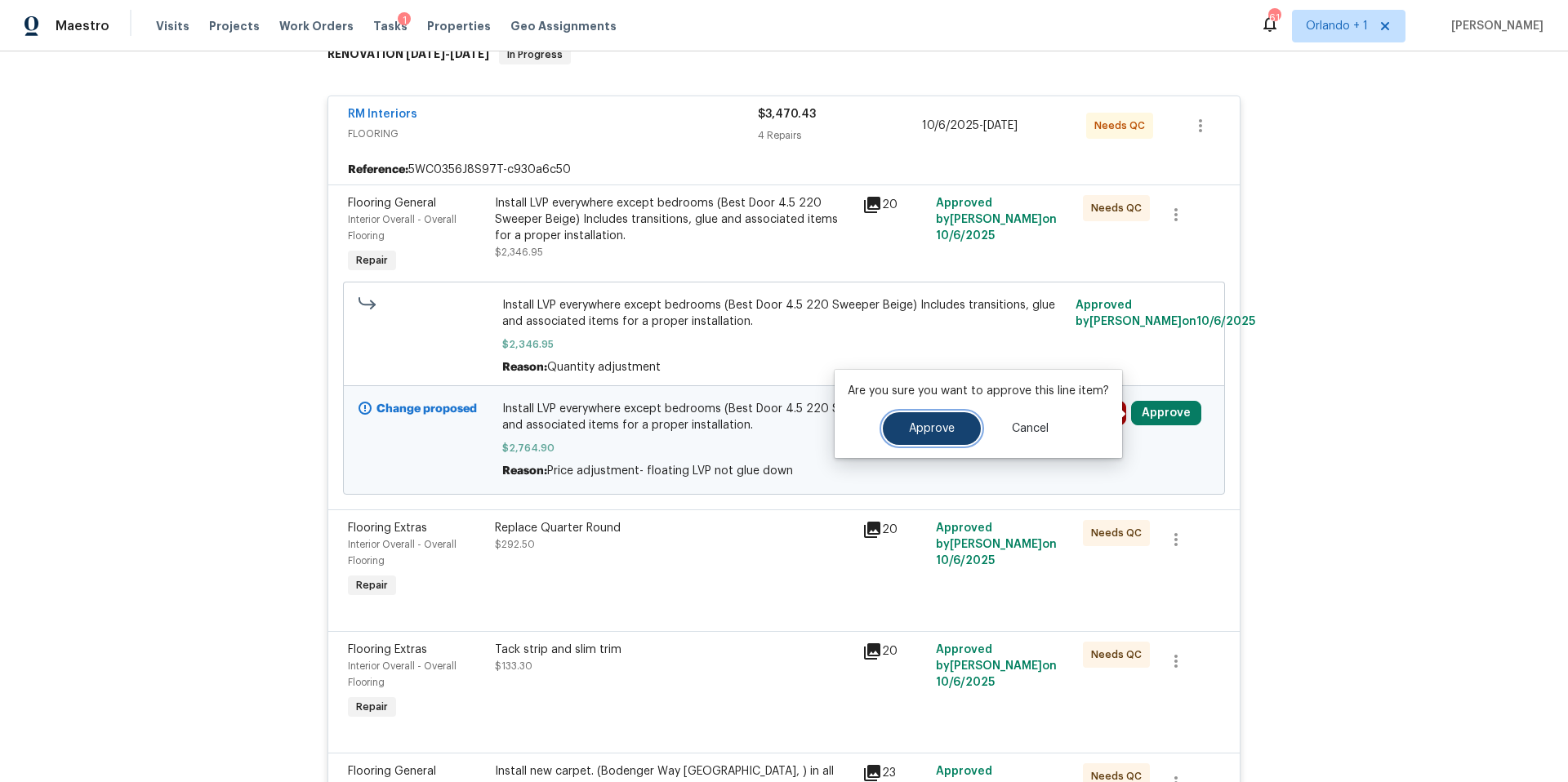
click at [921, 426] on span "Approve" at bounding box center [932, 429] width 46 height 12
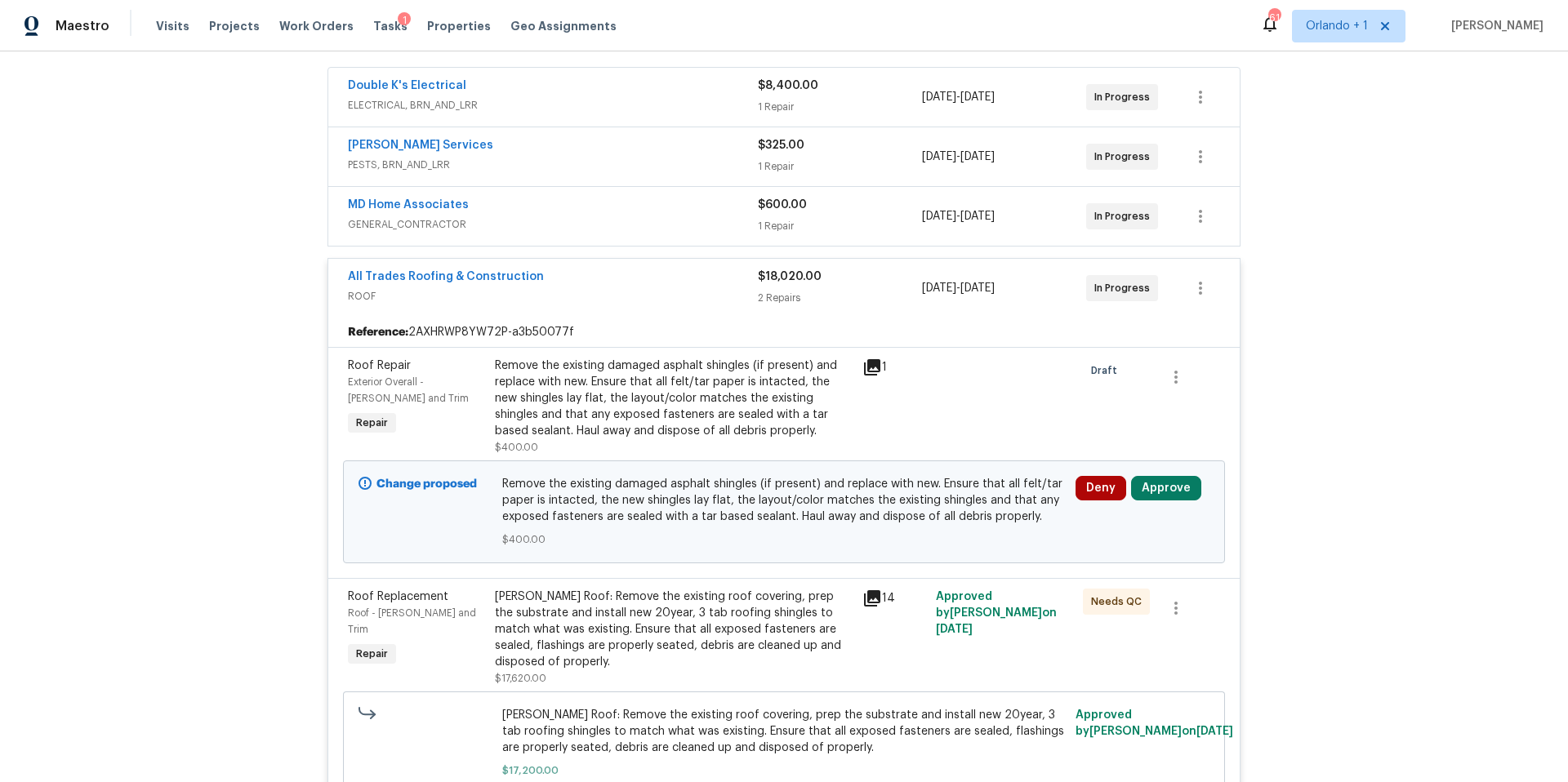
scroll to position [312, 0]
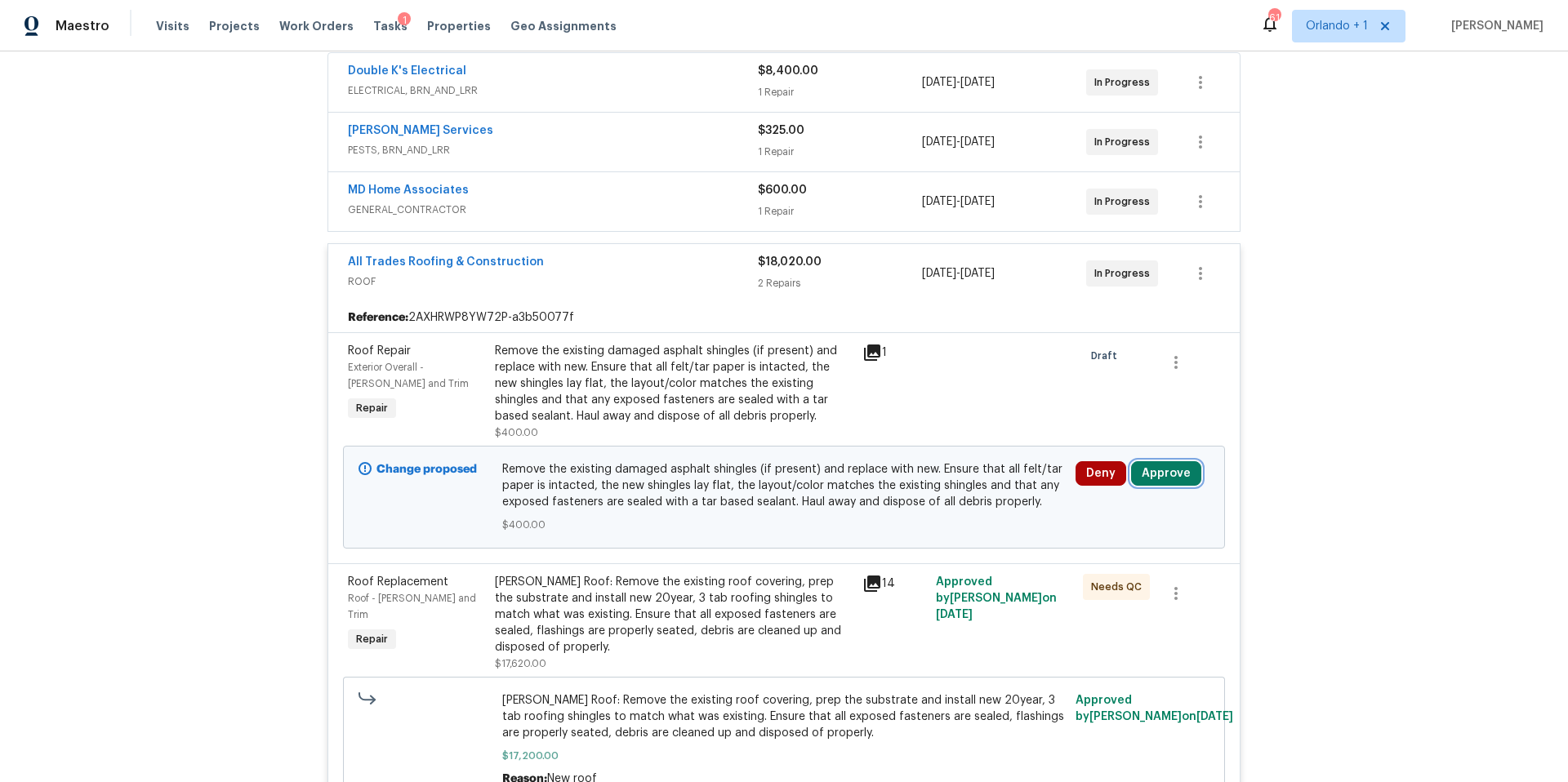
click at [1179, 479] on button "Approve" at bounding box center [1166, 474] width 70 height 25
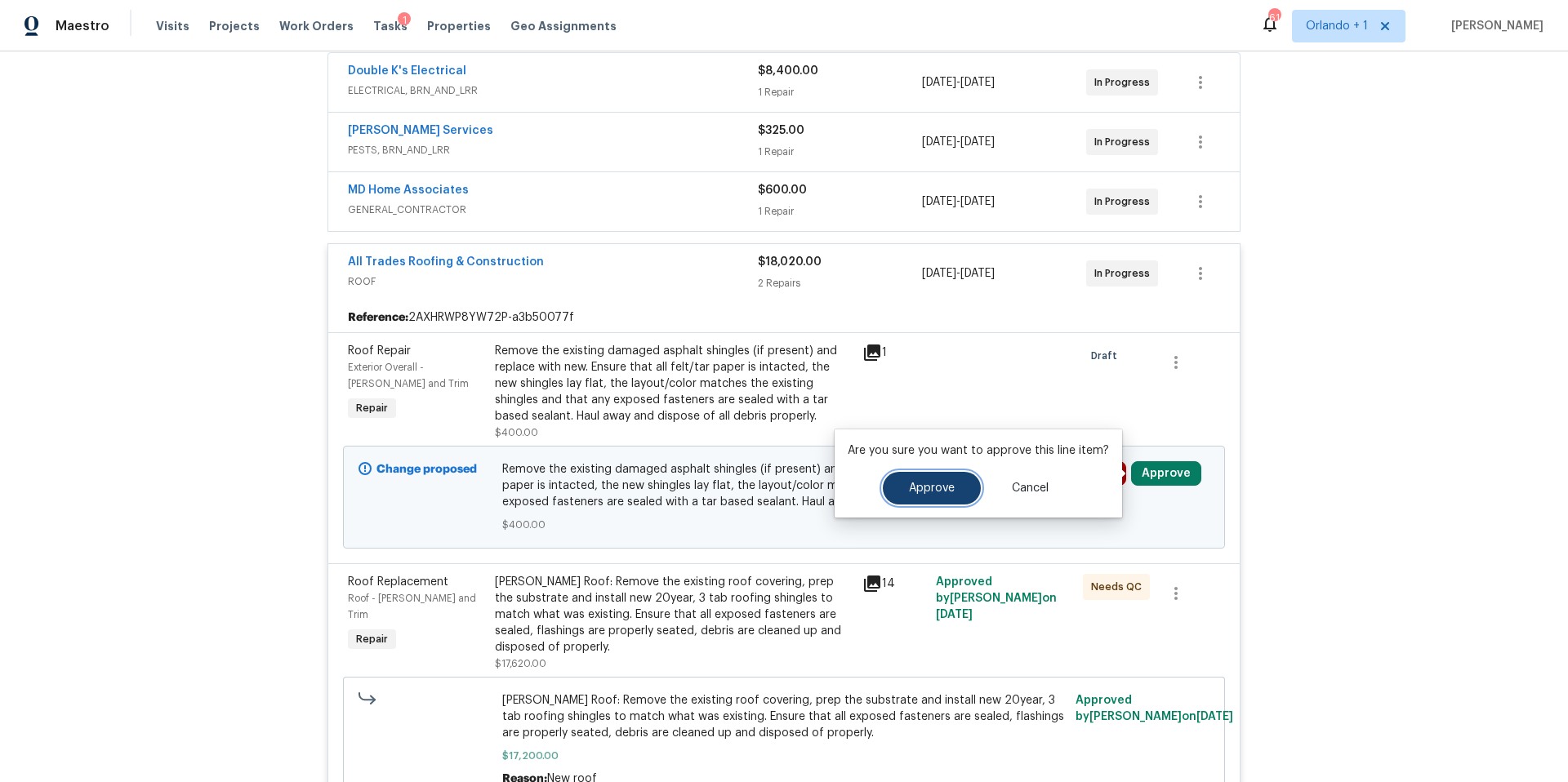
click at [928, 483] on span "Approve" at bounding box center [932, 489] width 46 height 12
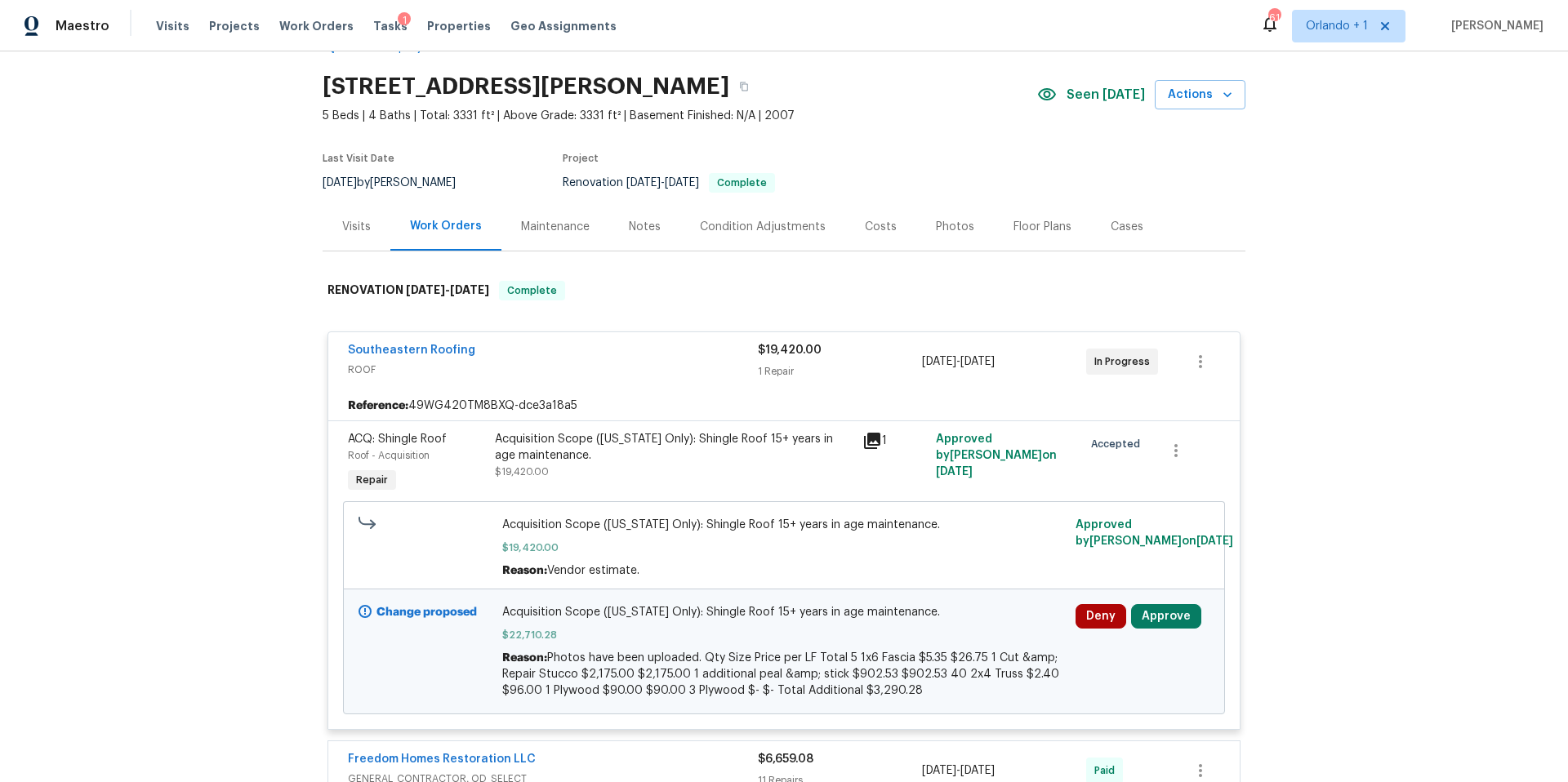
scroll to position [40, 0]
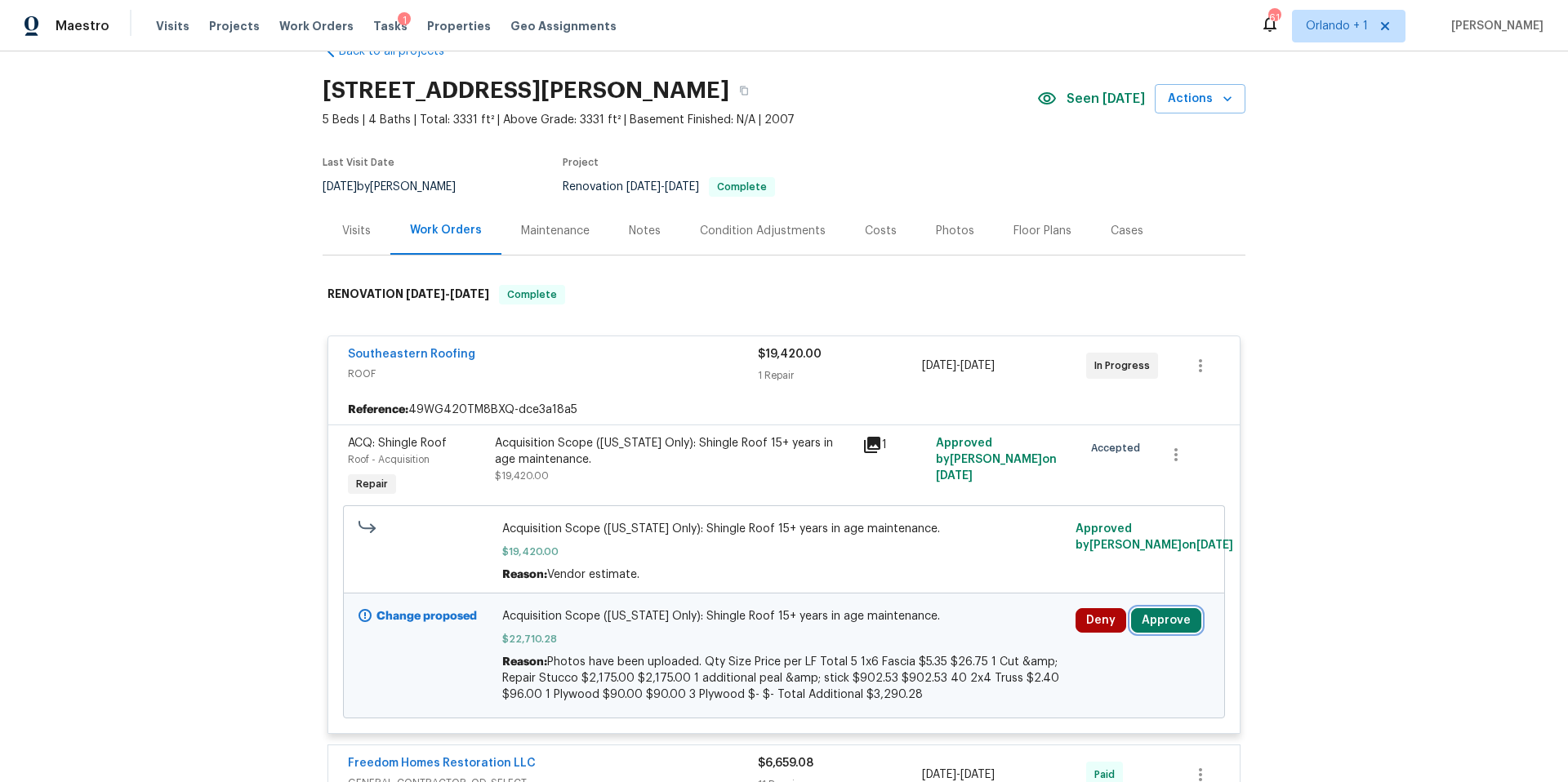
click at [1160, 621] on button "Approve" at bounding box center [1166, 620] width 70 height 25
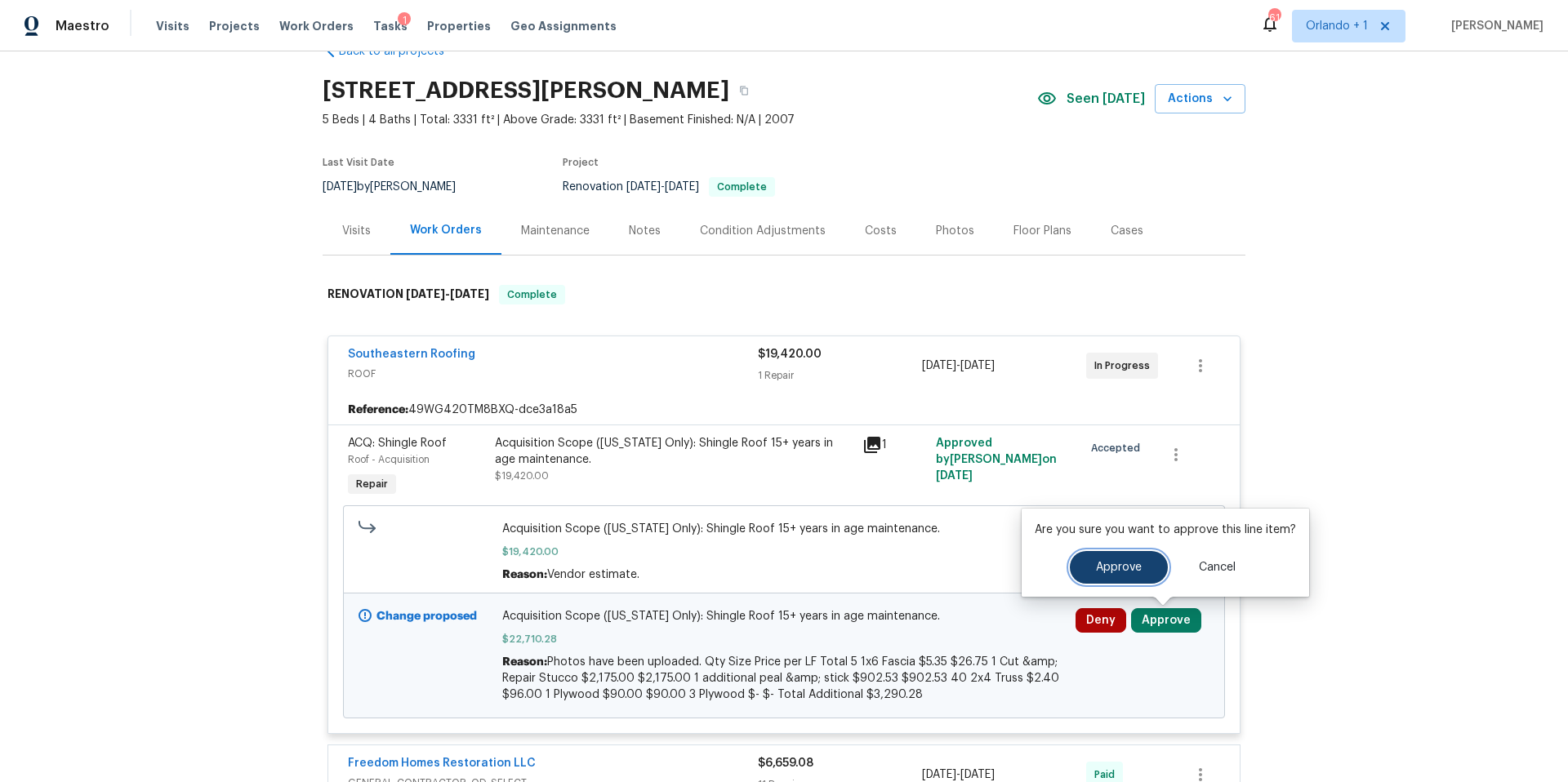
click at [1091, 562] on button "Approve" at bounding box center [1118, 567] width 98 height 33
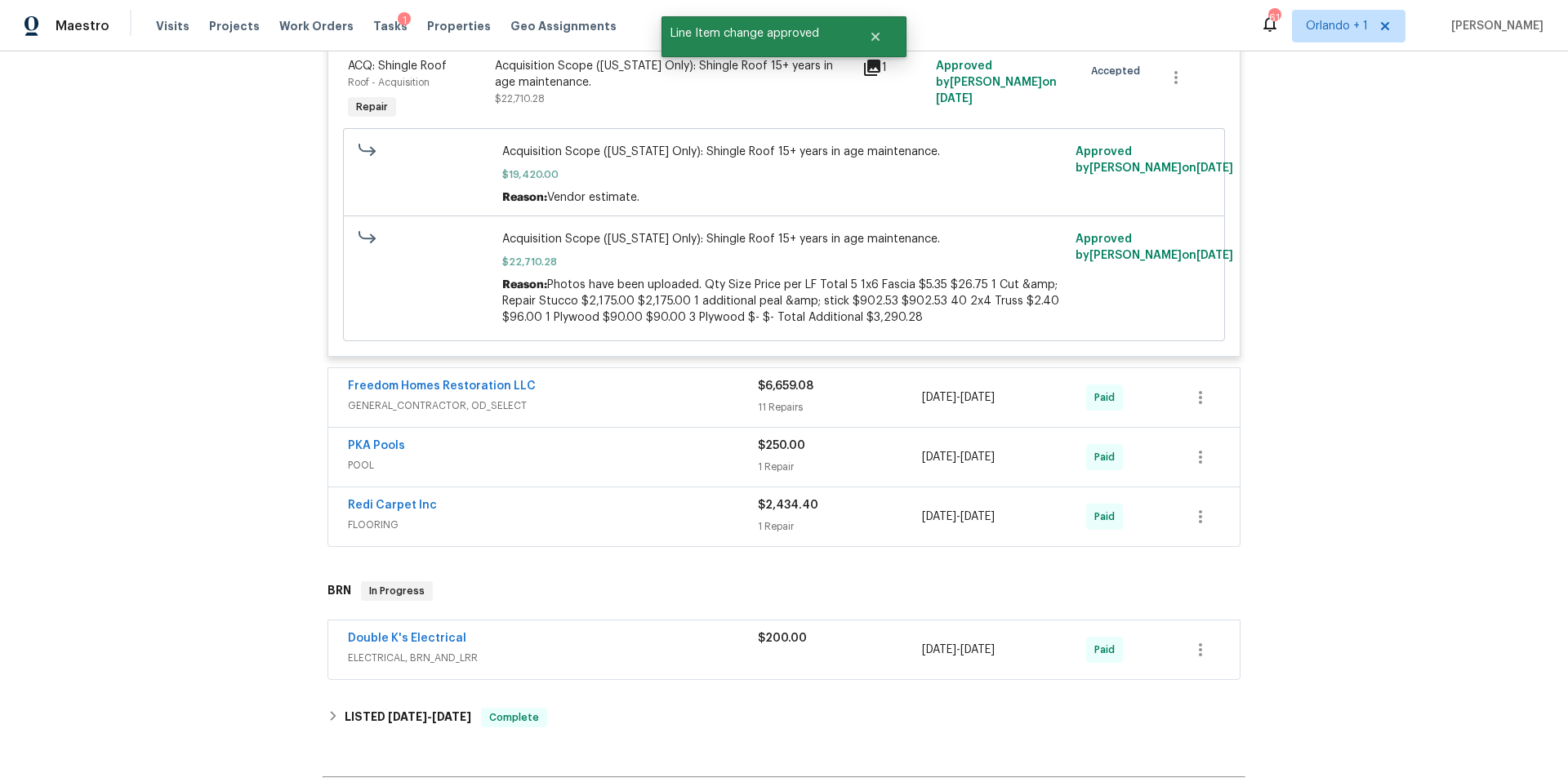
scroll to position [446, 0]
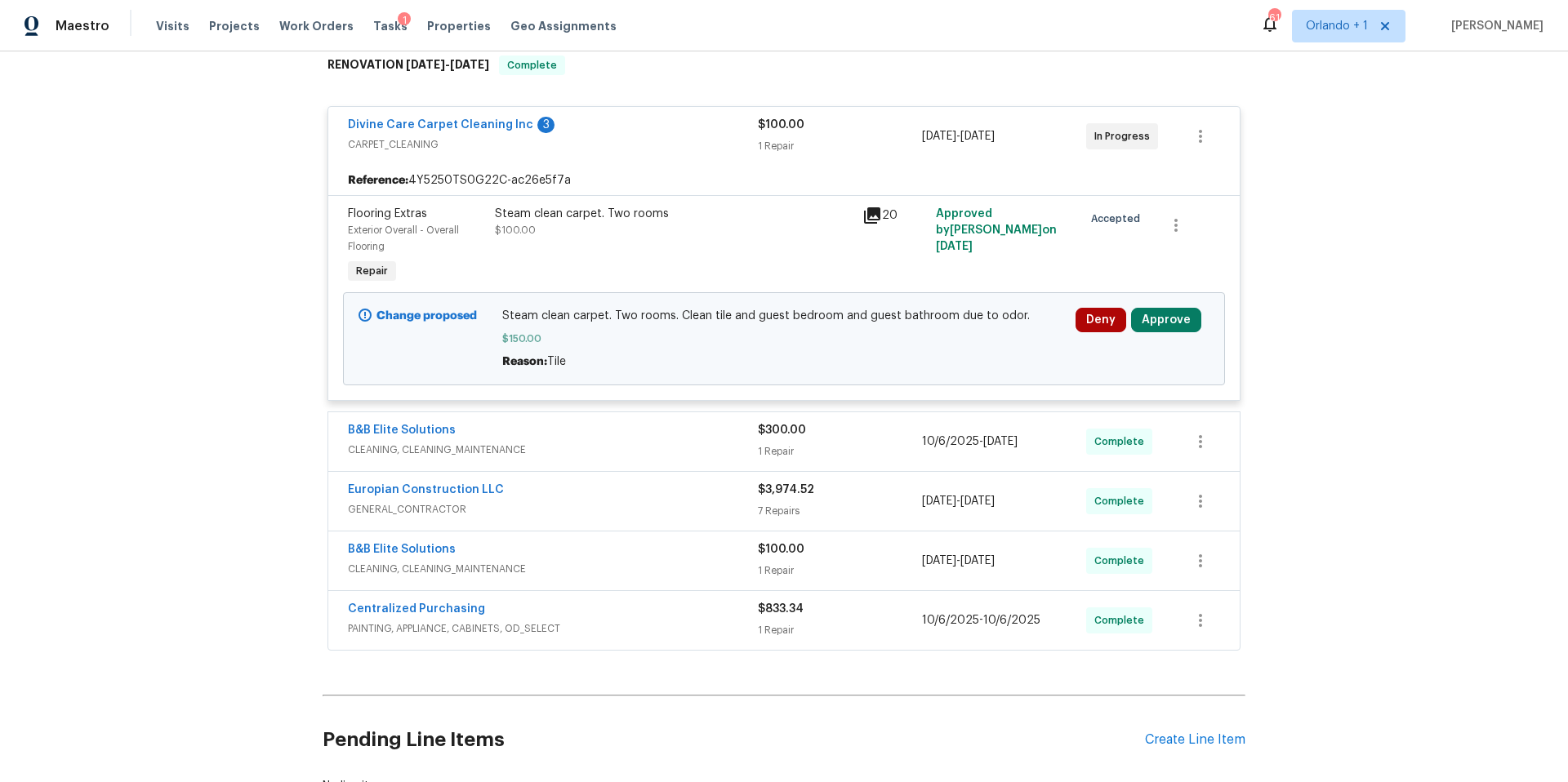
scroll to position [395, 0]
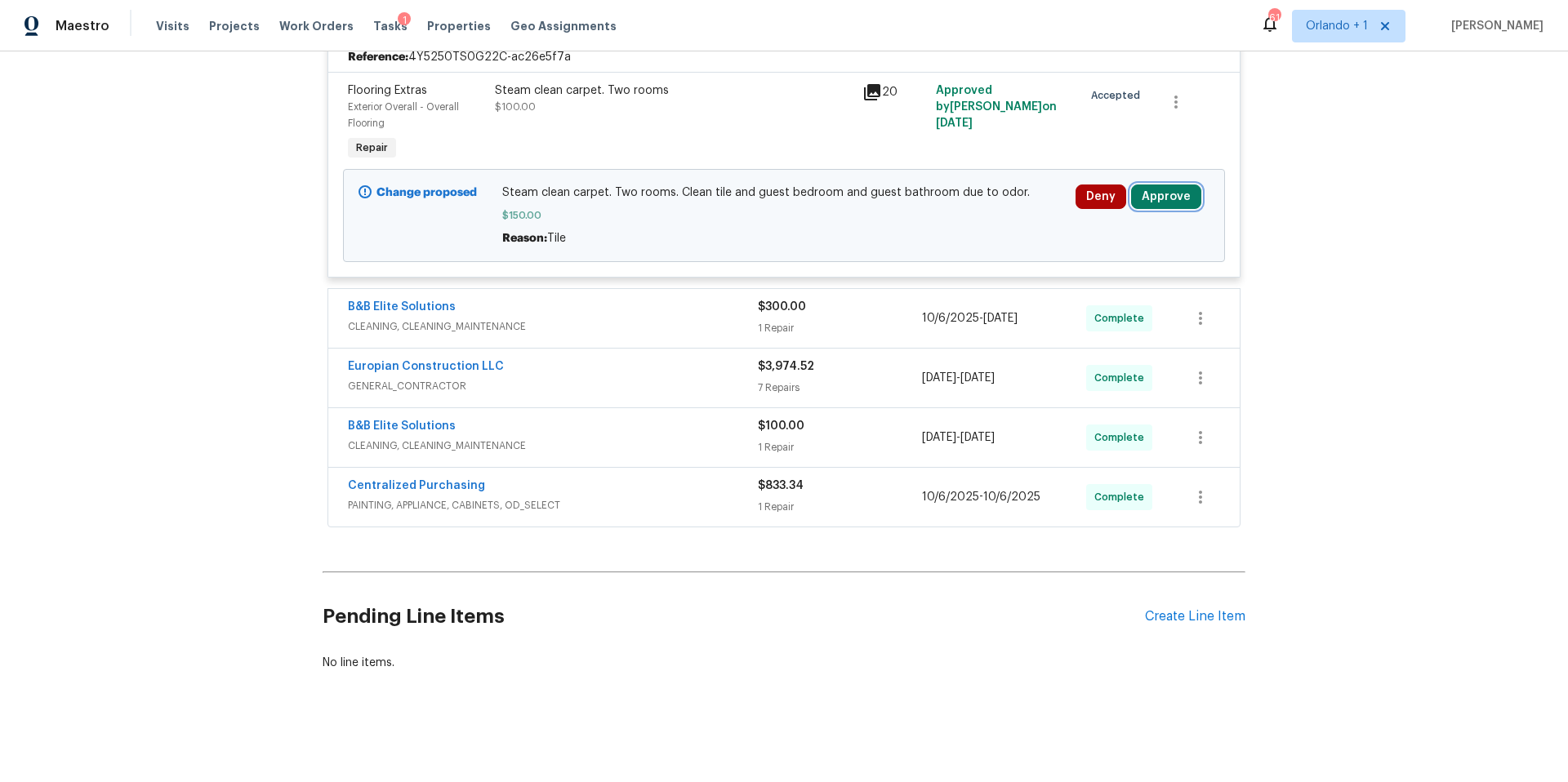
click at [1165, 199] on button "Approve" at bounding box center [1166, 197] width 70 height 25
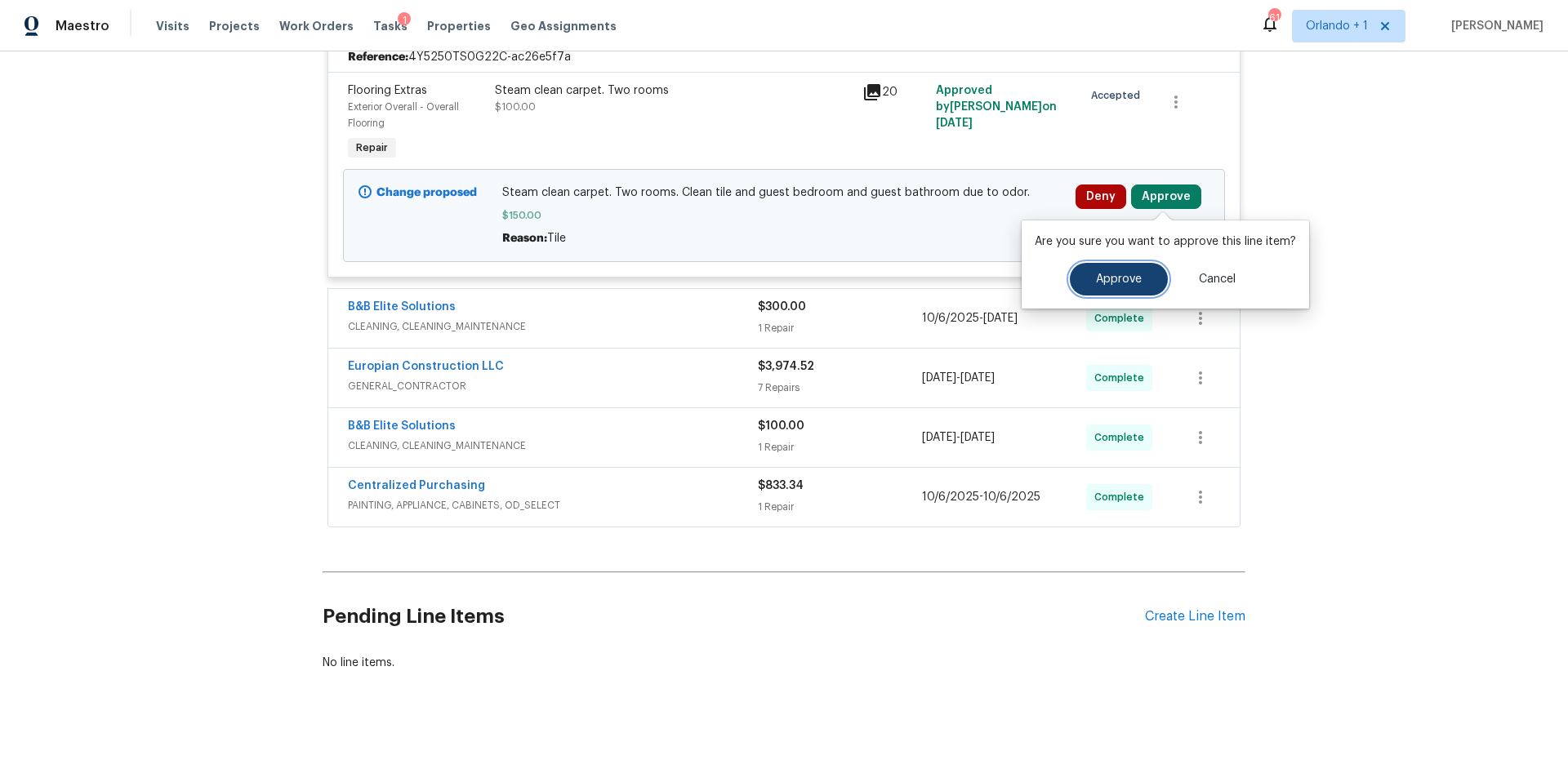
click at [1124, 273] on span "Approve" at bounding box center [1119, 279] width 46 height 12
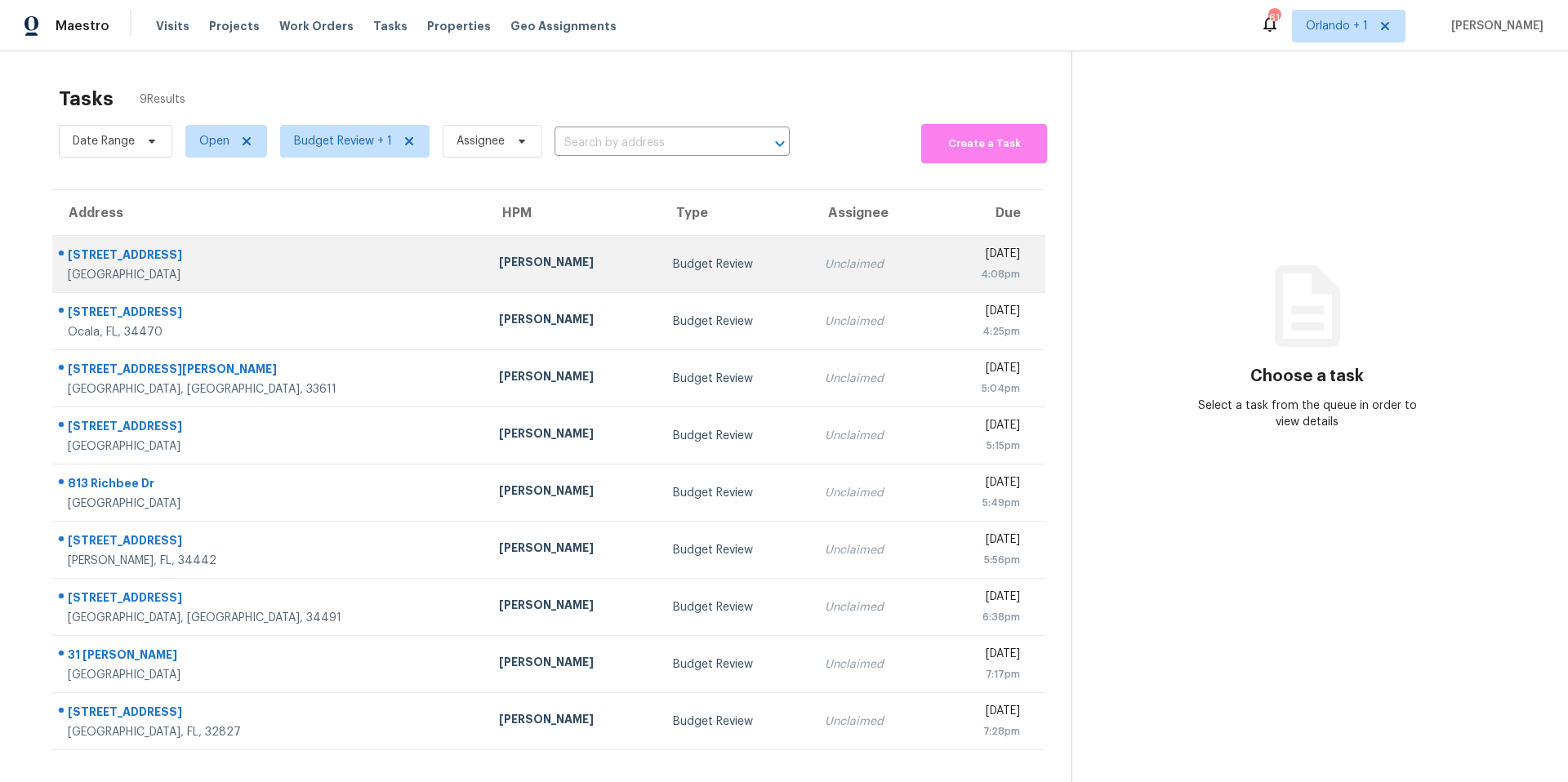
click at [824, 257] on div "Unclaimed" at bounding box center [872, 264] width 96 height 17
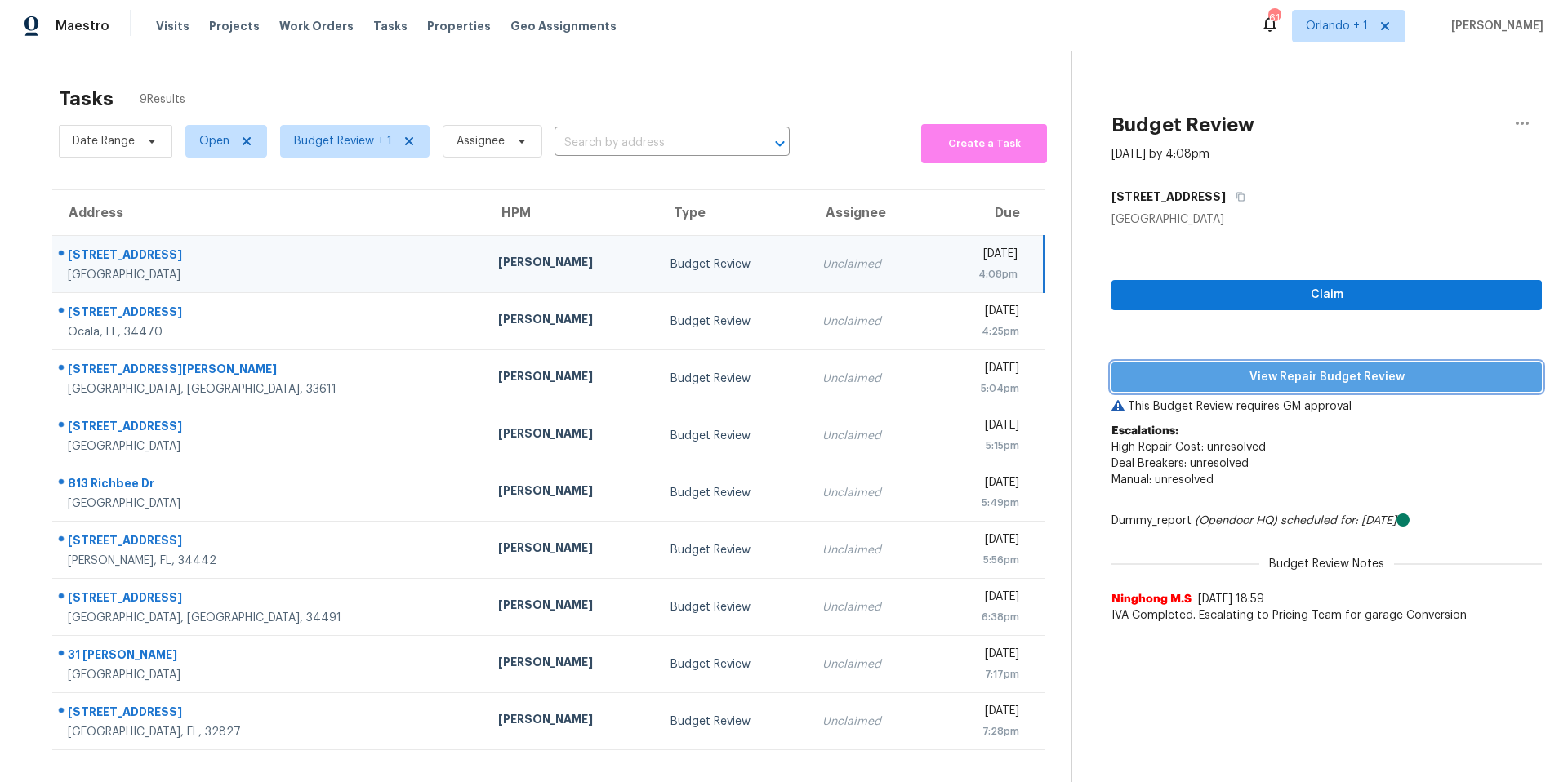
click at [1282, 370] on span "View Repair Budget Review" at bounding box center [1326, 377] width 404 height 20
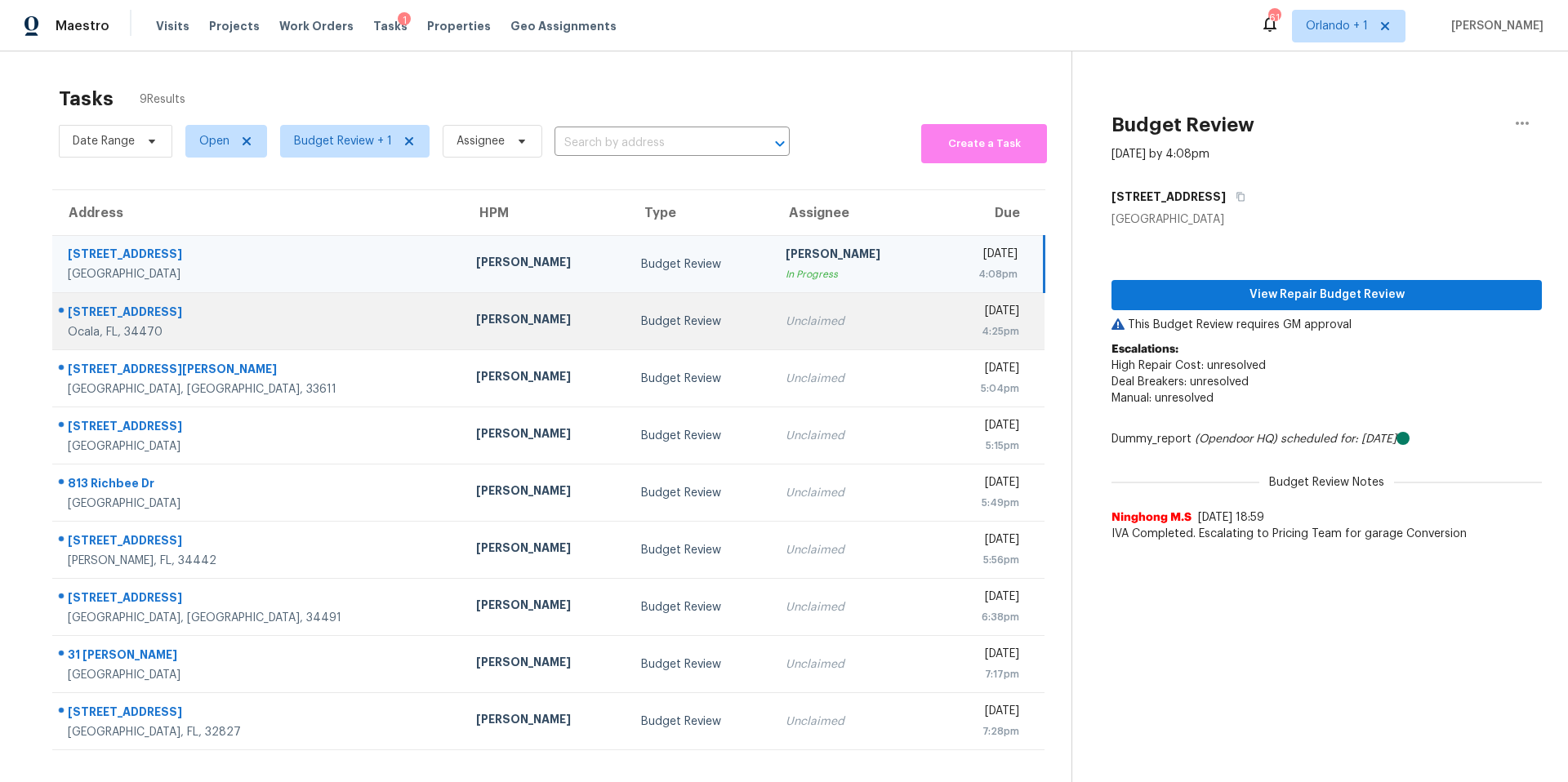
click at [786, 315] on div "Unclaimed" at bounding box center [854, 322] width 138 height 17
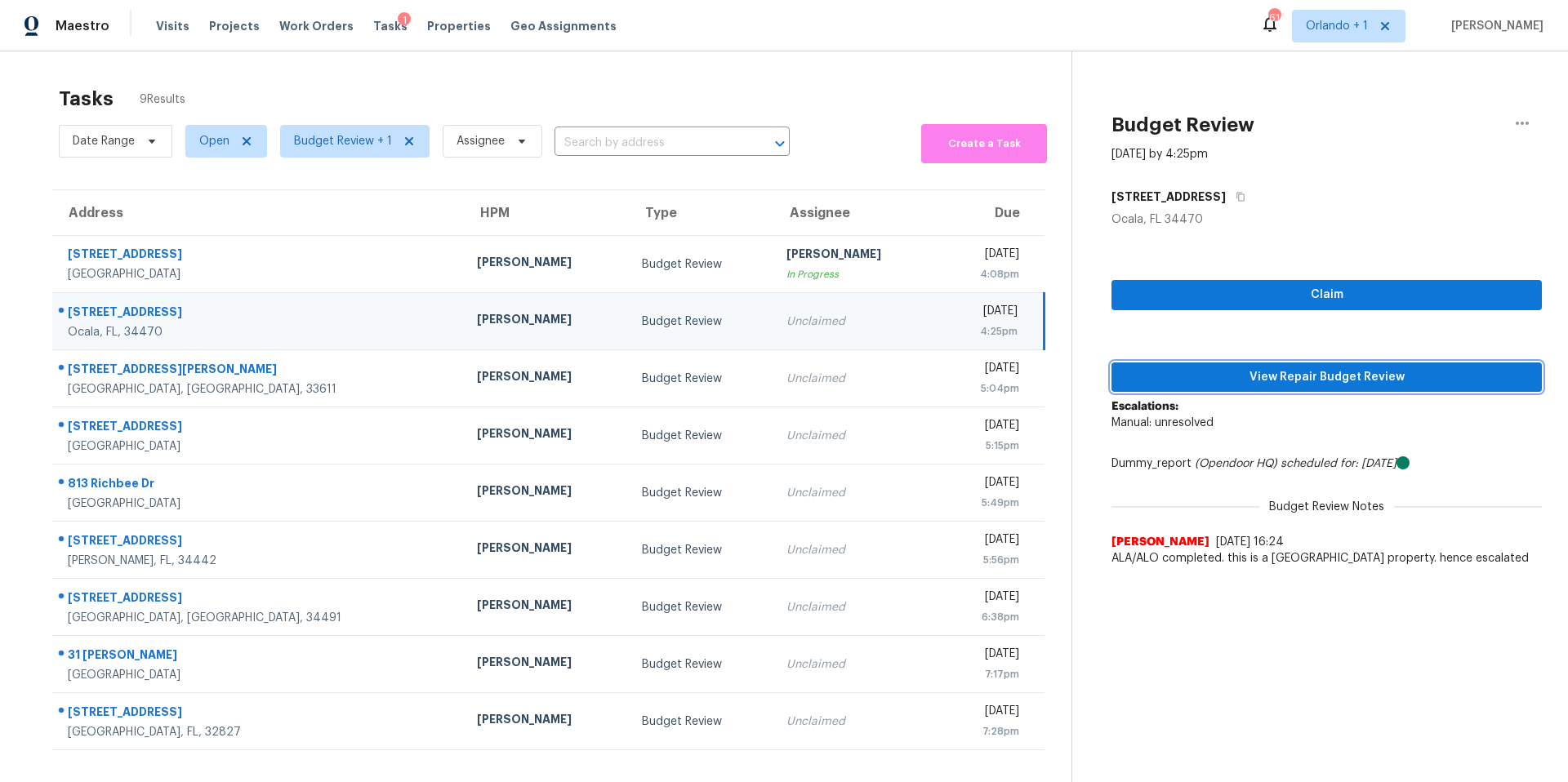
click at [1316, 377] on span "View Repair Budget Review" at bounding box center [1326, 377] width 404 height 20
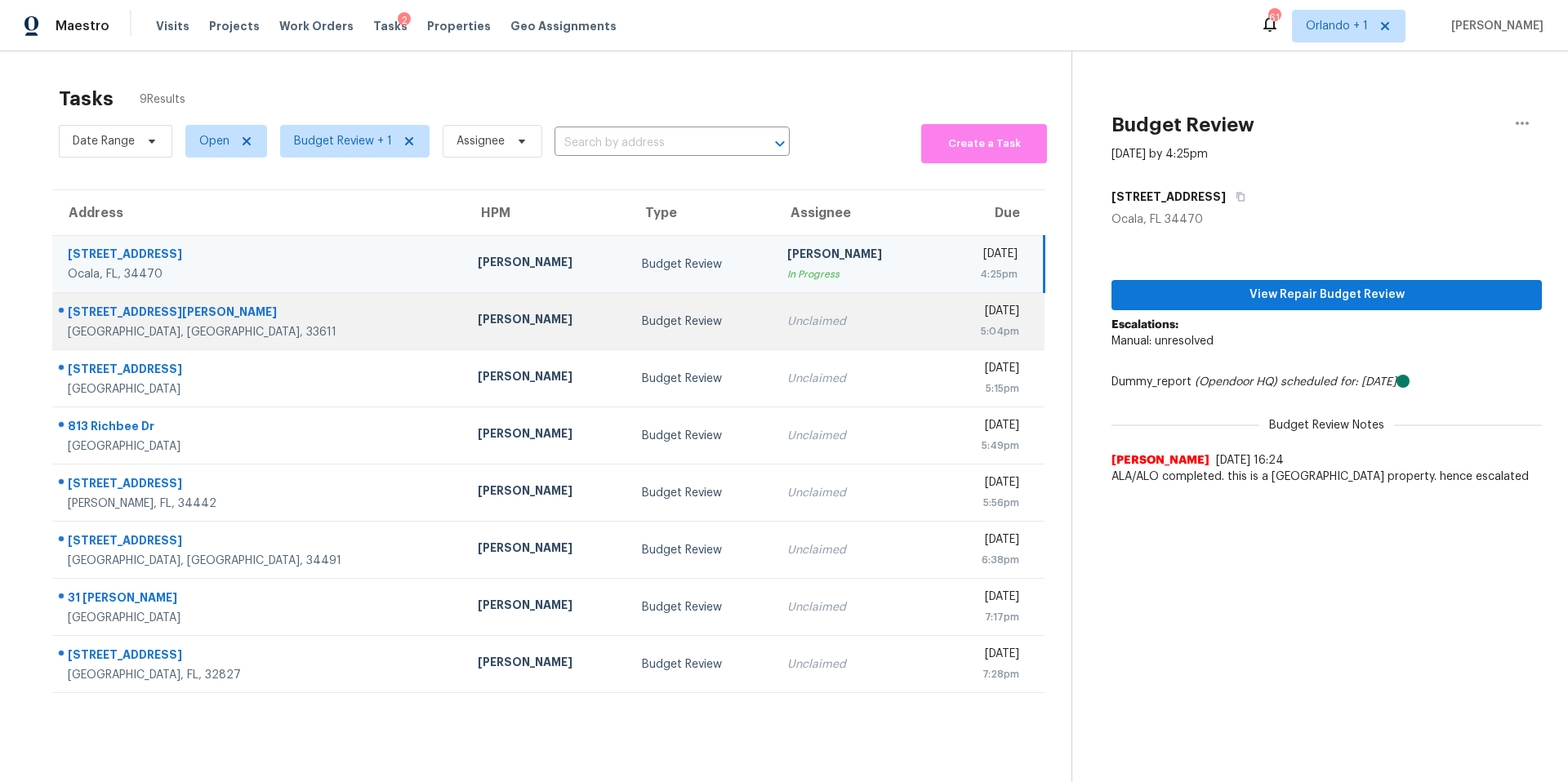
click at [787, 314] on div "Unclaimed" at bounding box center [856, 322] width 139 height 17
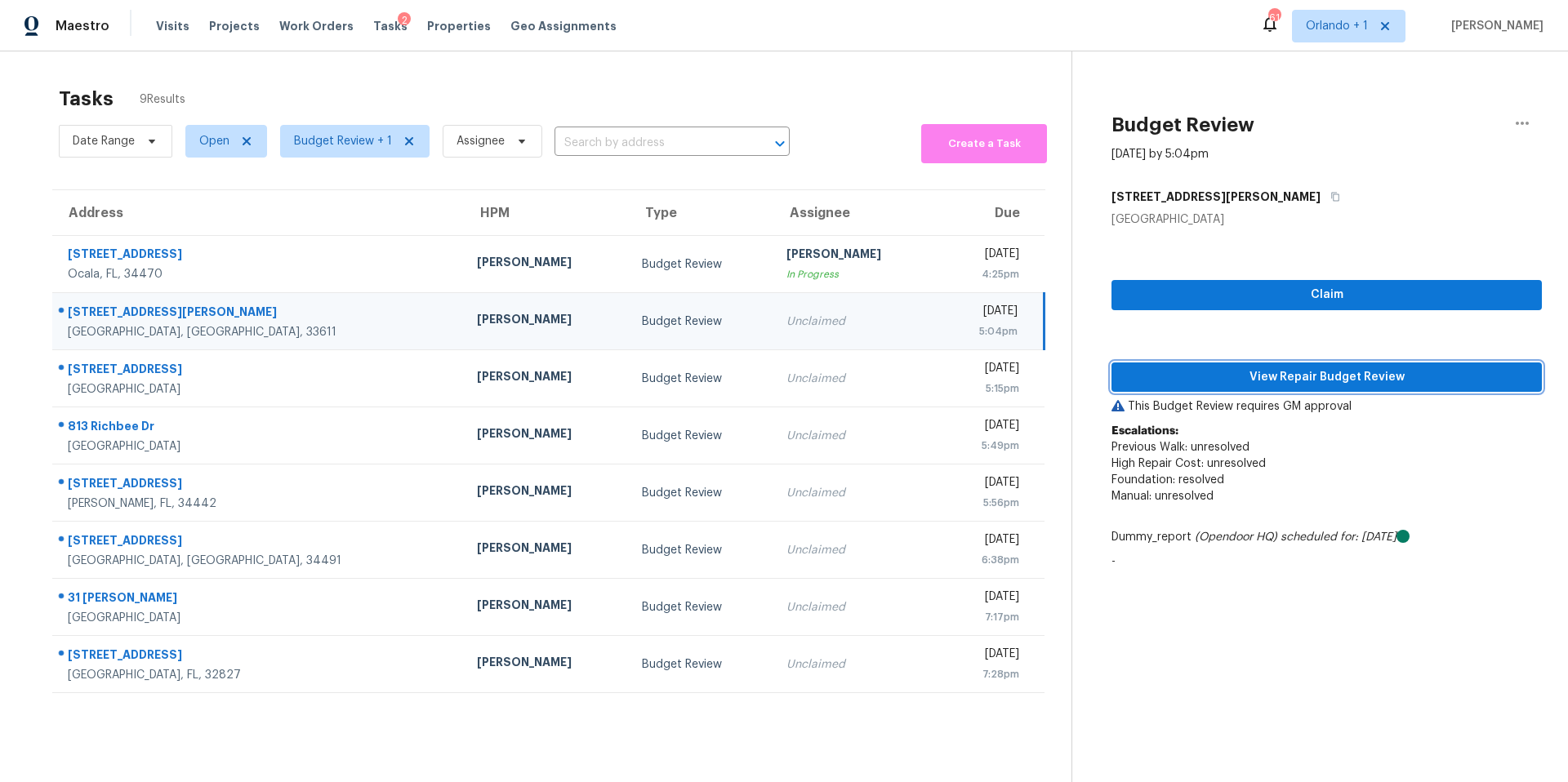
click at [1258, 371] on span "View Repair Budget Review" at bounding box center [1326, 377] width 404 height 20
click at [642, 325] on div "Budget Review" at bounding box center [701, 322] width 119 height 17
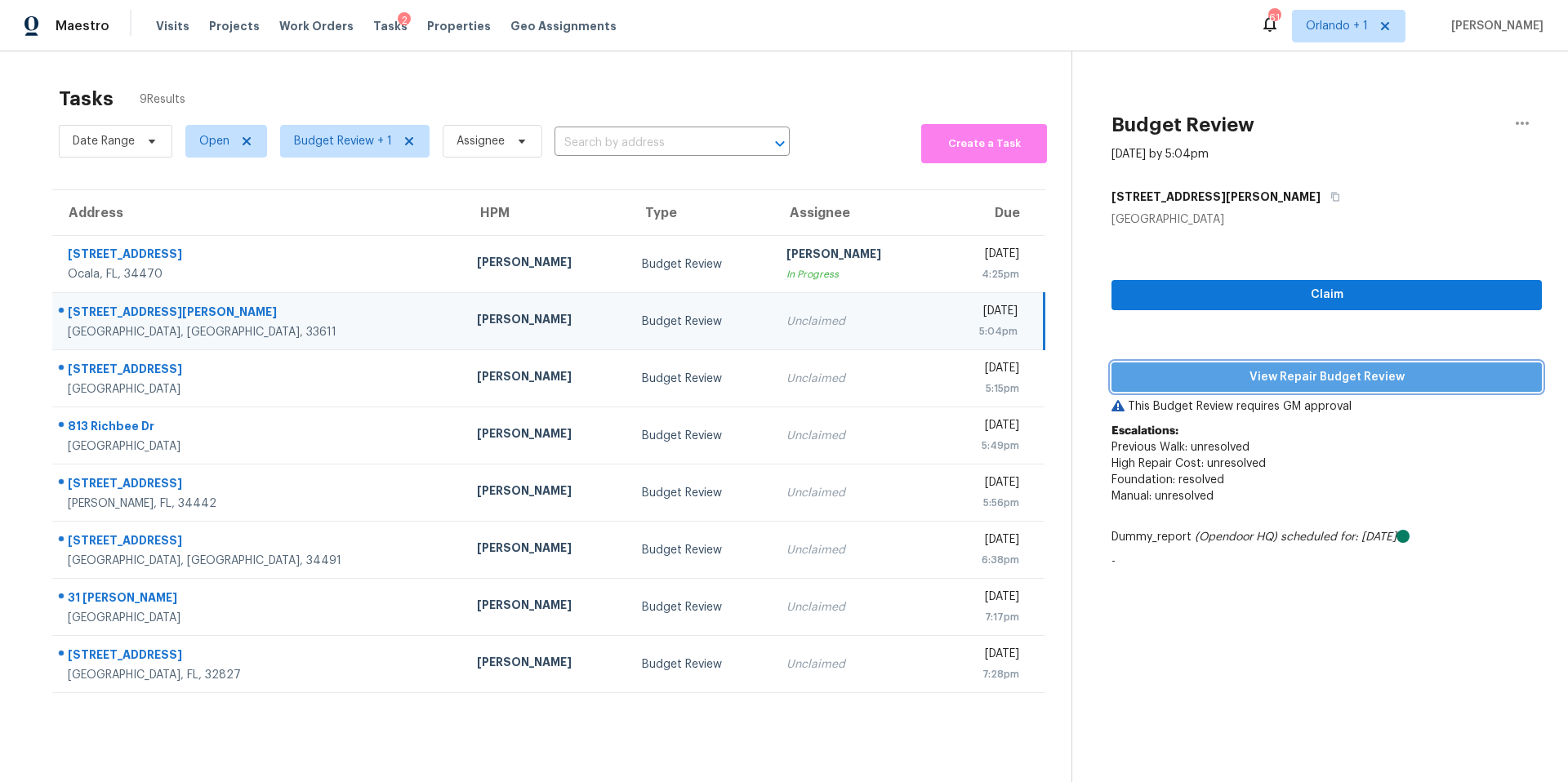
click at [1303, 373] on span "View Repair Budget Review" at bounding box center [1326, 377] width 404 height 20
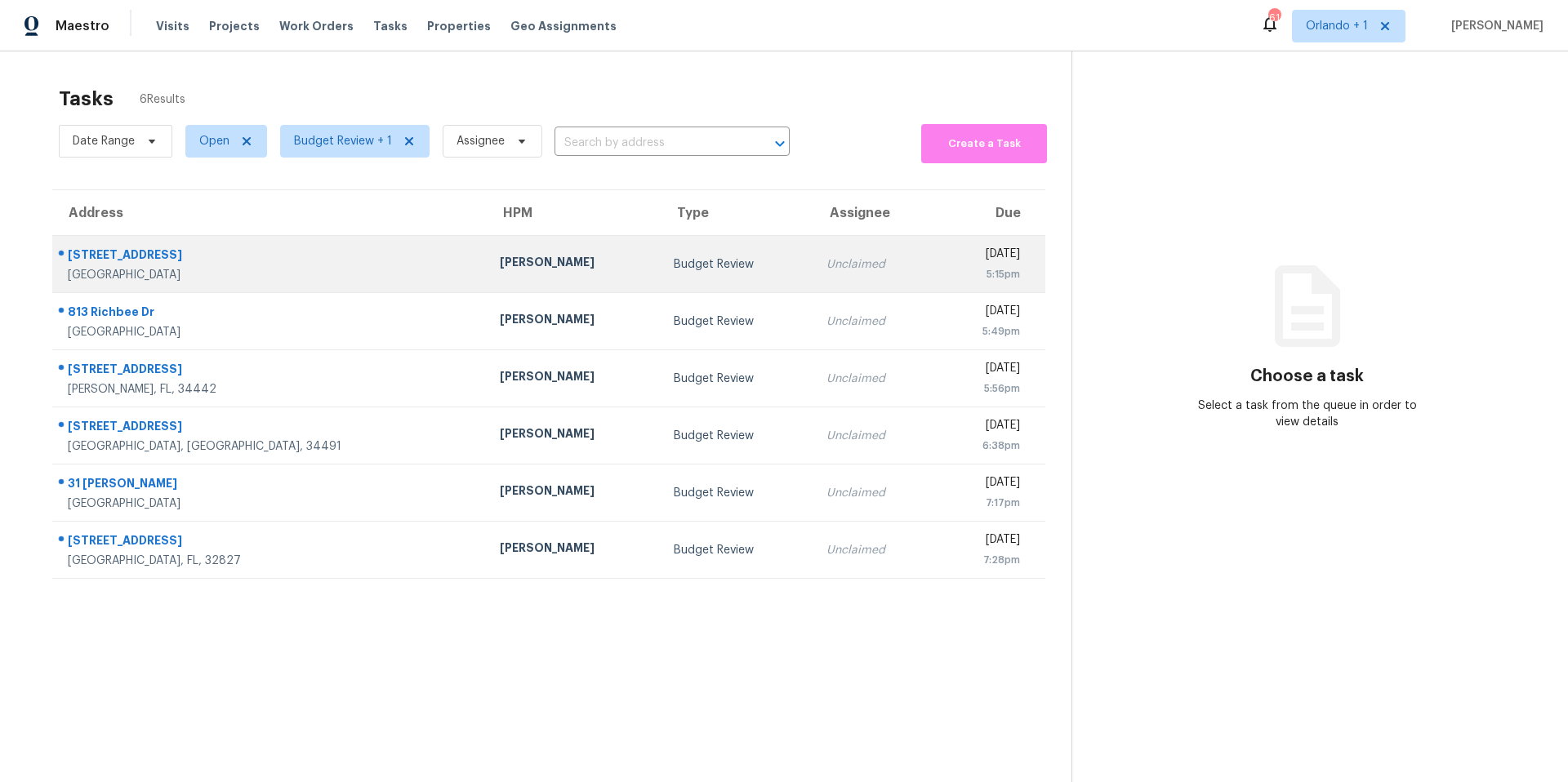
click at [673, 271] on div "Budget Review" at bounding box center [737, 264] width 127 height 17
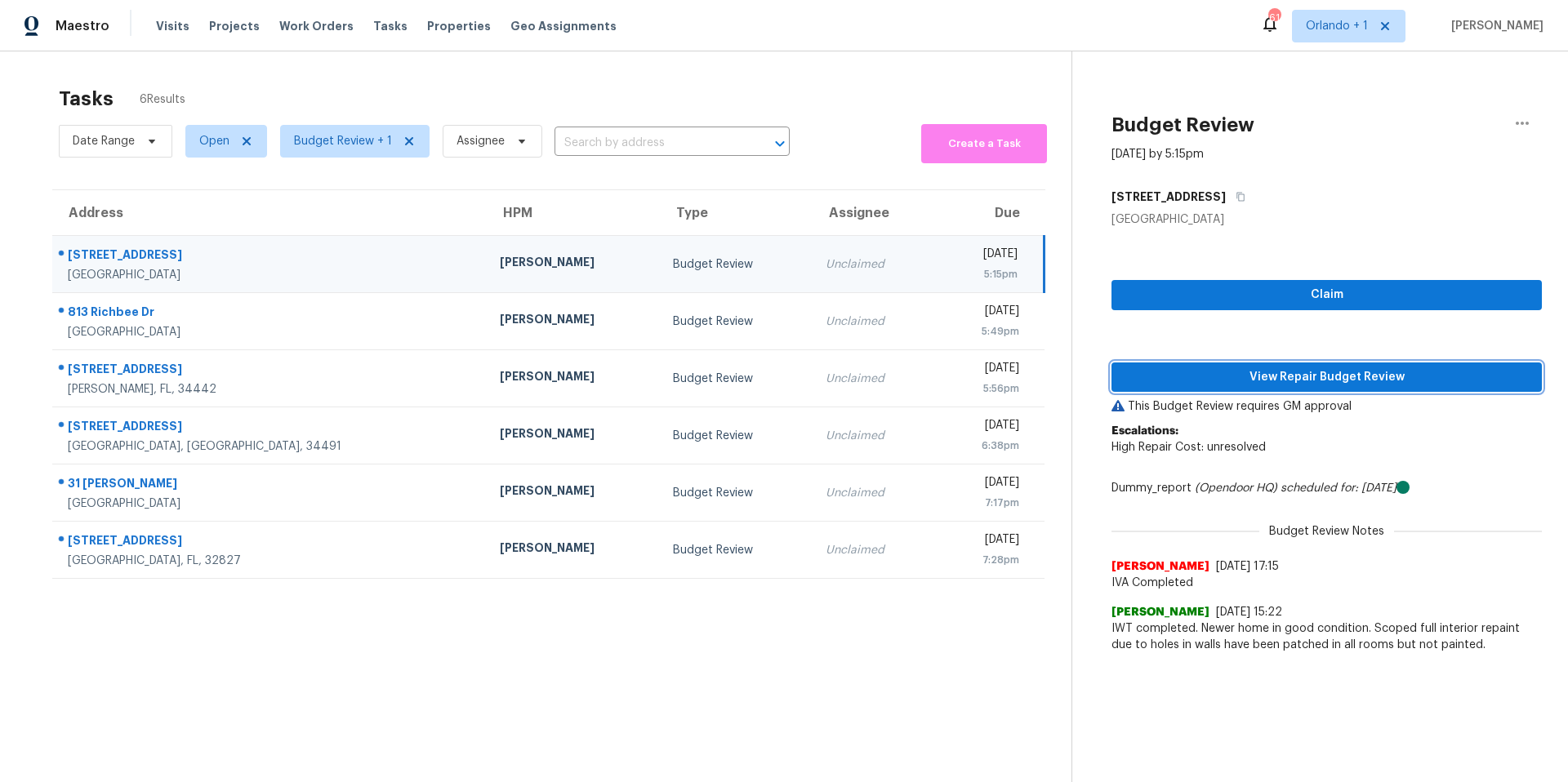
click at [1271, 381] on span "View Repair Budget Review" at bounding box center [1326, 377] width 404 height 20
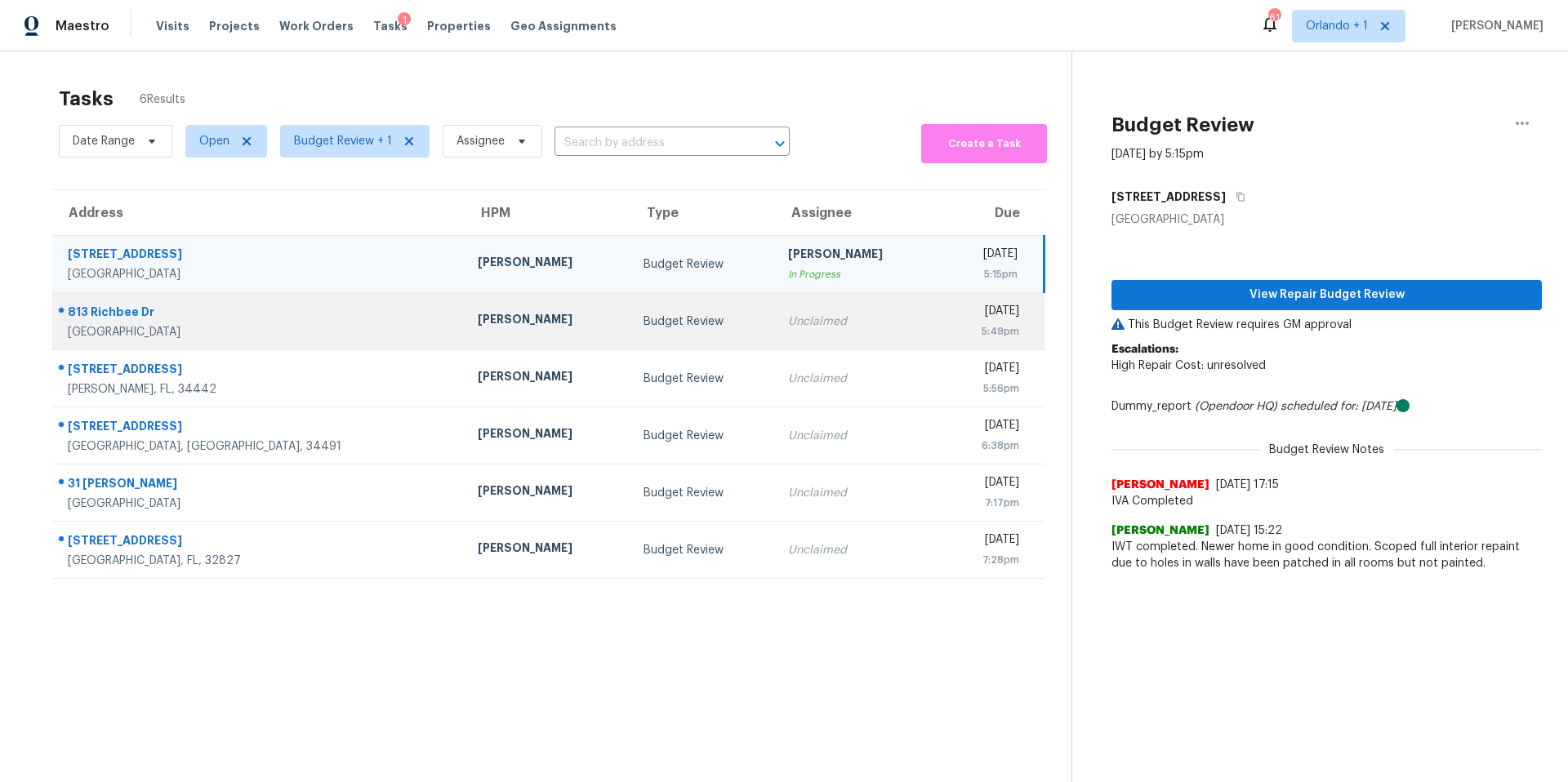
click at [775, 333] on td "Unclaimed" at bounding box center [858, 321] width 165 height 57
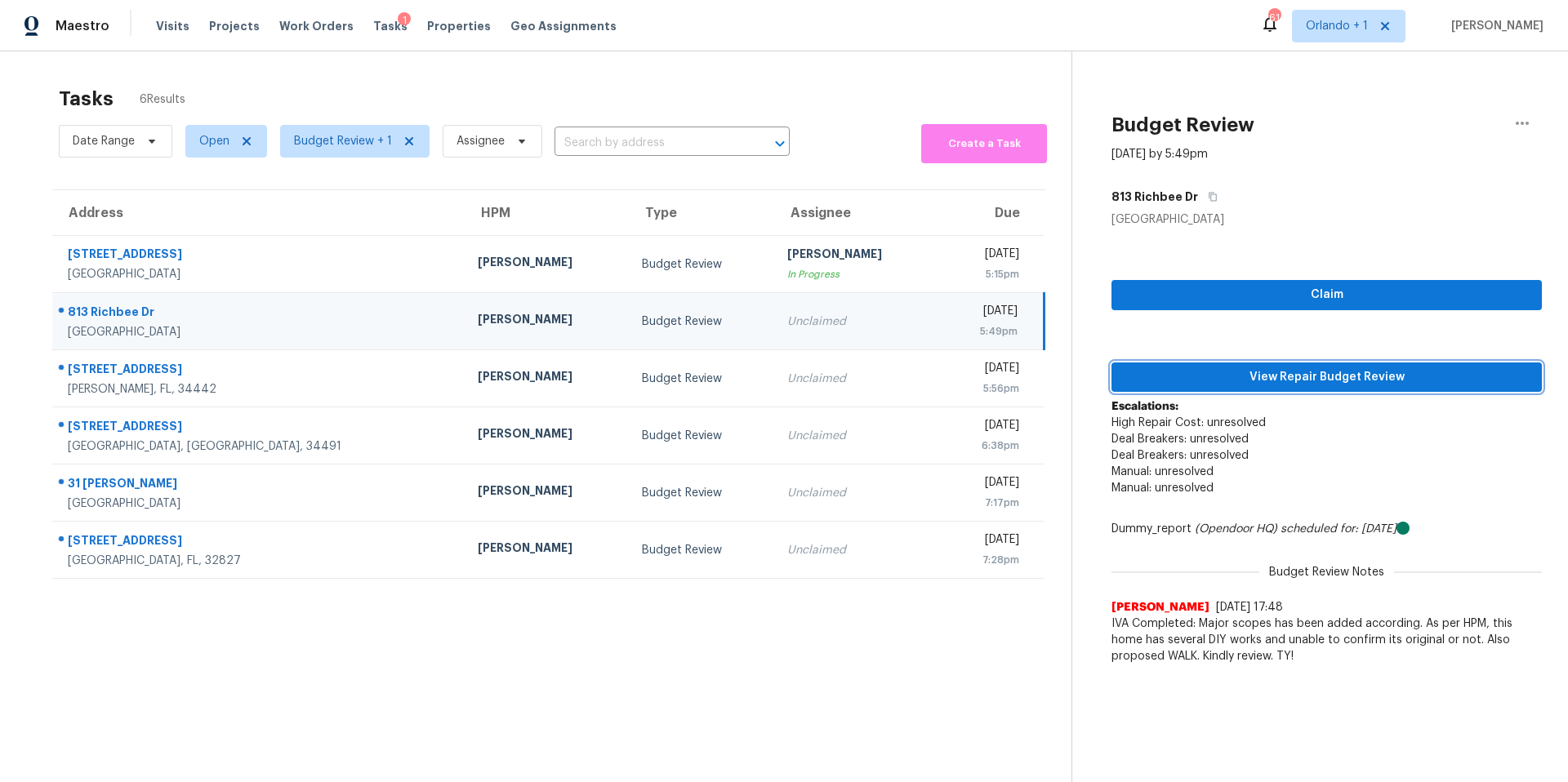
click at [1303, 367] on span "View Repair Budget Review" at bounding box center [1326, 377] width 404 height 20
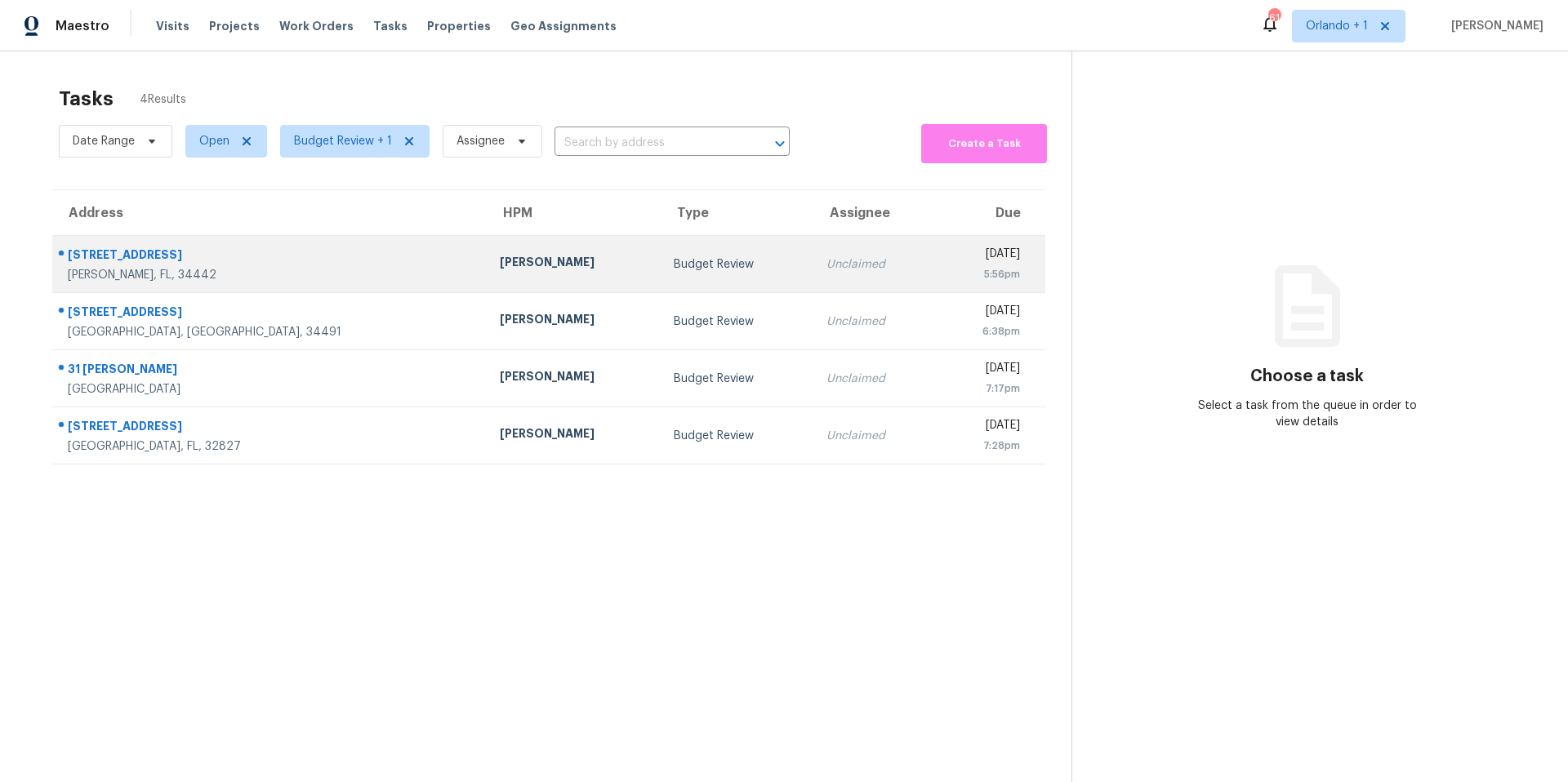
click at [673, 268] on div "Budget Review" at bounding box center [737, 264] width 127 height 17
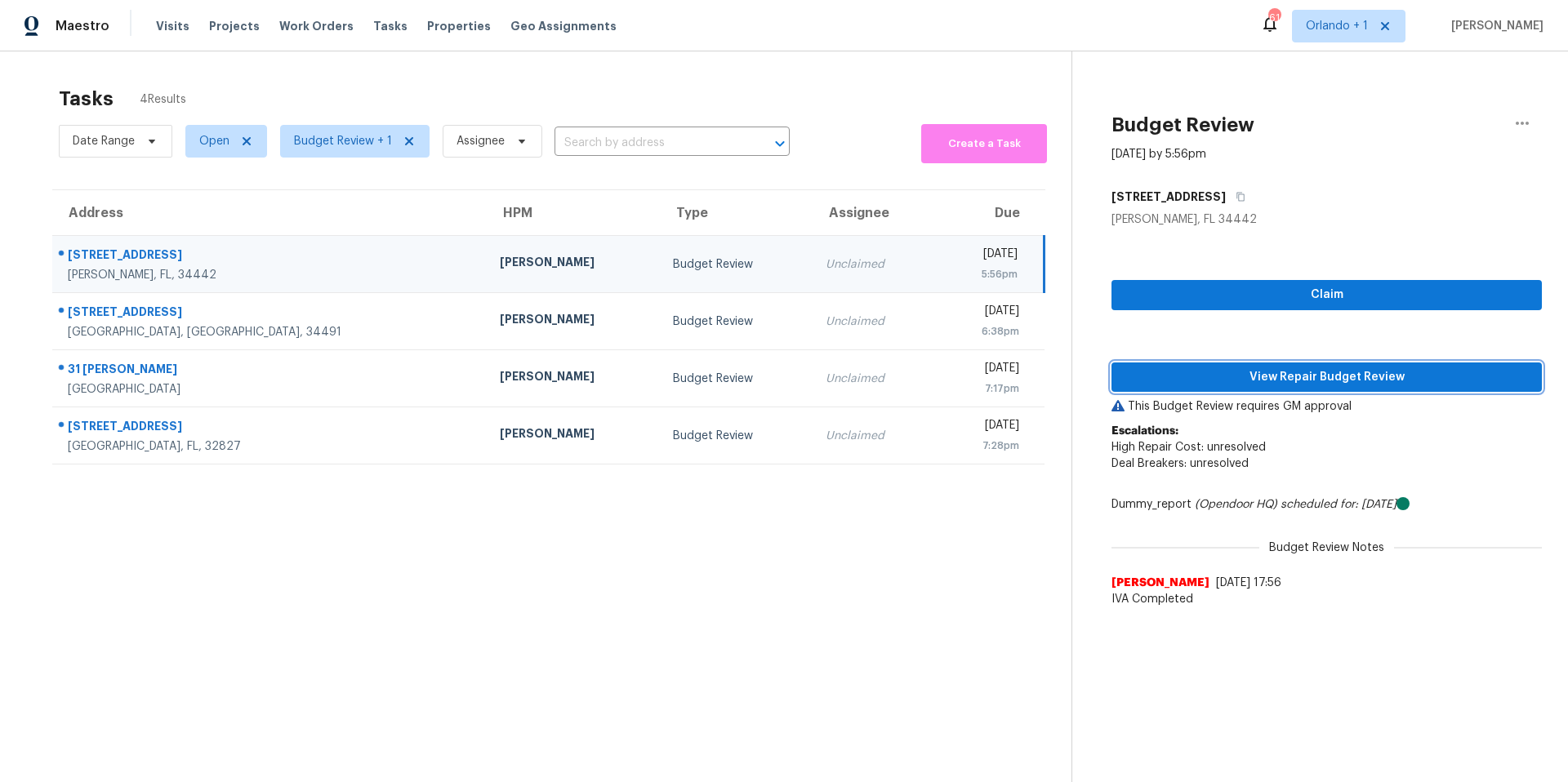
click at [1352, 369] on span "View Repair Budget Review" at bounding box center [1326, 377] width 404 height 20
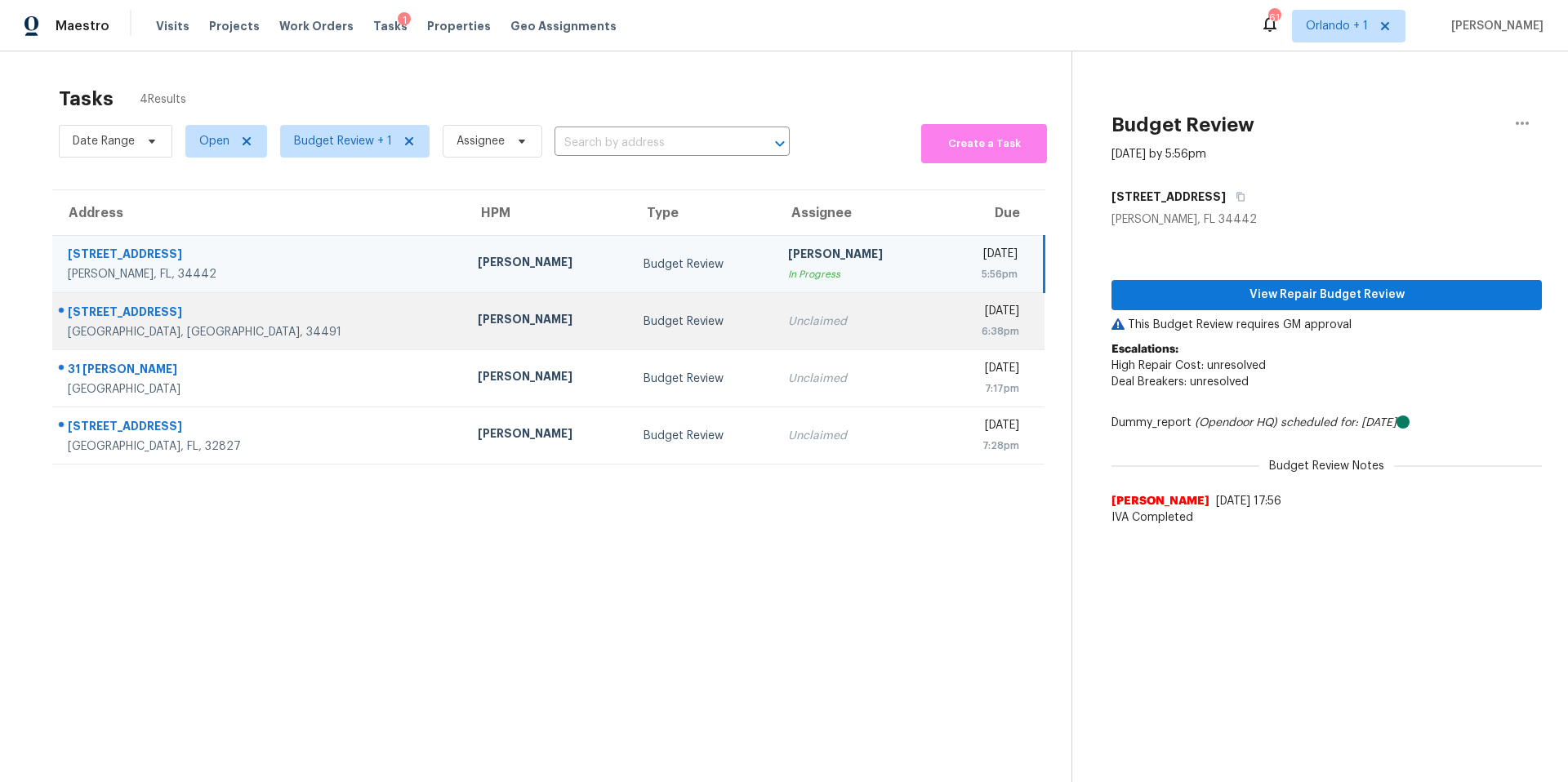
click at [630, 329] on td "Budget Review" at bounding box center [702, 321] width 145 height 57
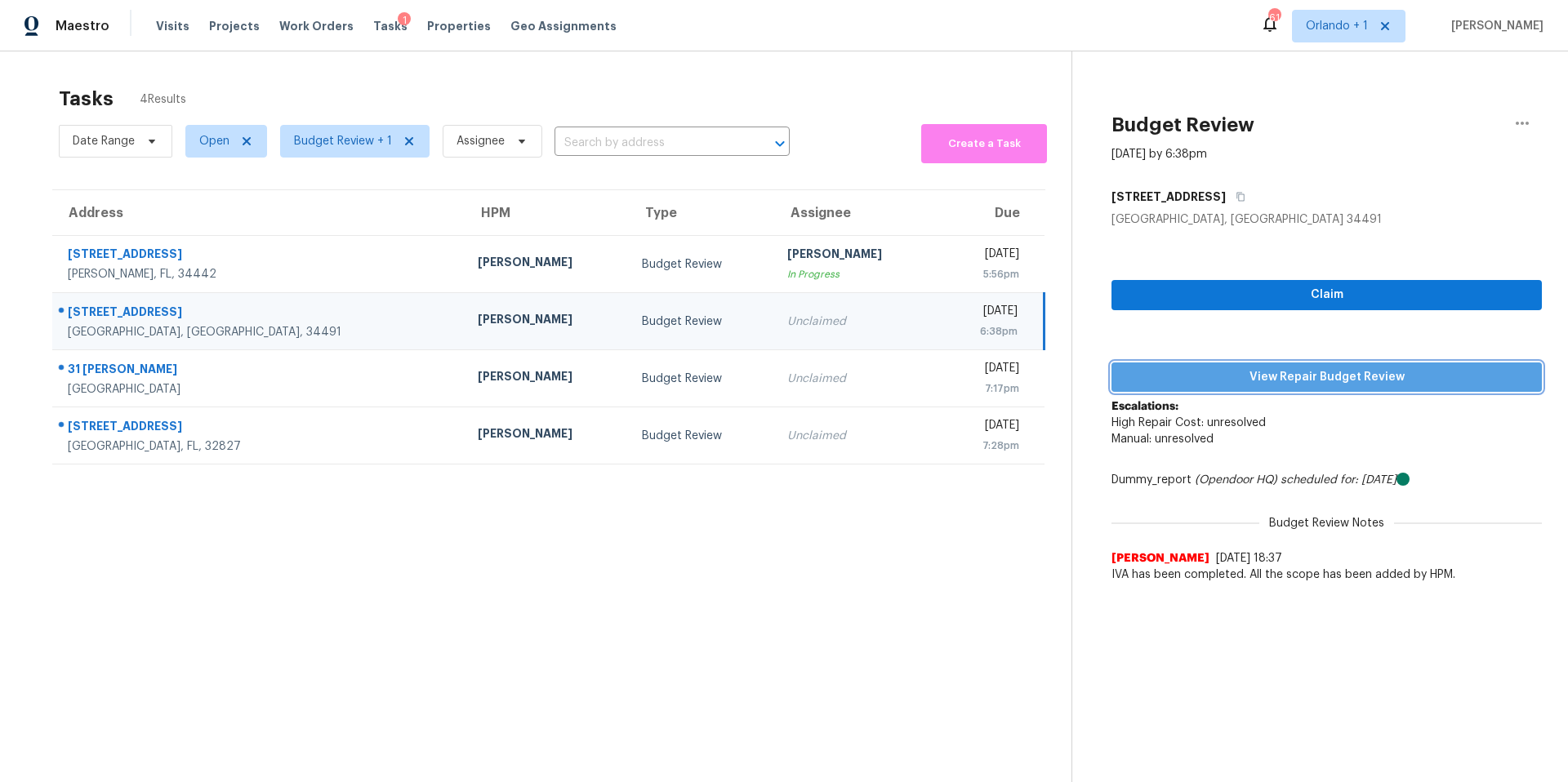
click at [1280, 371] on span "View Repair Budget Review" at bounding box center [1326, 377] width 404 height 20
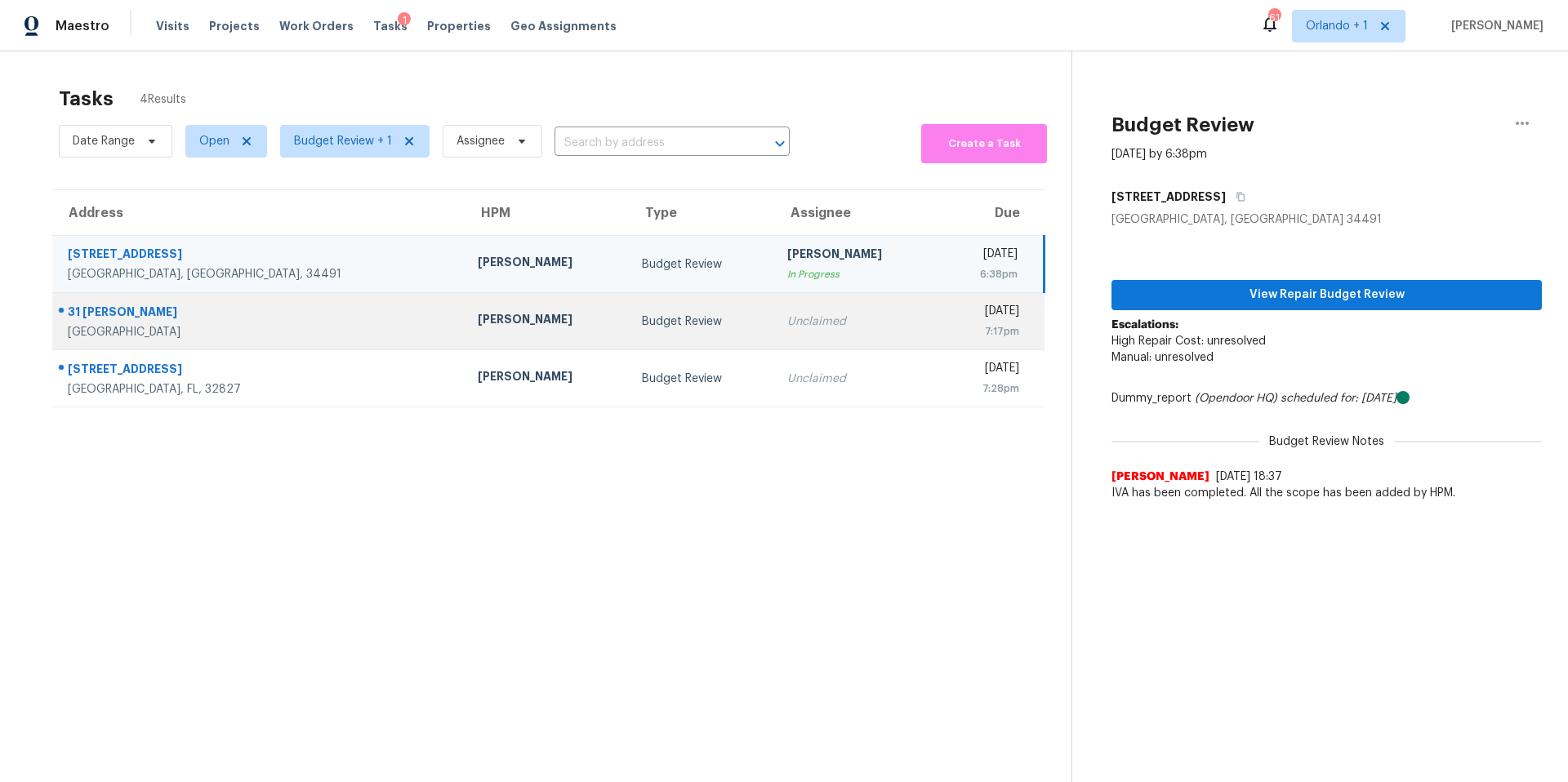
click at [787, 317] on div "Unclaimed" at bounding box center [856, 322] width 139 height 17
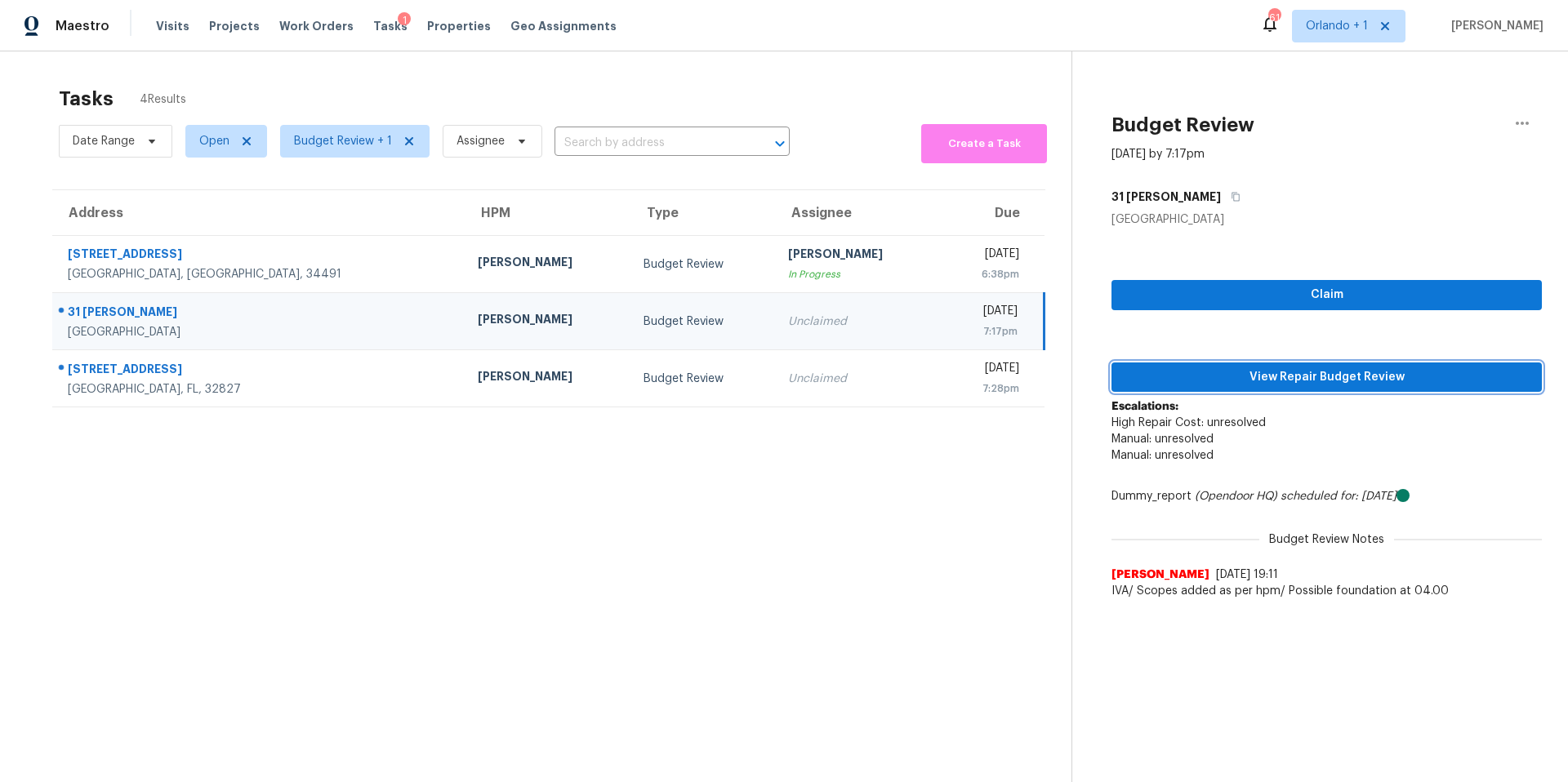
click at [1319, 369] on span "View Repair Budget Review" at bounding box center [1326, 377] width 404 height 20
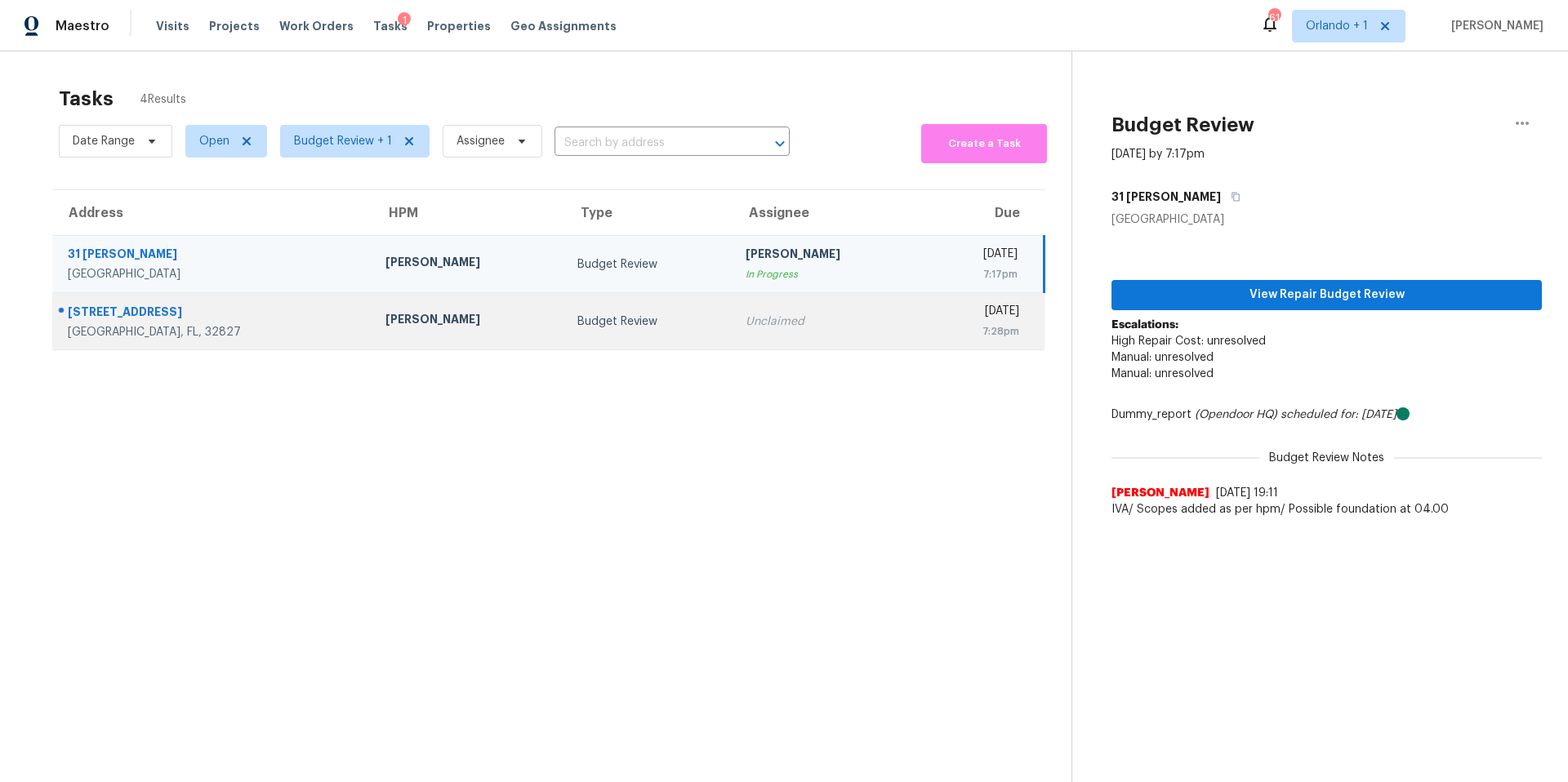
click at [753, 315] on div "Unclaimed" at bounding box center [828, 322] width 166 height 17
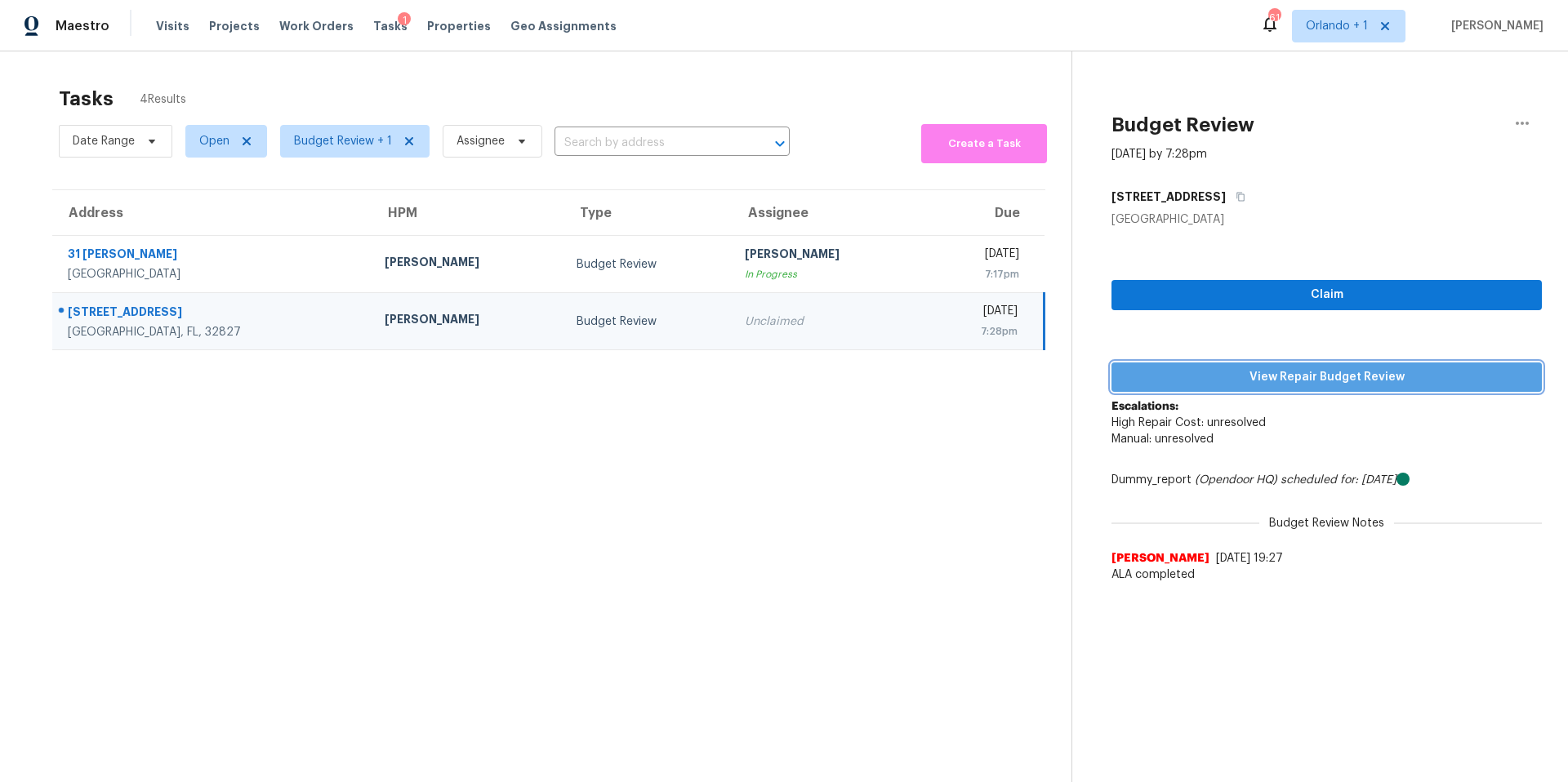
click at [1348, 380] on span "View Repair Budget Review" at bounding box center [1326, 377] width 404 height 20
